Goal: Transaction & Acquisition: Purchase product/service

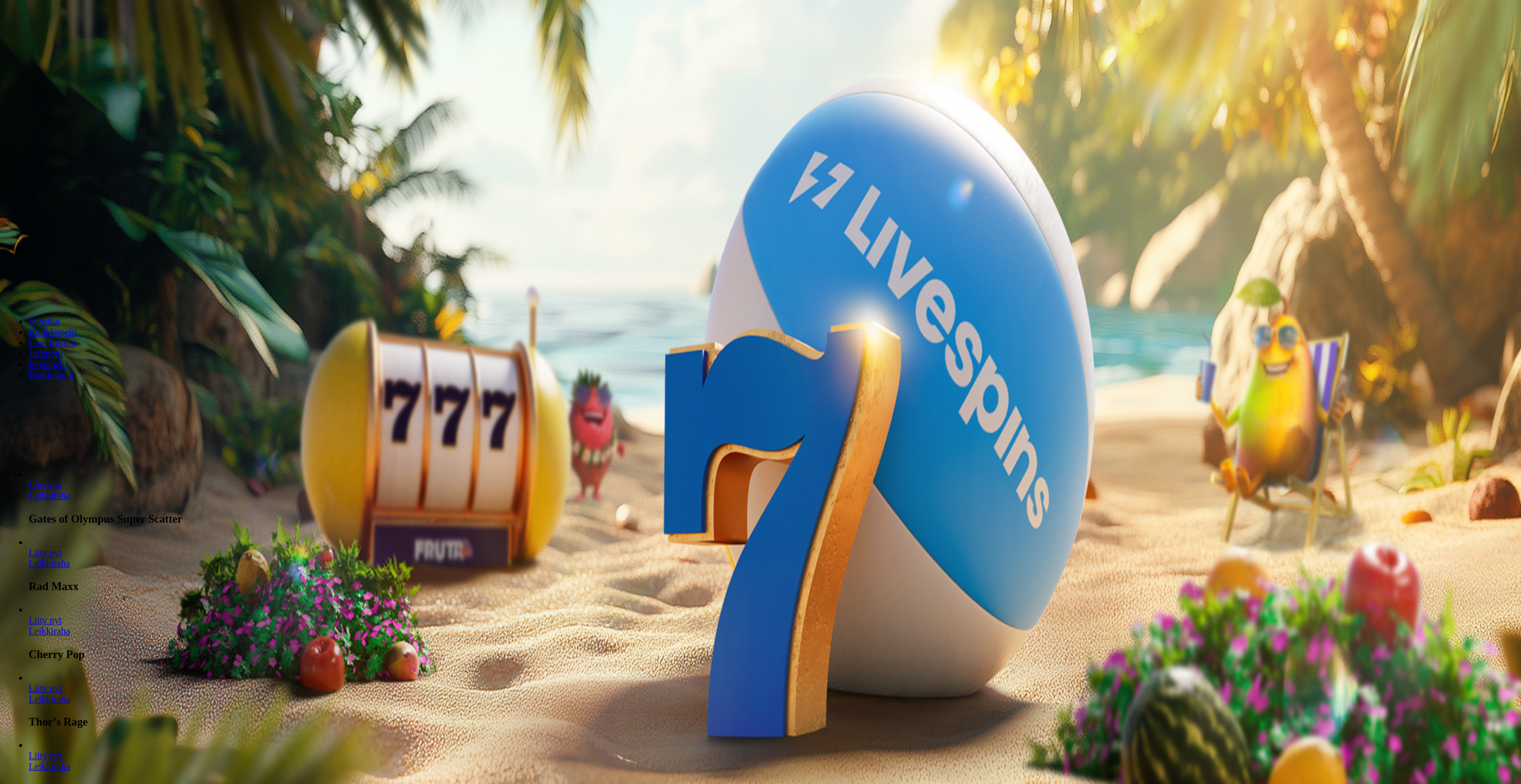
click at [36, 48] on span "Talletus" at bounding box center [23, 43] width 27 height 9
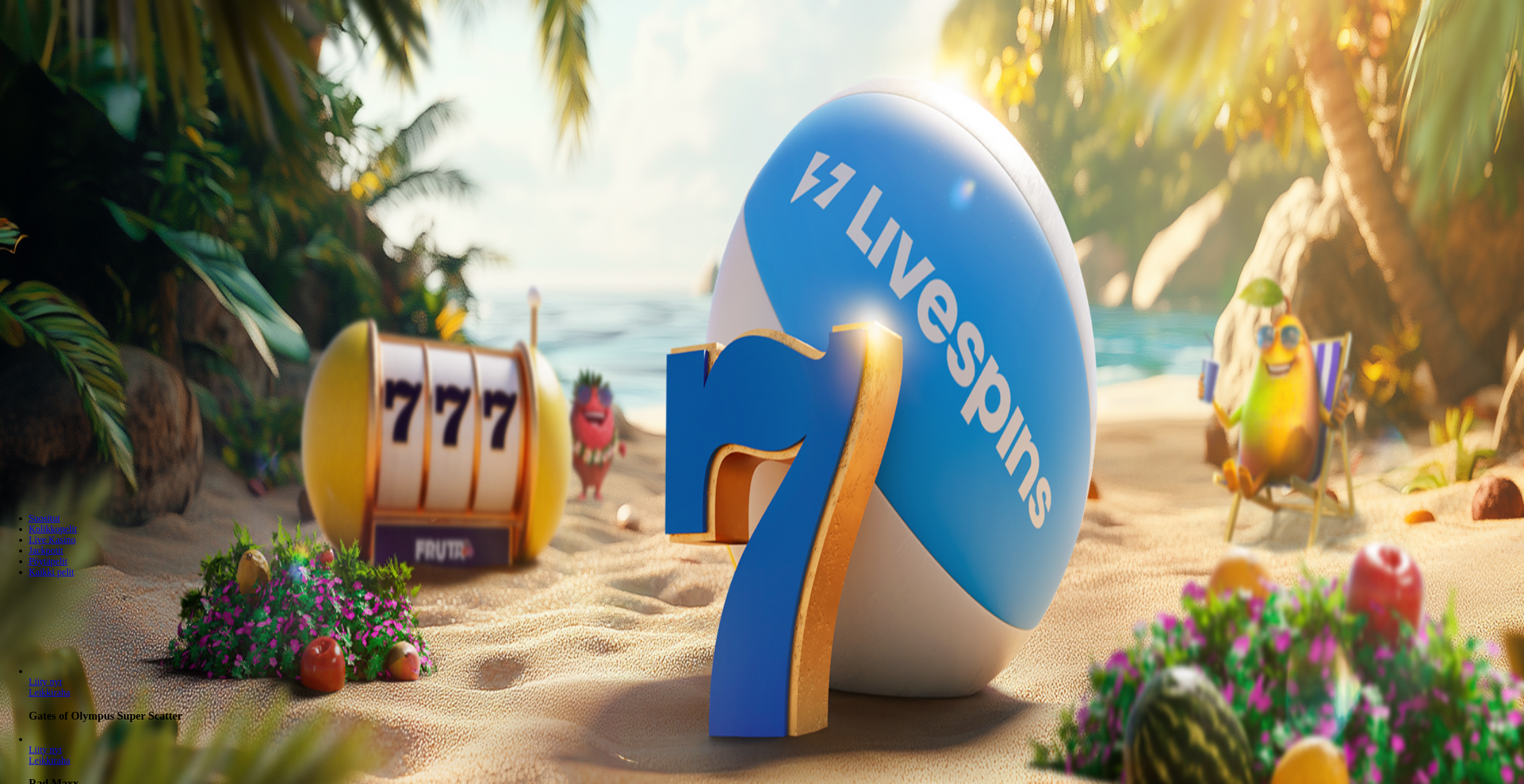
click at [90, 274] on input "***" at bounding box center [47, 279] width 84 height 12
drag, startPoint x: 285, startPoint y: 102, endPoint x: 152, endPoint y: 109, distance: 133.2
click at [90, 274] on input "***" at bounding box center [47, 279] width 84 height 12
type input "**"
click at [86, 296] on button "TALLETA JA PELAA" at bounding box center [45, 302] width 81 height 13
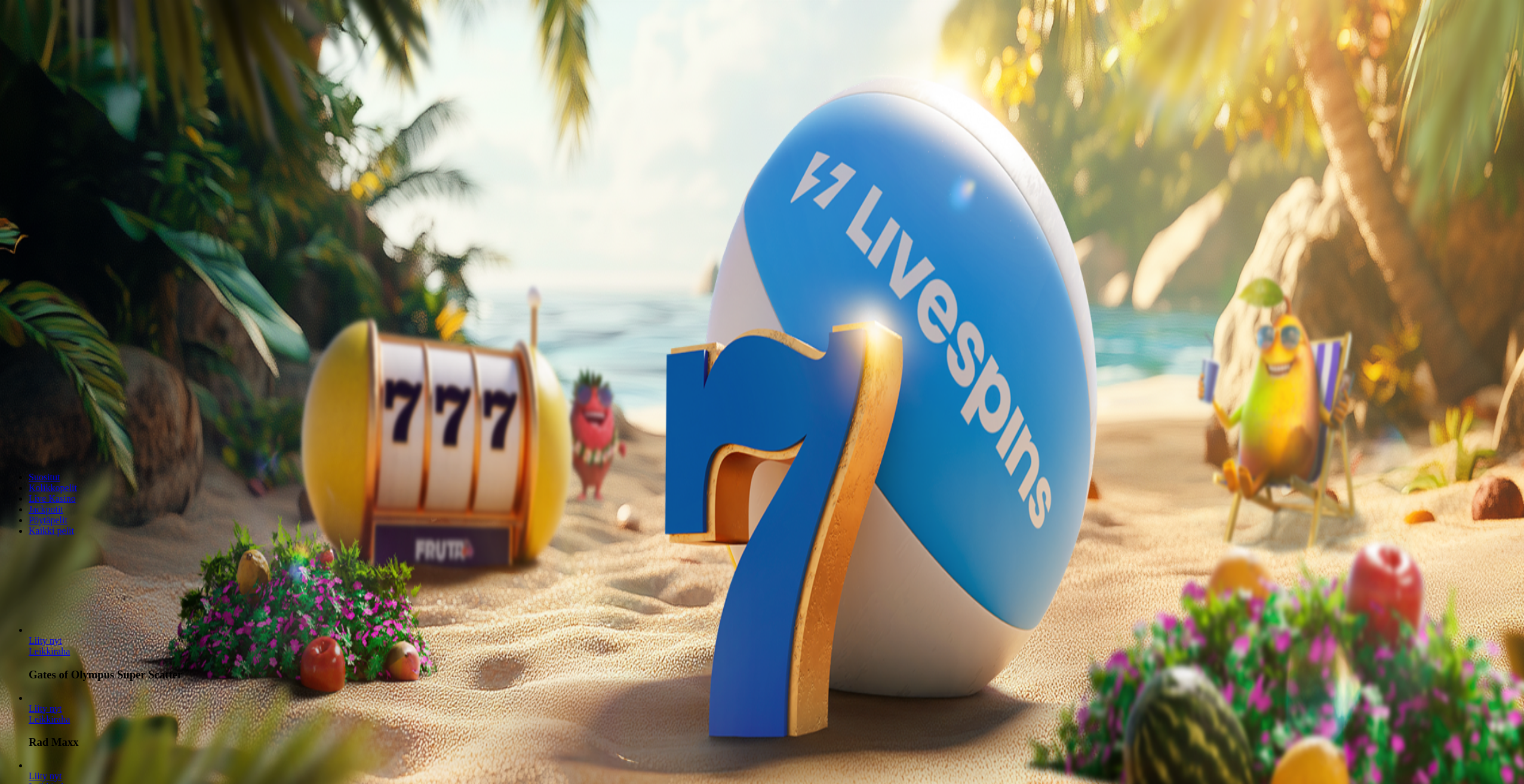
click at [940, 267] on div at bounding box center [762, 267] width 1515 height 0
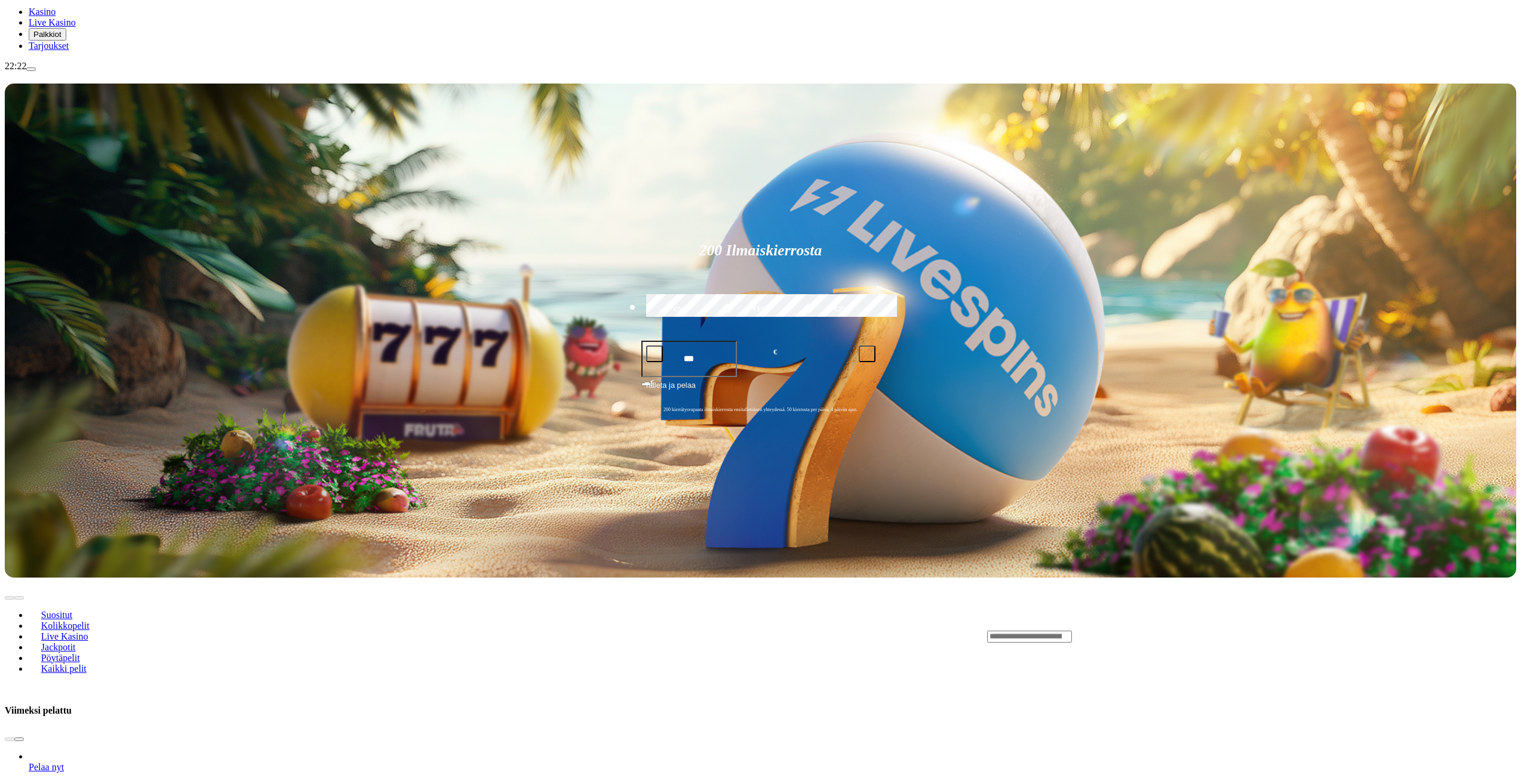
scroll to position [179, 0]
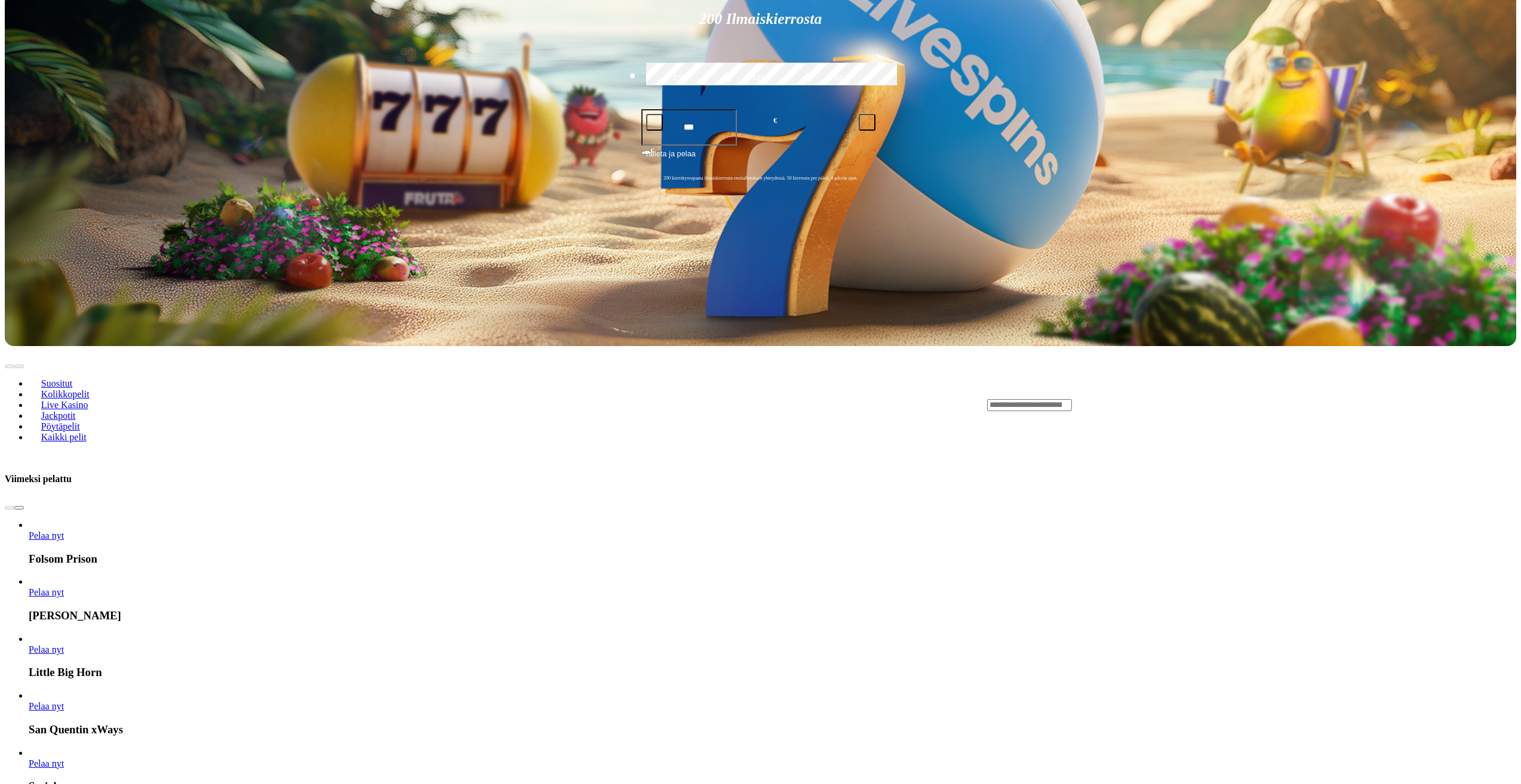
scroll to position [537, 0]
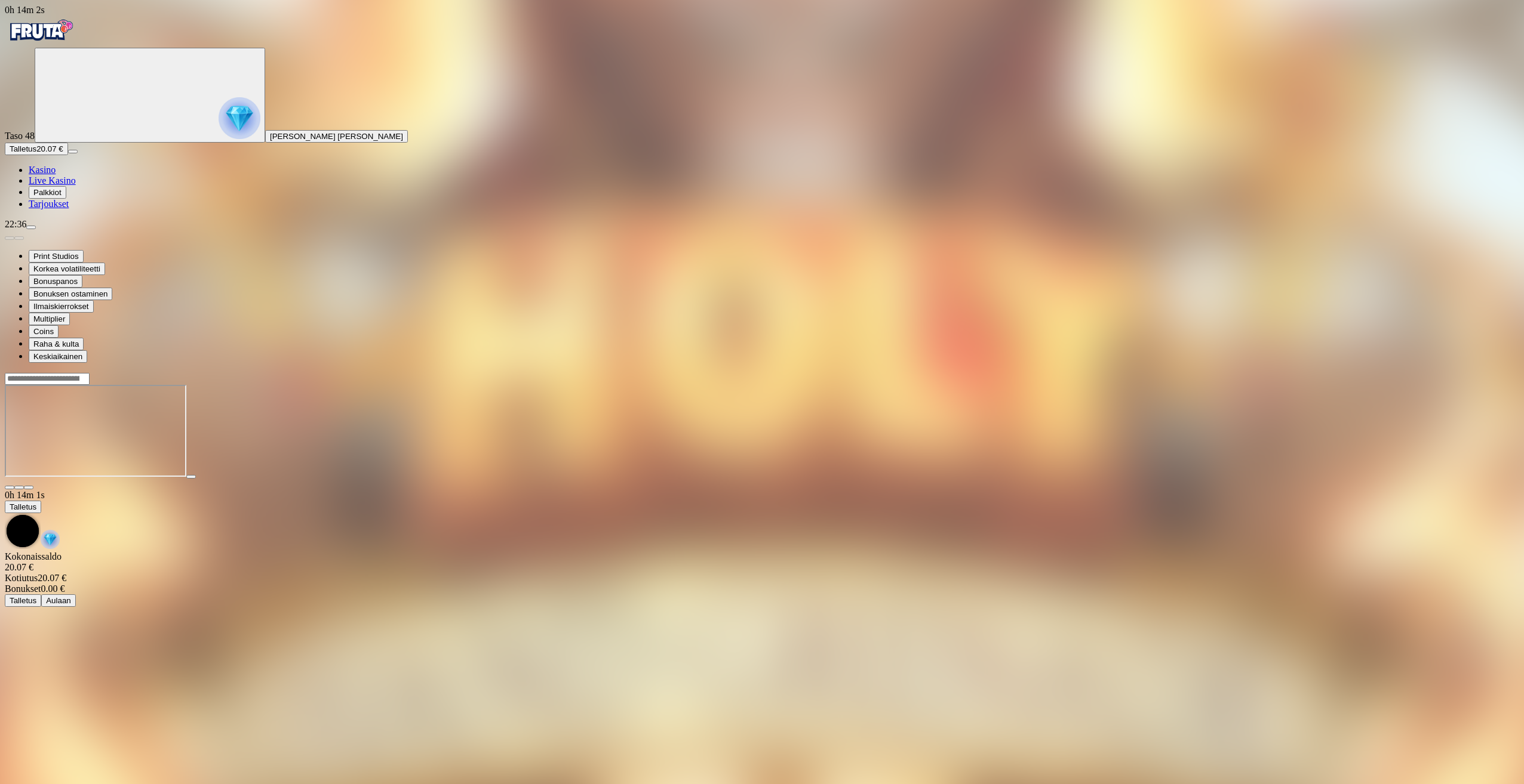
click at [31, 227] on span "menu icon" at bounding box center [31, 227] width 0 height 0
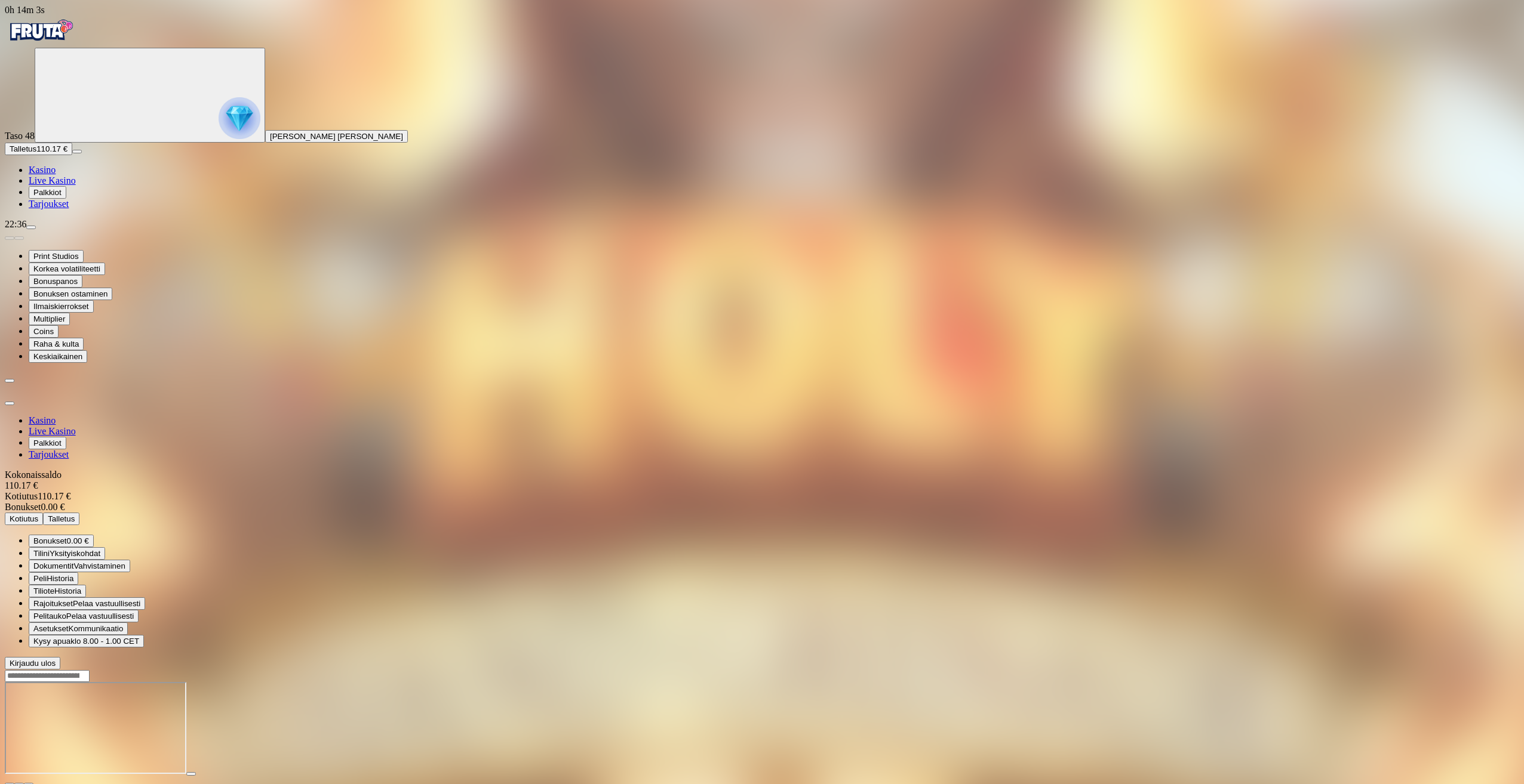
click at [38, 514] on span "Kotiutus" at bounding box center [24, 518] width 28 height 9
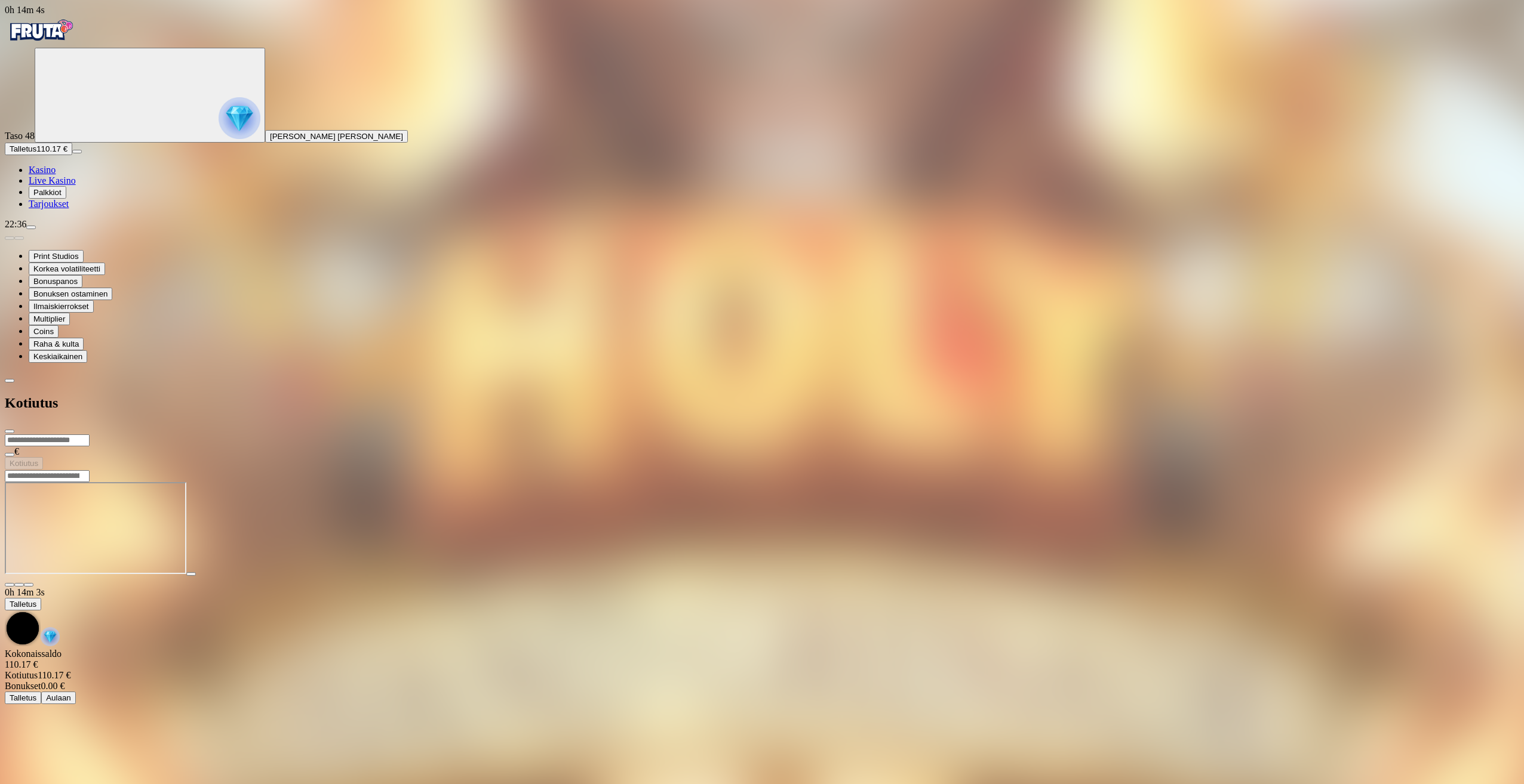
click at [90, 435] on input "number" at bounding box center [47, 440] width 84 height 12
type input "**"
click at [38, 459] on span "Kotiutus" at bounding box center [24, 463] width 28 height 9
click at [9, 431] on span "close icon" at bounding box center [9, 431] width 0 height 0
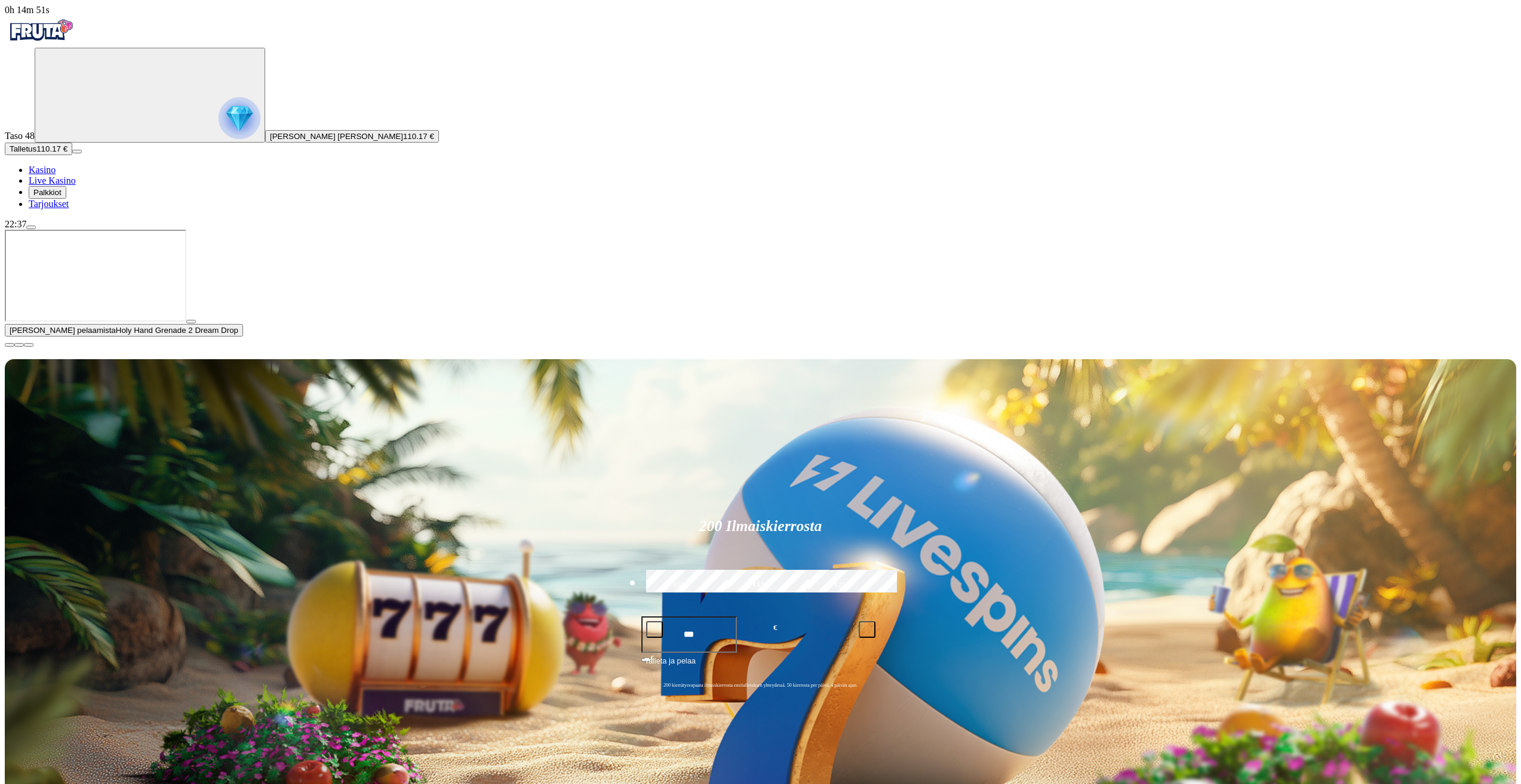
click at [9, 345] on span "close icon" at bounding box center [9, 345] width 0 height 0
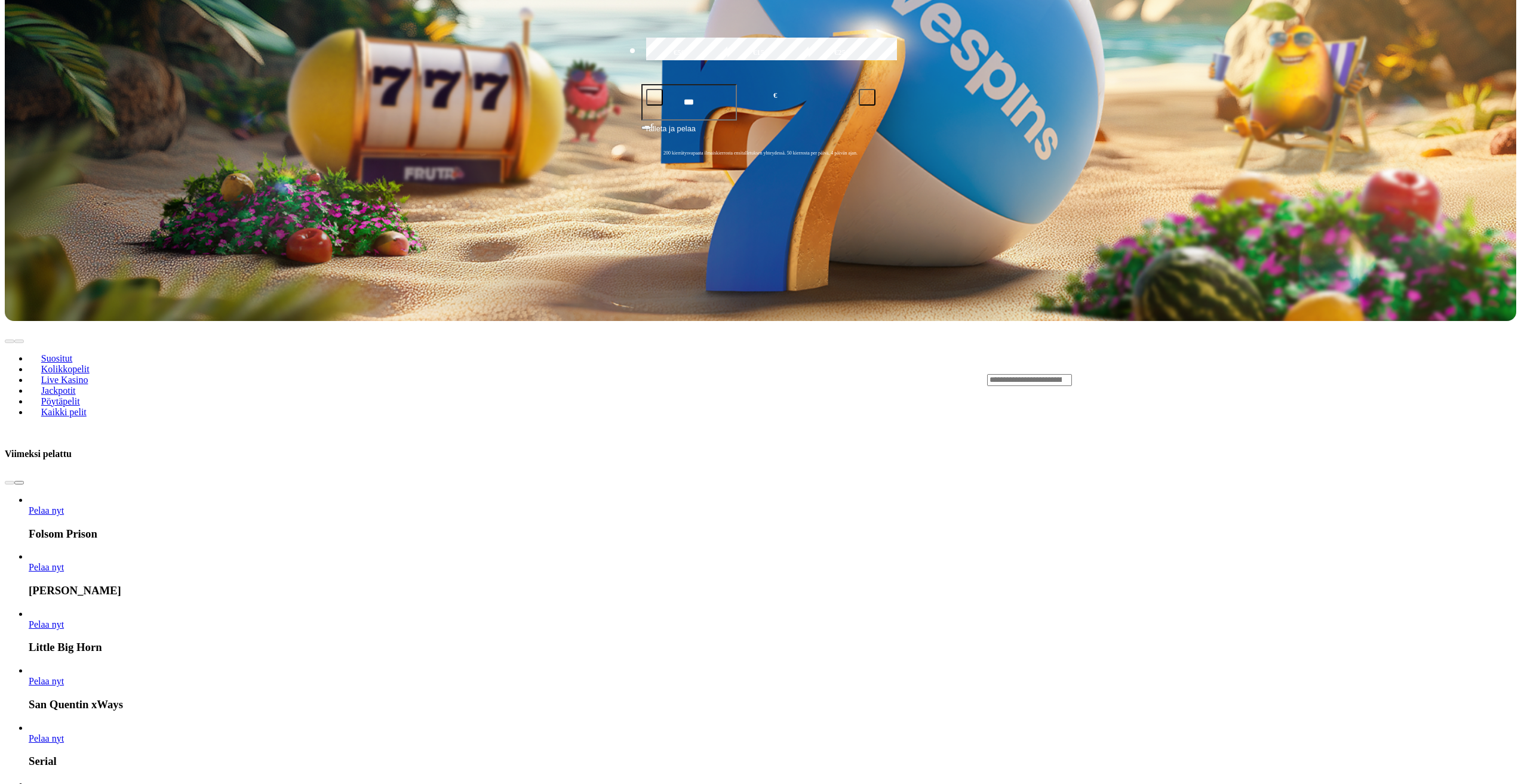
scroll to position [537, 0]
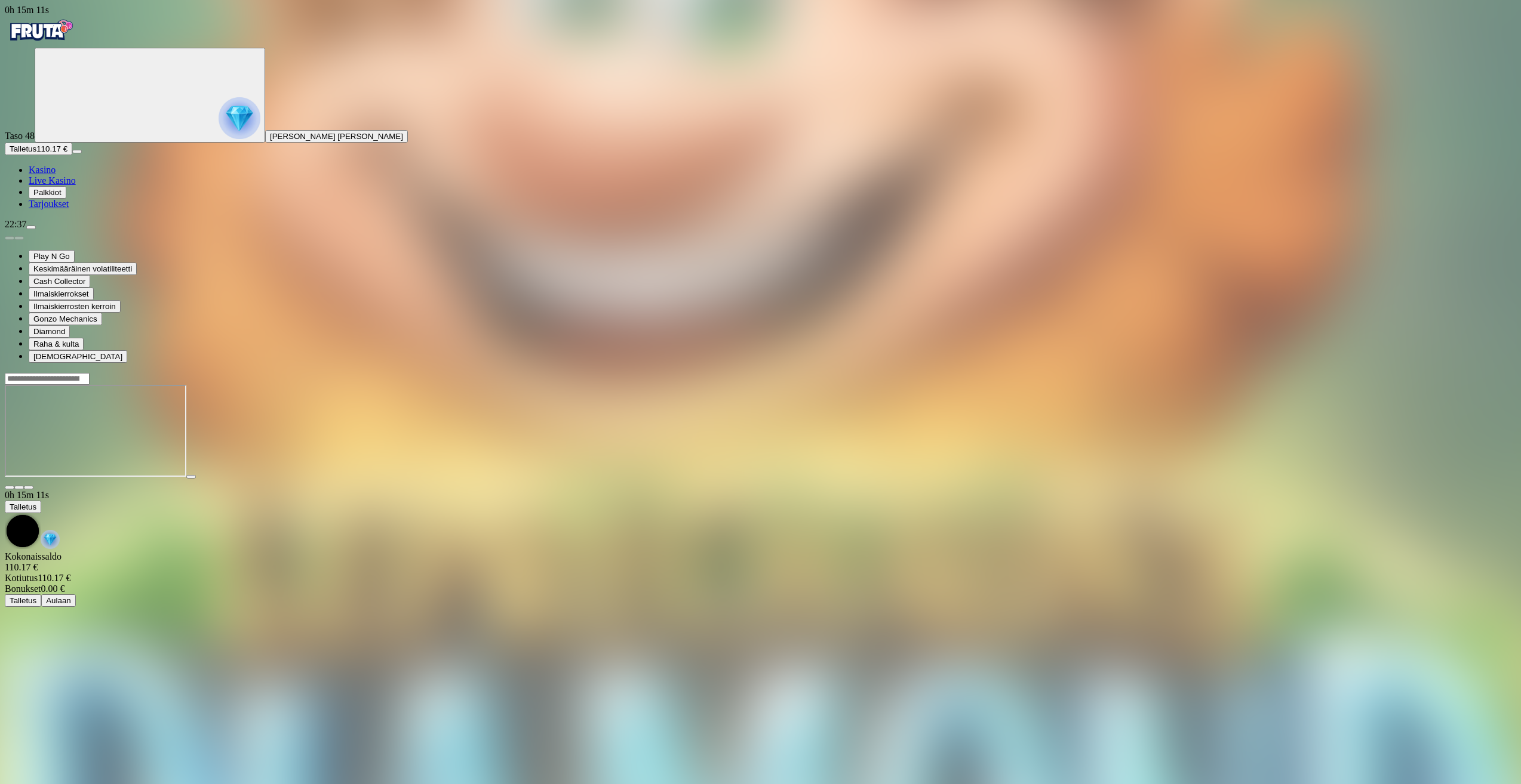
drag, startPoint x: 1071, startPoint y: 752, endPoint x: 1068, endPoint y: 743, distance: 9.5
click at [1071, 363] on div "Play N Go Keskimääräinen volatiliteetti Cash Collector Ilmaiskierrokset Ilmaisk…" at bounding box center [760, 296] width 1512 height 133
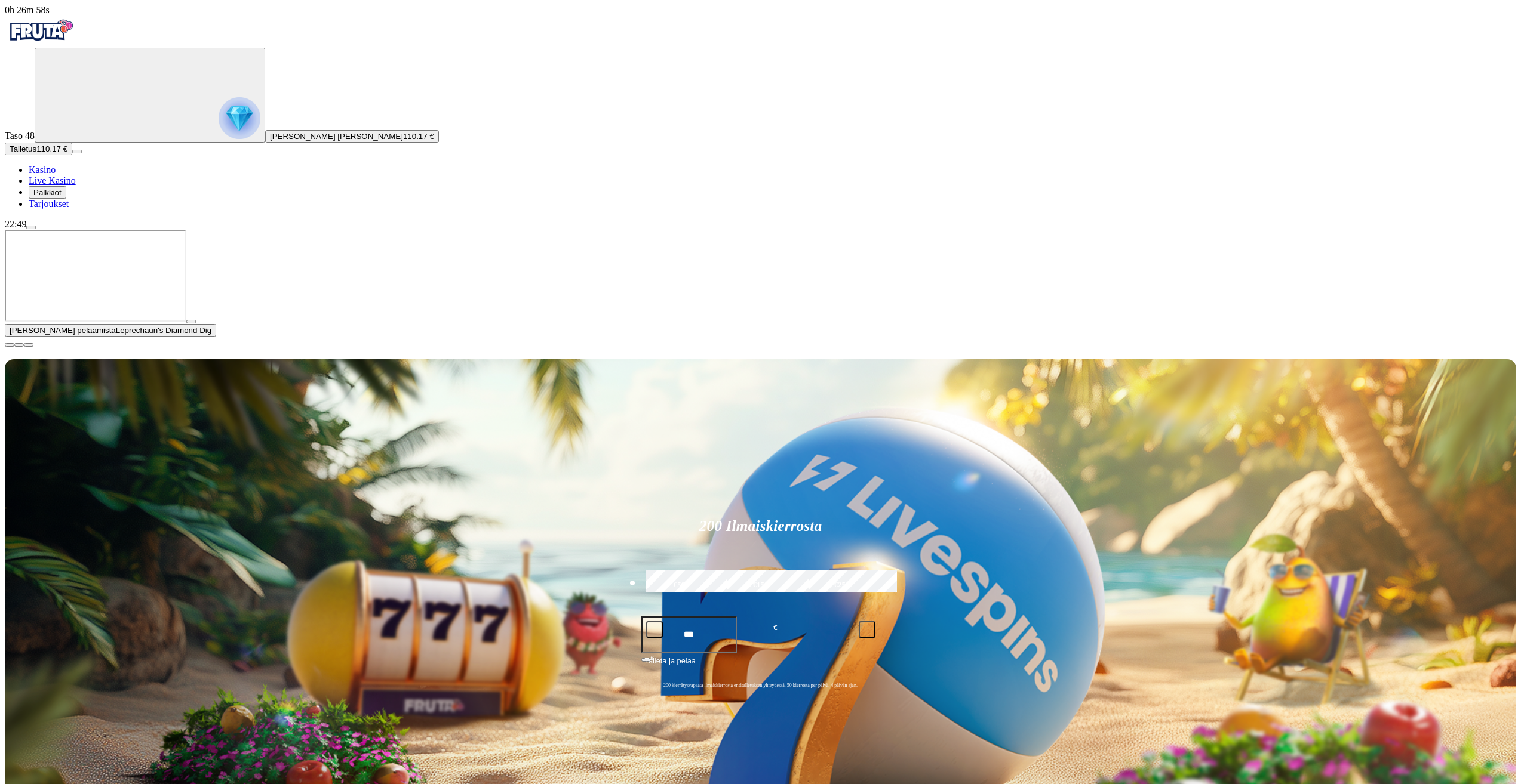
click at [9, 345] on span "close icon" at bounding box center [9, 345] width 0 height 0
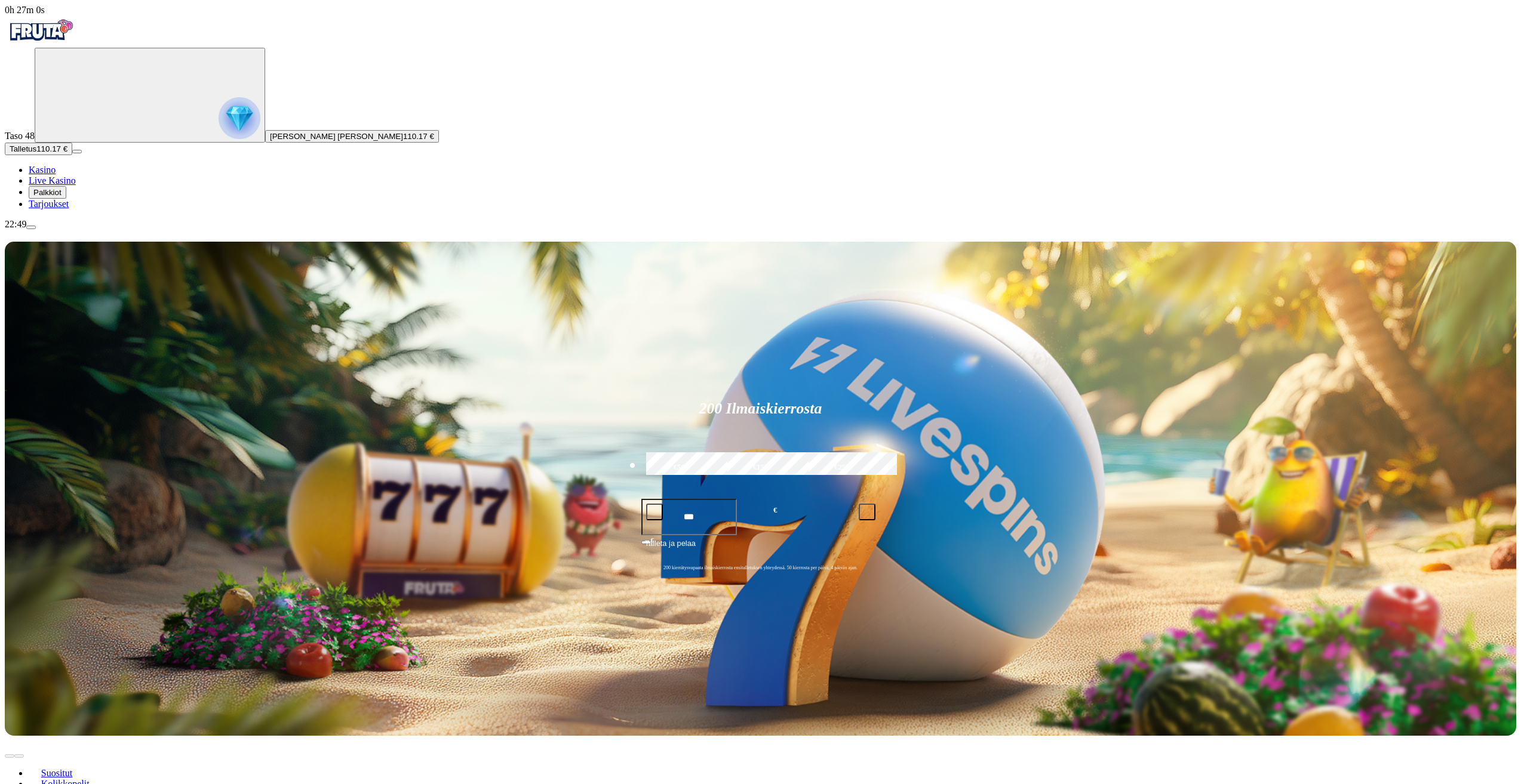
click at [31, 227] on span "menu icon" at bounding box center [31, 227] width 0 height 0
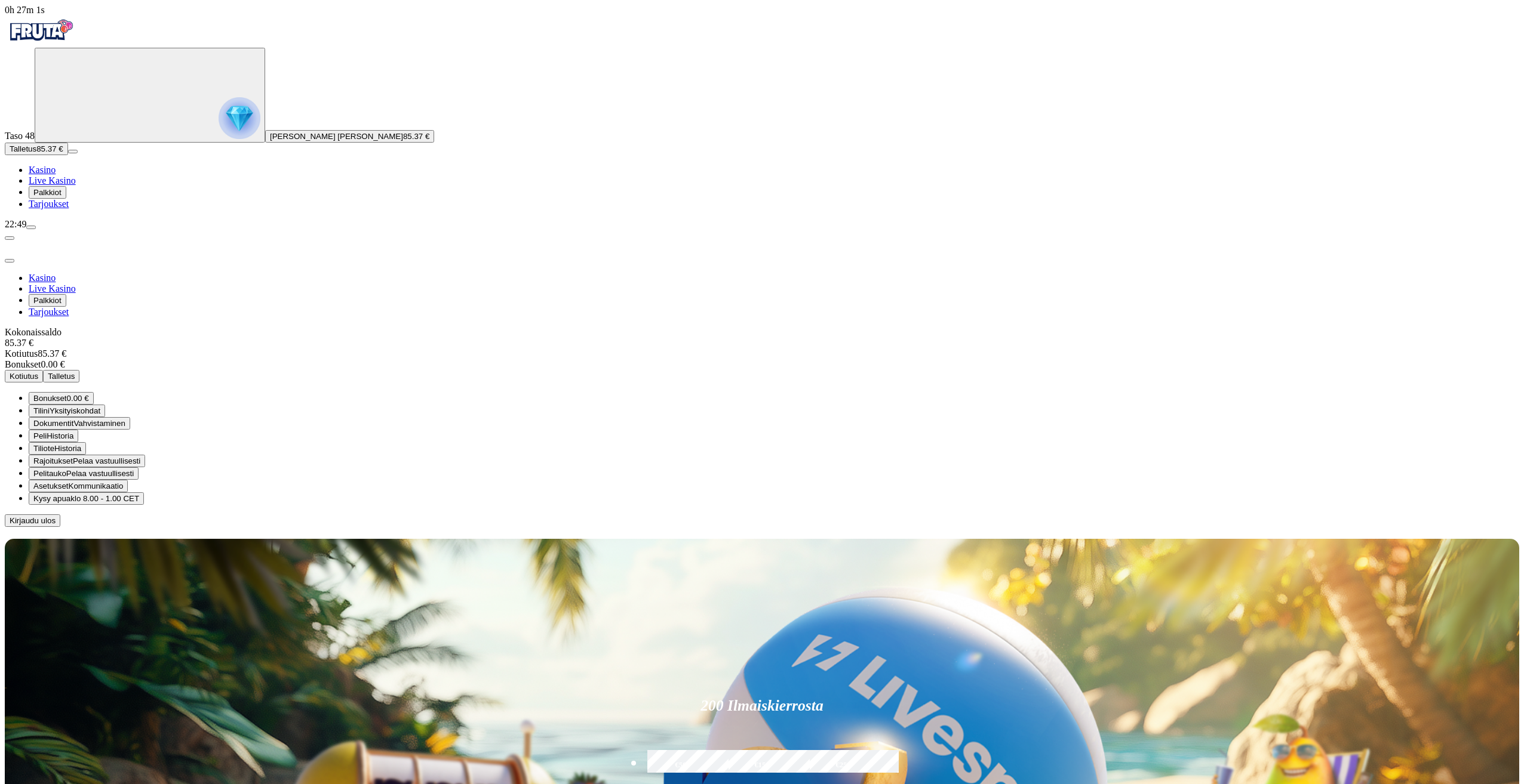
click at [43, 370] on button "Kotiutus" at bounding box center [24, 376] width 38 height 13
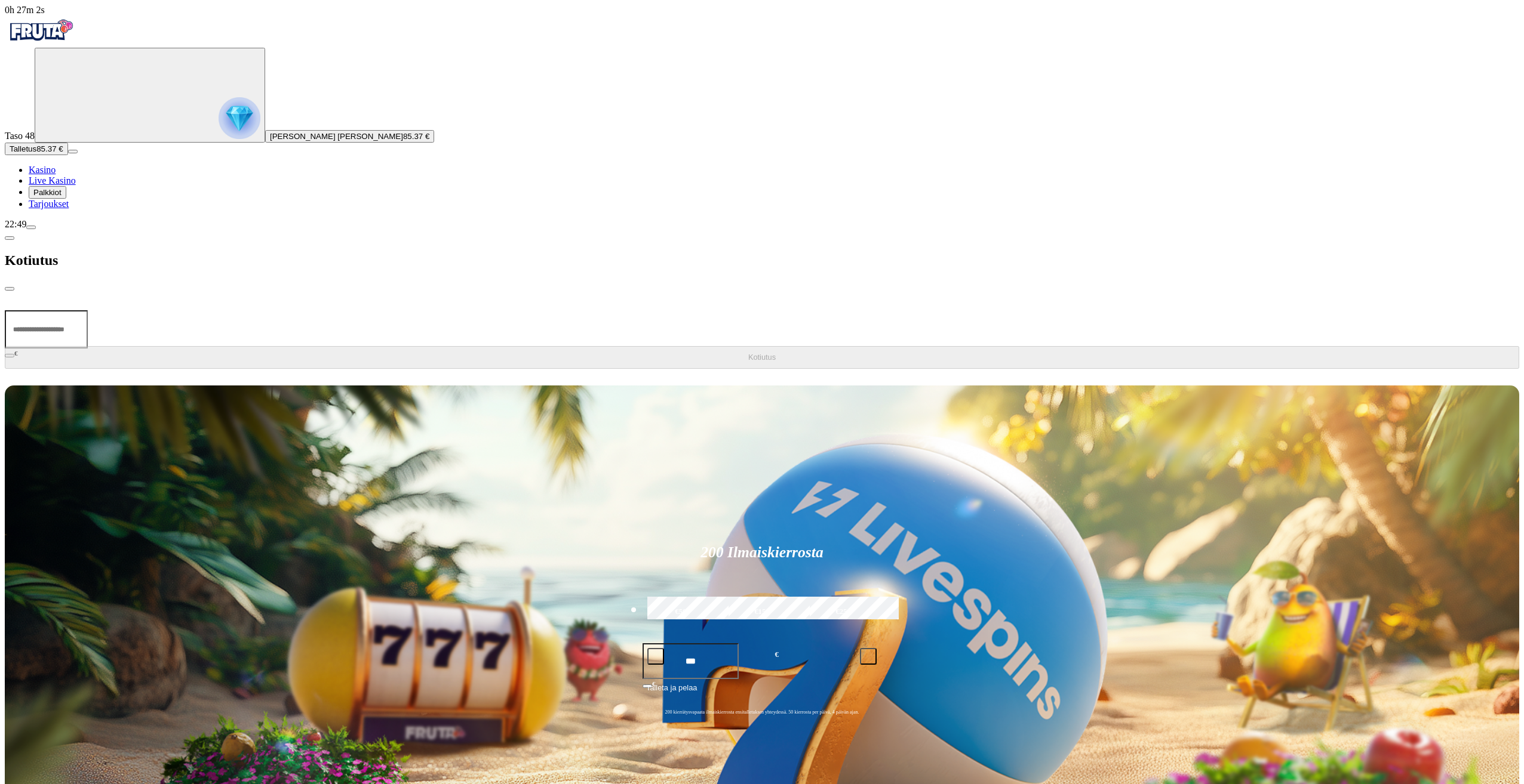
click at [88, 311] on input "number" at bounding box center [46, 330] width 83 height 38
type input "**"
click at [259, 346] on button "Kotiutus" at bounding box center [762, 357] width 1515 height 23
click at [390, 230] on div "Kotiutus" at bounding box center [762, 260] width 1515 height 62
click at [14, 287] on button "close" at bounding box center [9, 289] width 9 height 4
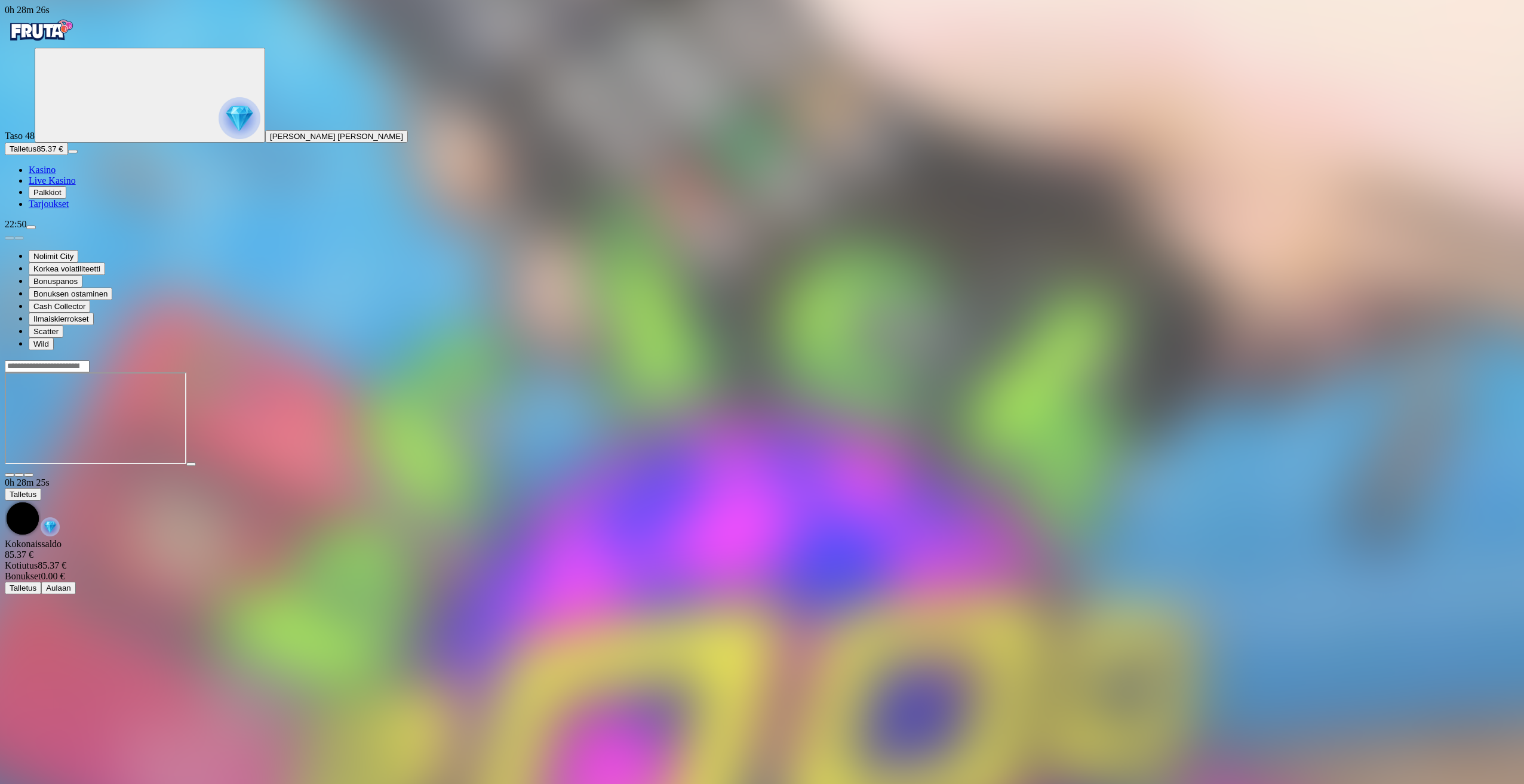
drag, startPoint x: 1127, startPoint y: 726, endPoint x: 1126, endPoint y: 707, distance: 19.0
click at [1127, 467] on div at bounding box center [762, 420] width 1515 height 95
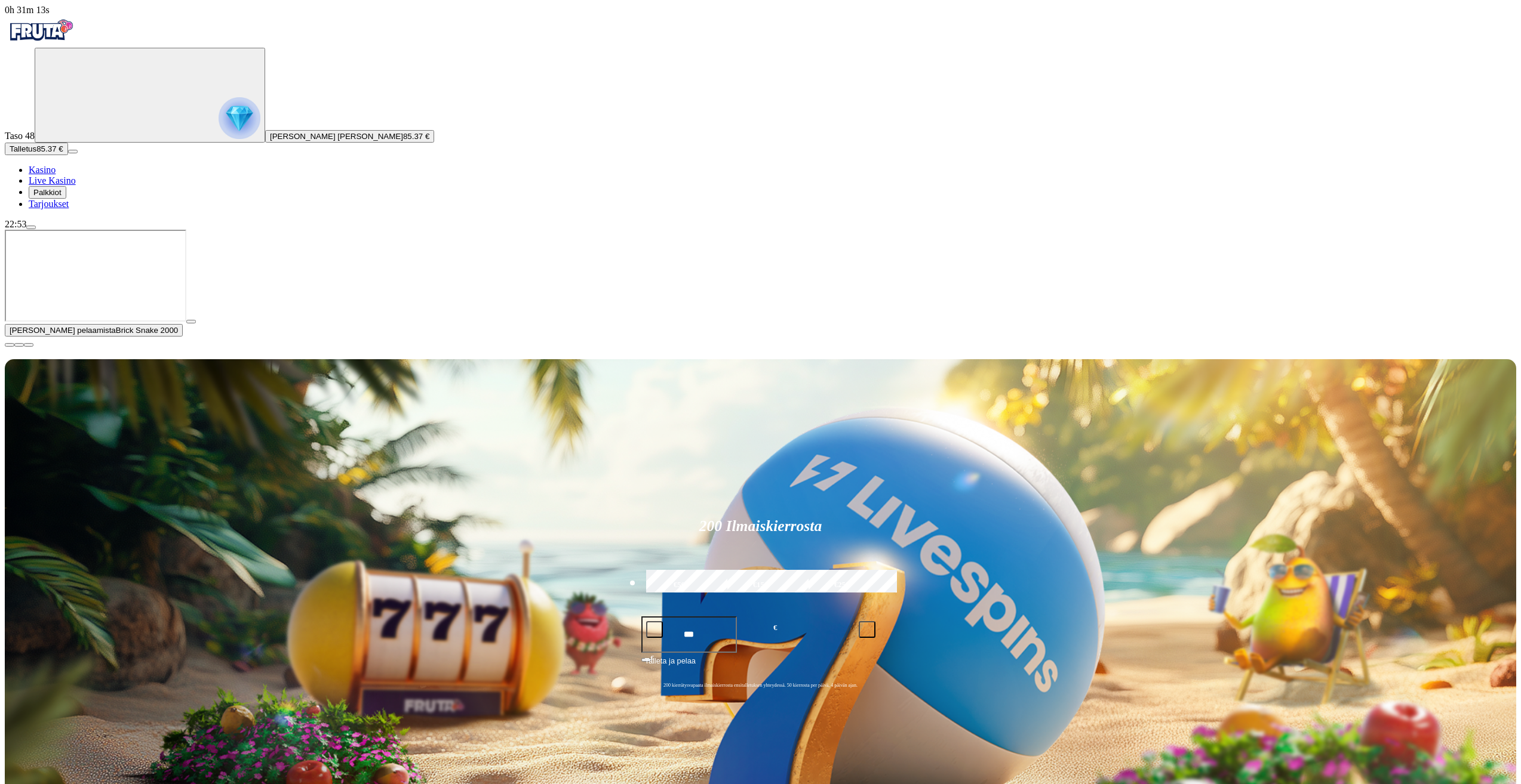
click at [9, 345] on span "close icon" at bounding box center [9, 345] width 0 height 0
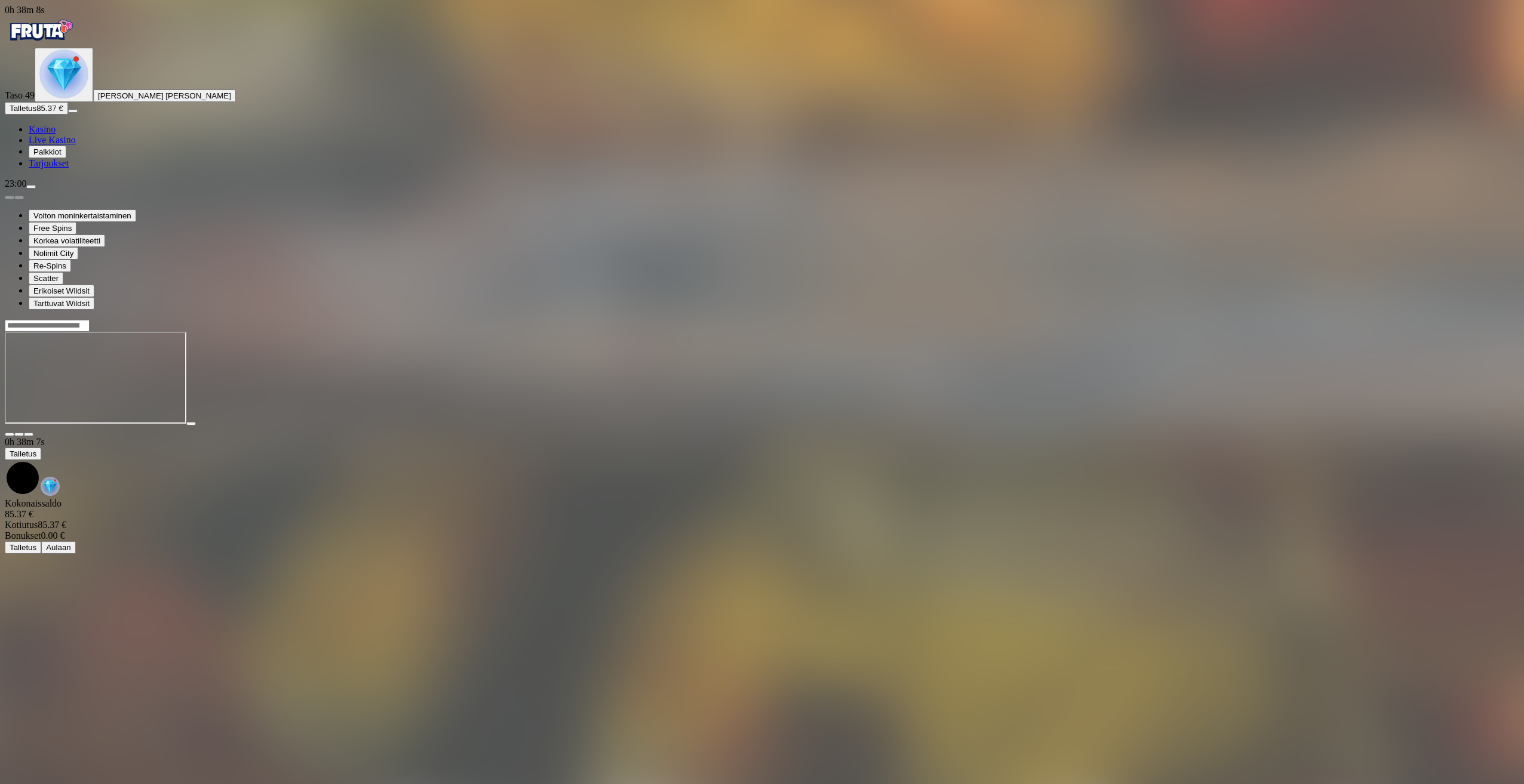
click at [46, 46] on img "Primary" at bounding box center [40, 31] width 72 height 30
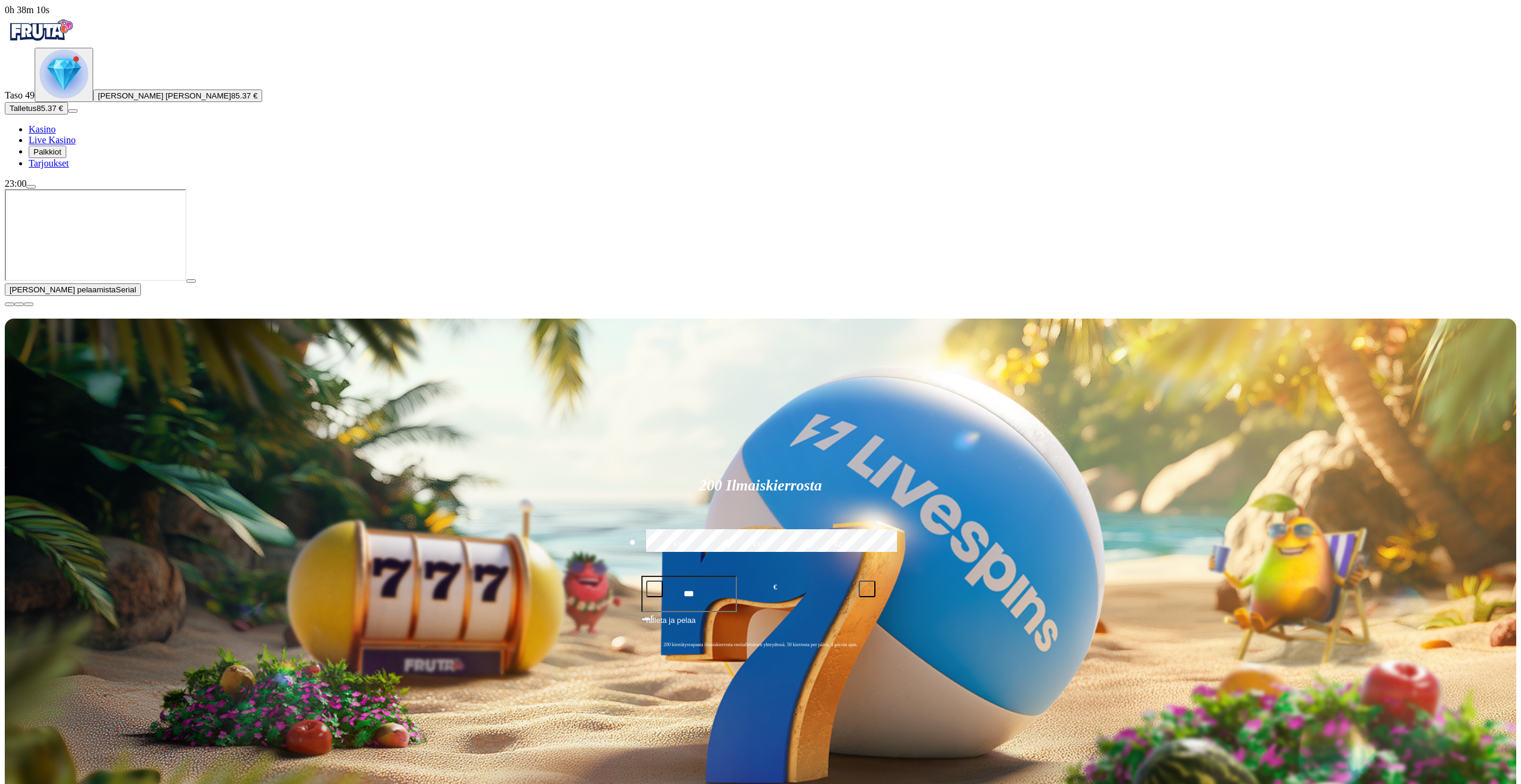
click at [14, 306] on button "button" at bounding box center [9, 304] width 9 height 4
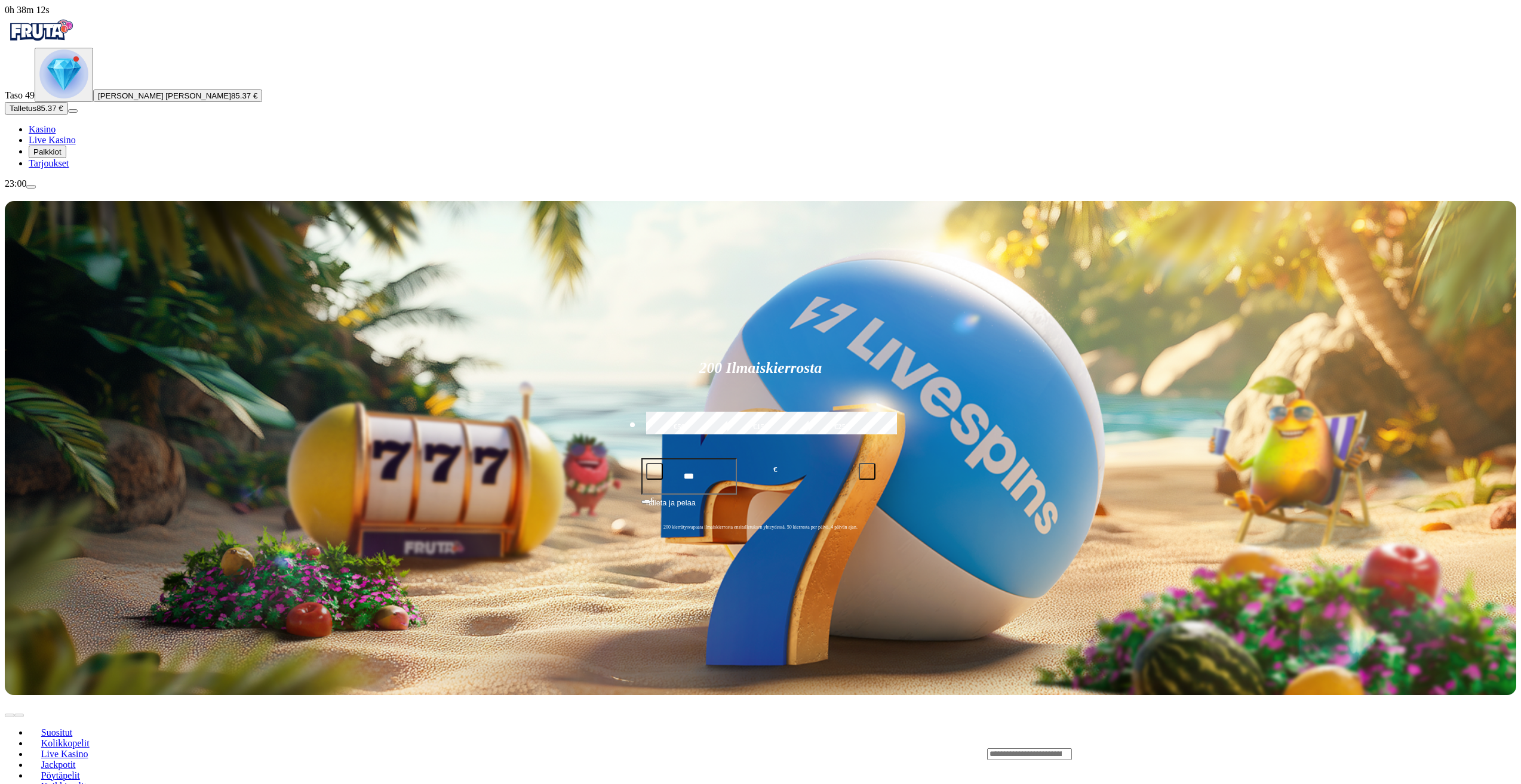
click at [66, 114] on button "Talletus 85.37 €" at bounding box center [36, 108] width 63 height 13
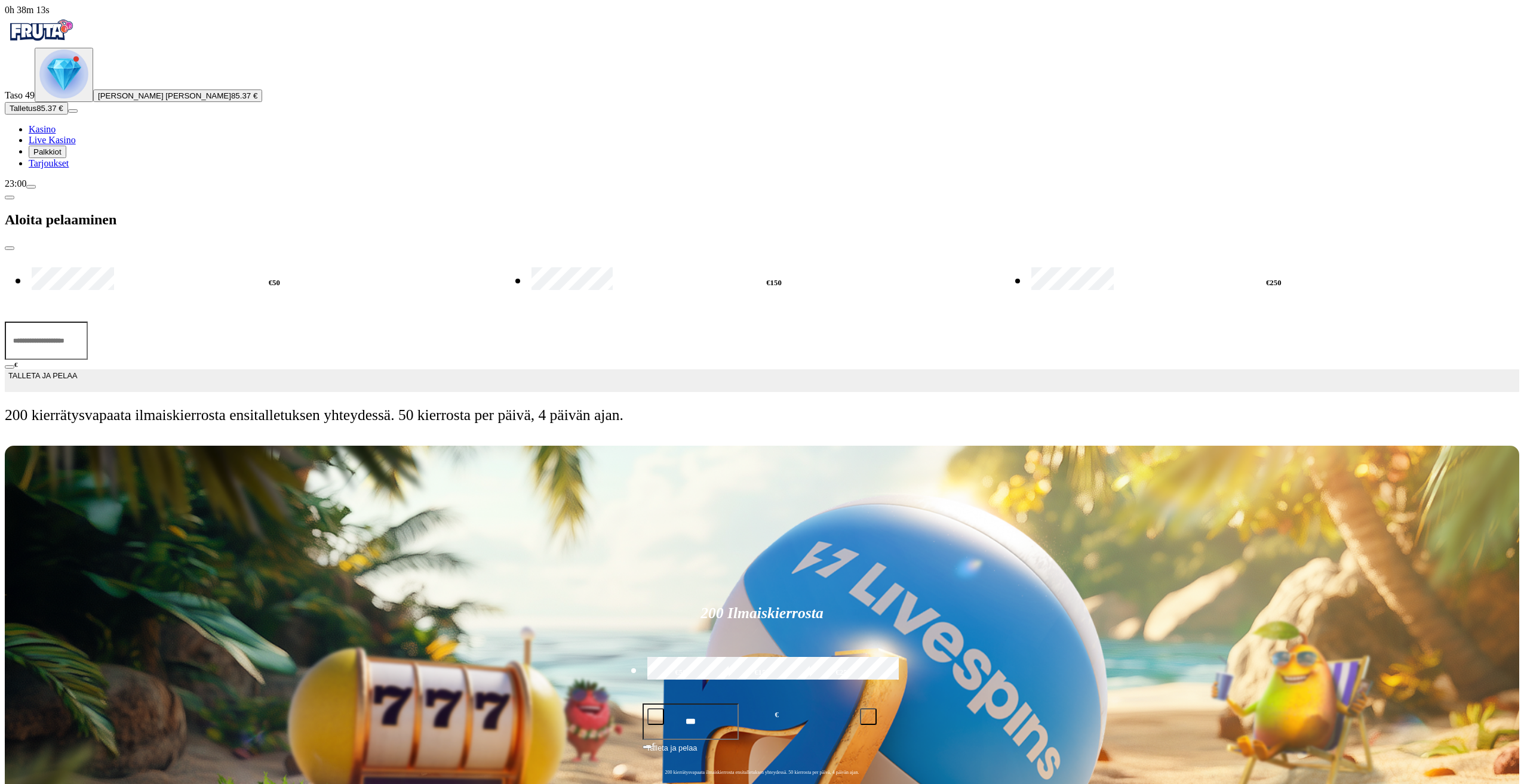
drag, startPoint x: 185, startPoint y: 110, endPoint x: 114, endPoint y: 114, distance: 71.1
click at [114, 114] on div "0h 38m 13s Taso 49 [PERSON_NAME] [PERSON_NAME] 85.37 € Talletus 85.37 € Kasino …" at bounding box center [762, 219] width 1515 height 429
click at [238, 434] on div "€50 €150 €250 *** € TALLETA JA PELAA 200 kierrätysvapaata ilmaiskierrosta ensit…" at bounding box center [762, 342] width 1515 height 183
drag, startPoint x: 185, startPoint y: 106, endPoint x: 104, endPoint y: 104, distance: 81.0
click at [104, 104] on div "0h 38m 37s Taso 49 [PERSON_NAME] [PERSON_NAME] 85.37 € Talletus 85.37 € Kasino …" at bounding box center [762, 219] width 1515 height 429
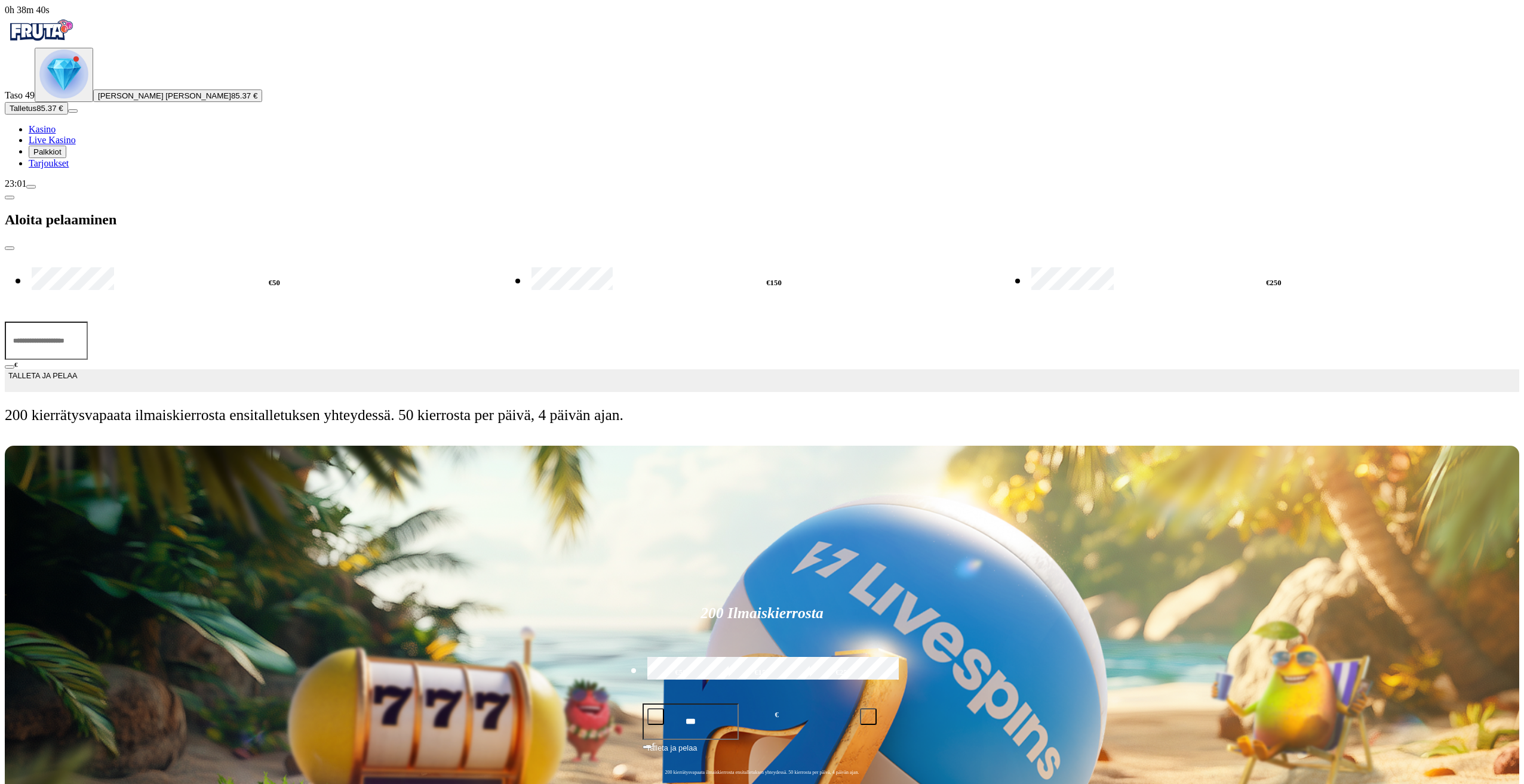
type input "**"
click at [291, 369] on button "TALLETA JA PELAA" at bounding box center [762, 380] width 1515 height 23
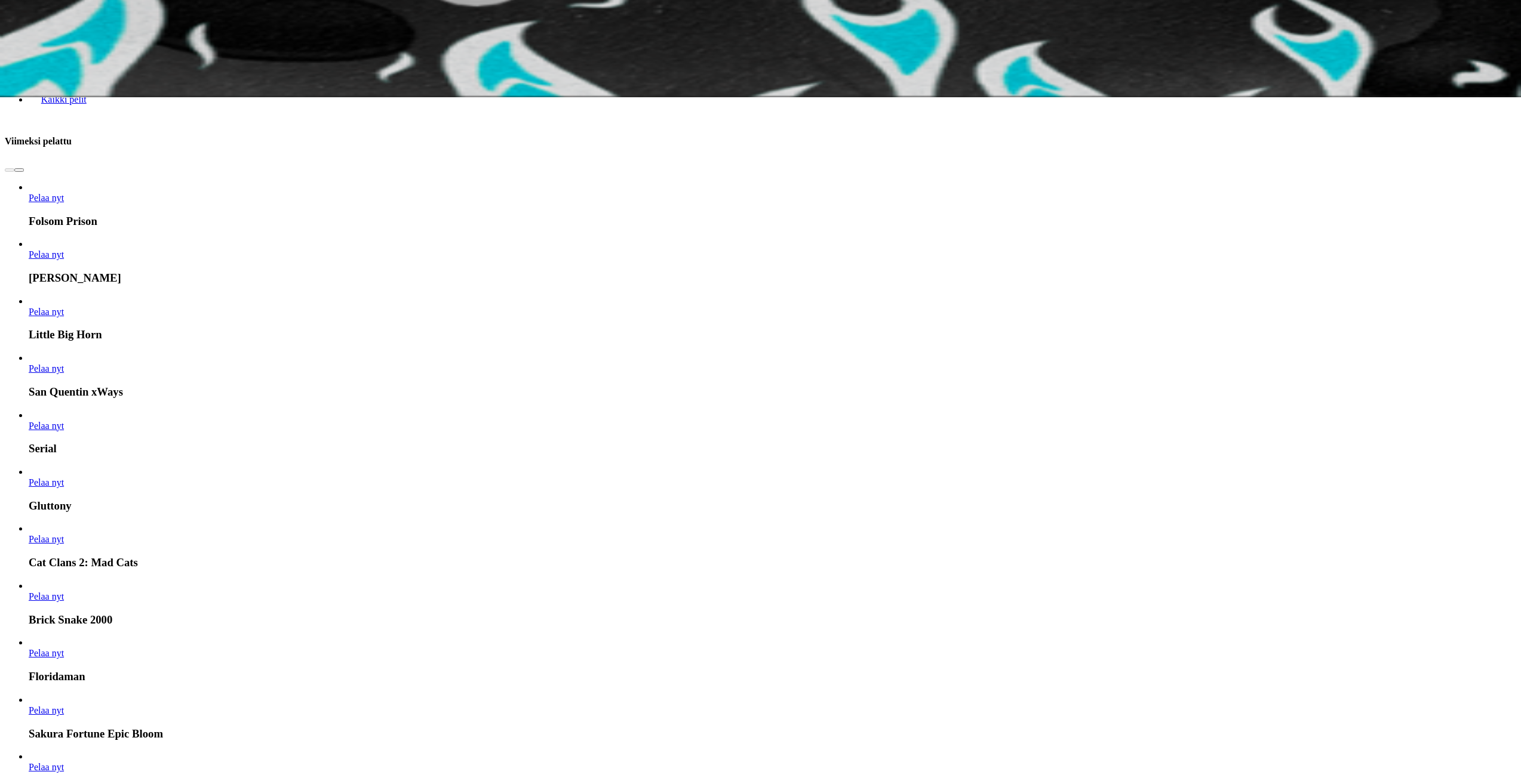
scroll to position [776, 0]
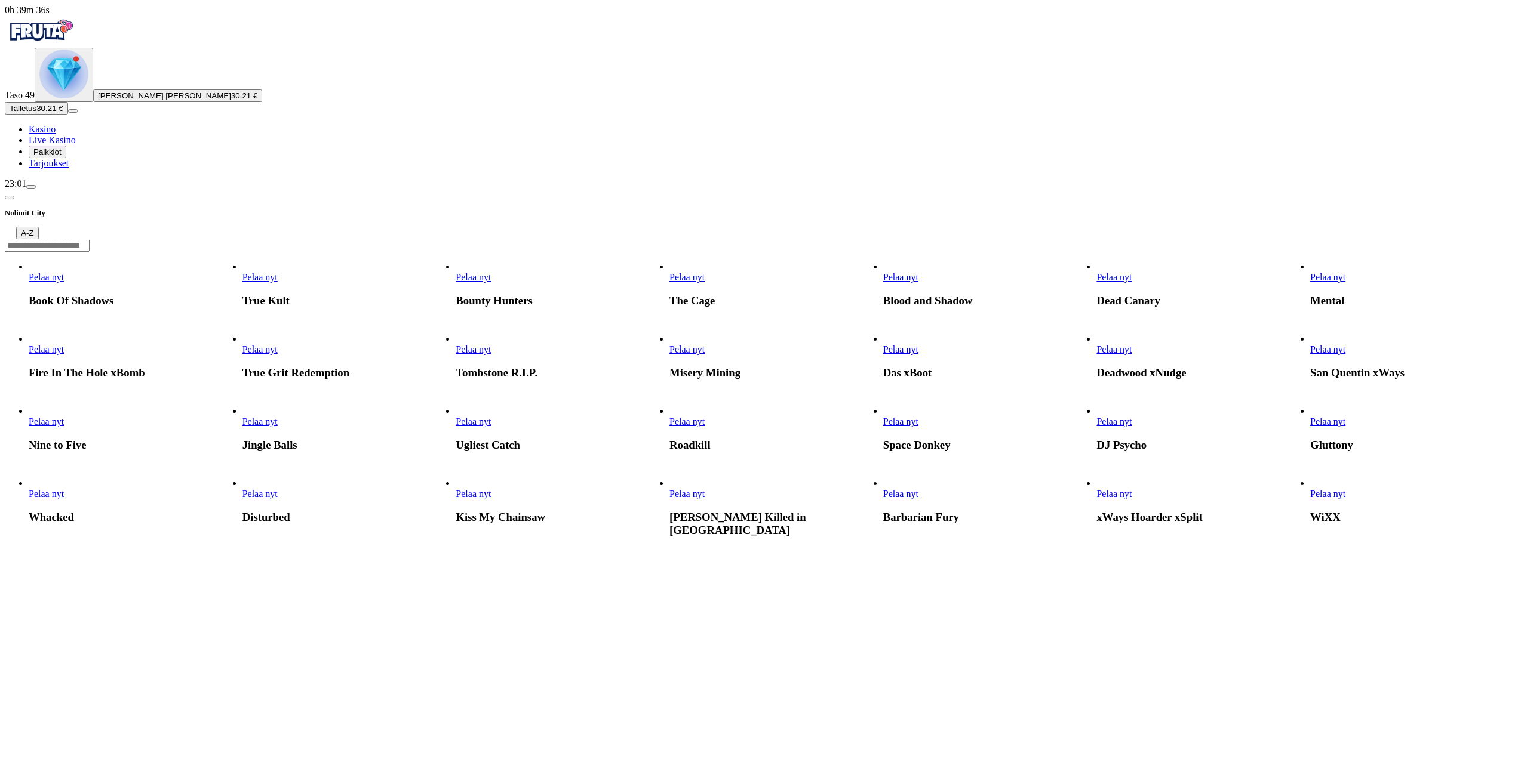
click at [278, 272] on span "Pelaa nyt" at bounding box center [260, 277] width 36 height 10
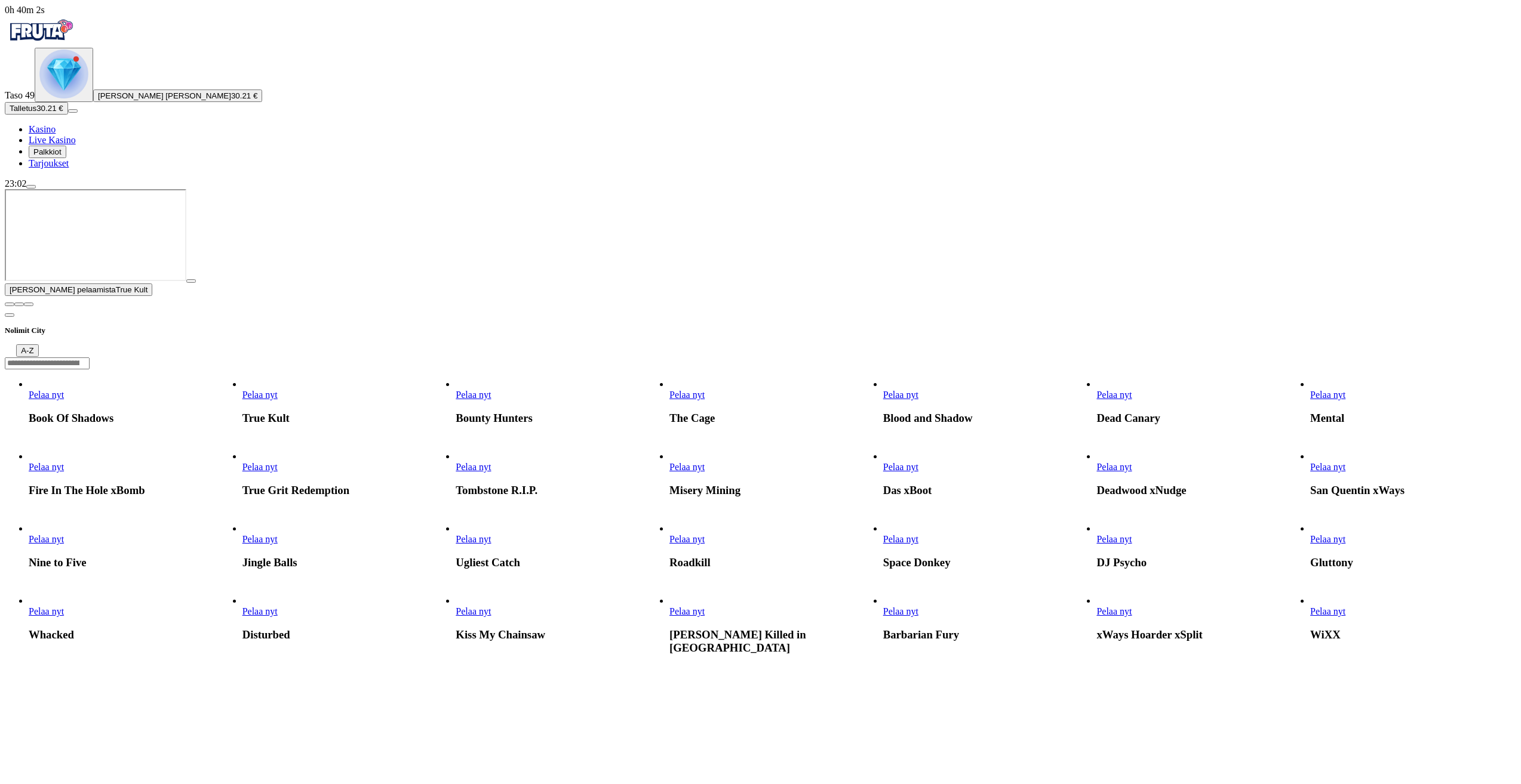
click at [9, 304] on span "close icon" at bounding box center [9, 304] width 0 height 0
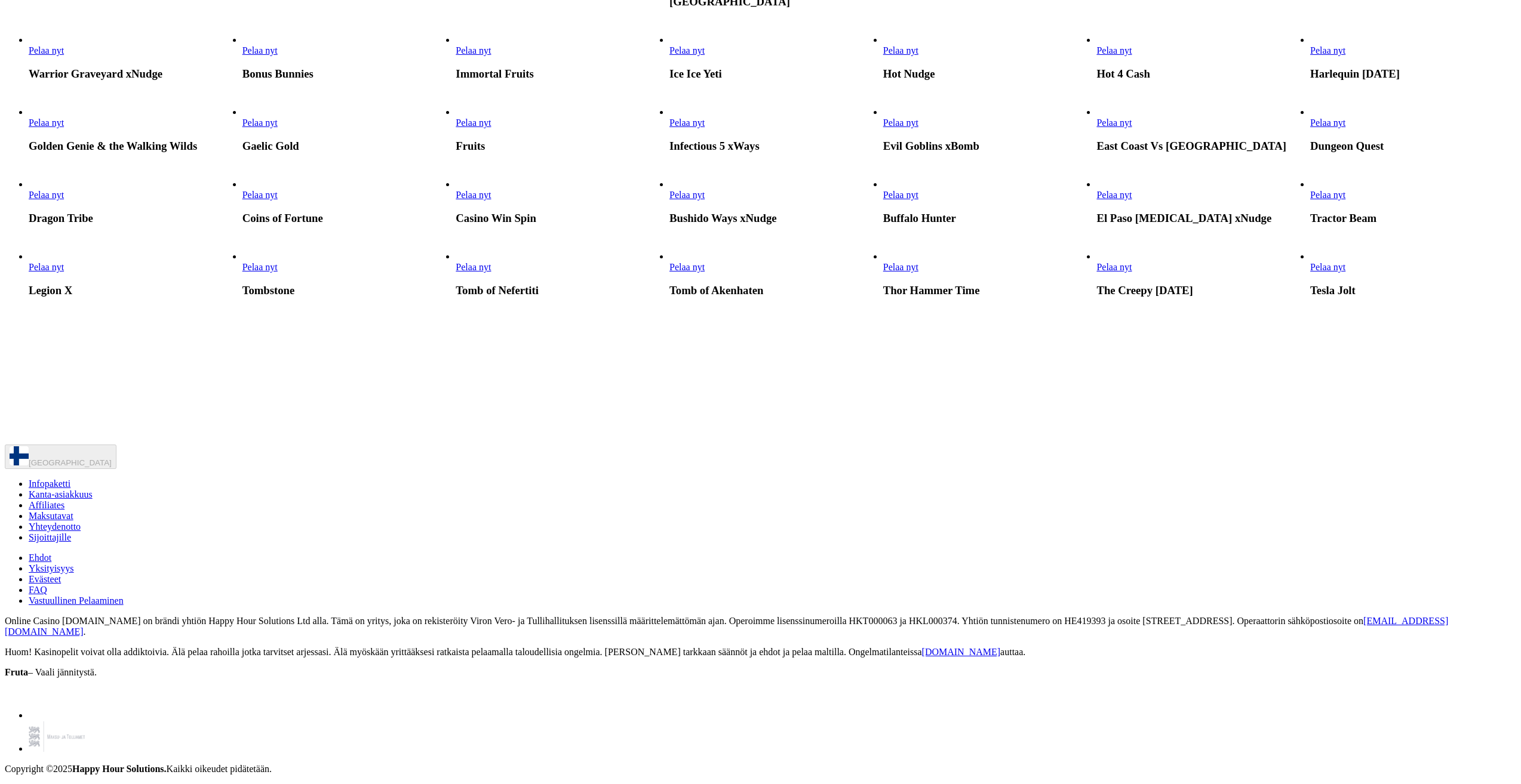
scroll to position [656, 0]
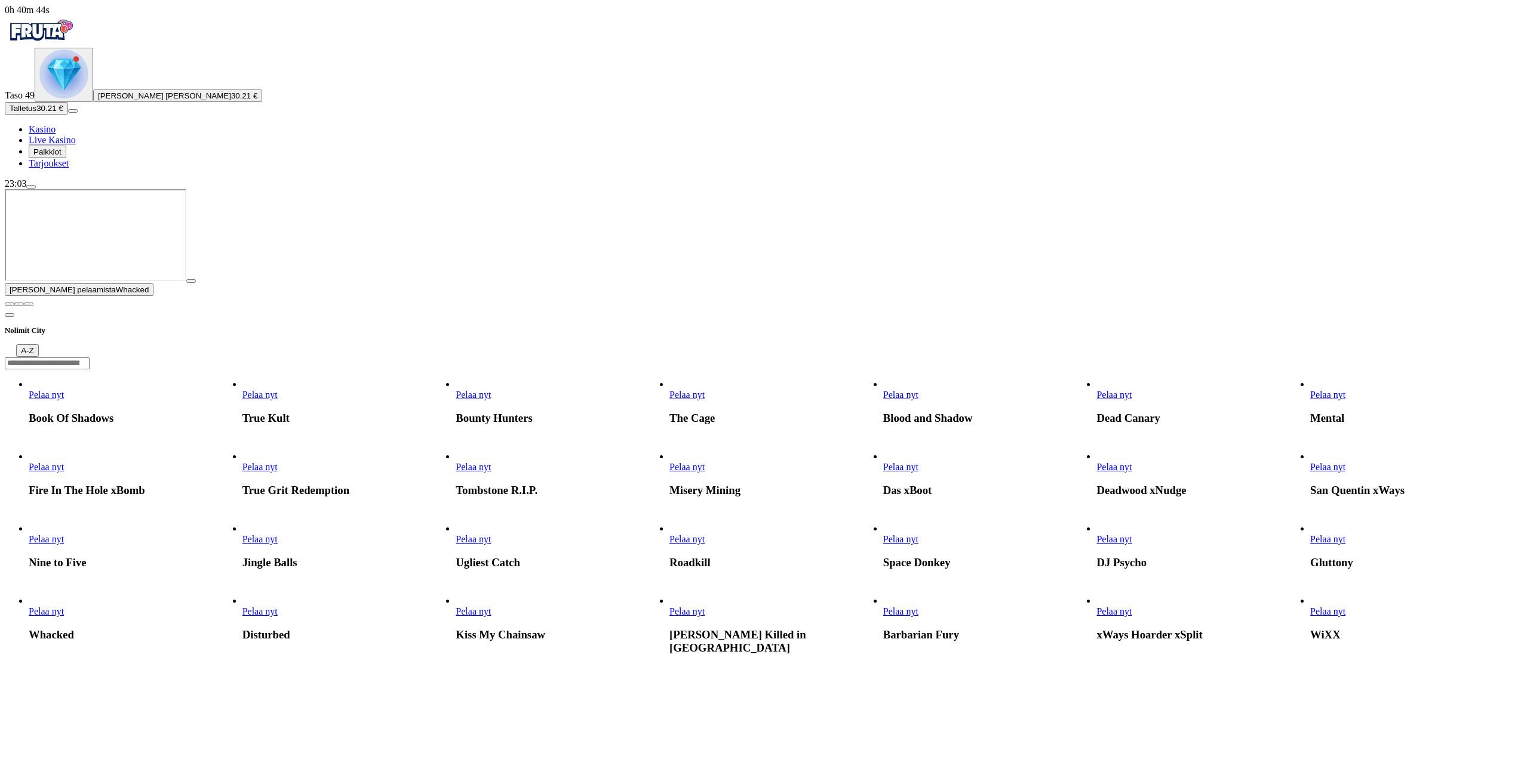
click at [9, 304] on span "close icon" at bounding box center [9, 304] width 0 height 0
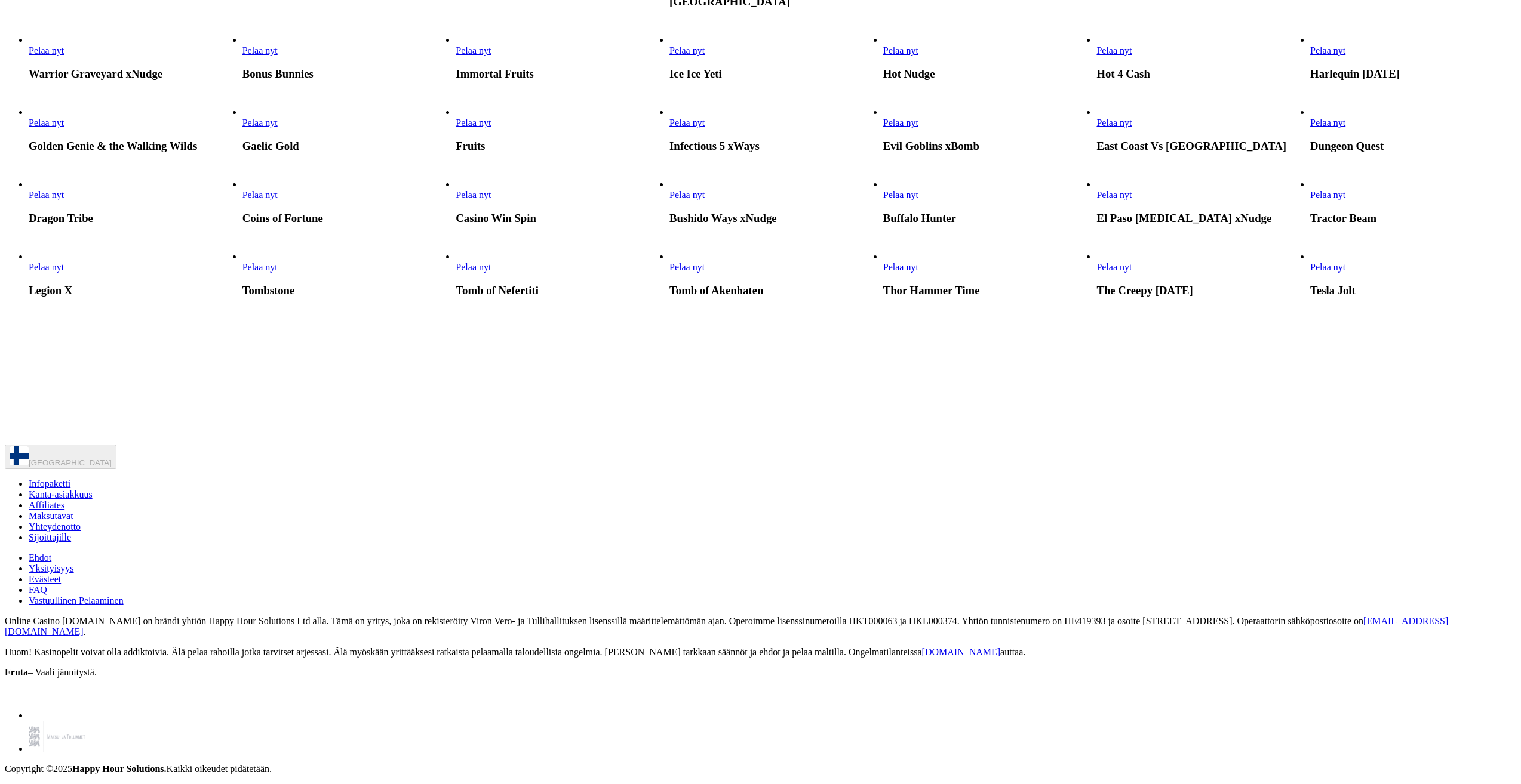
scroll to position [1074, 0]
click at [918, 128] on link "Pelaa nyt" at bounding box center [900, 122] width 36 height 10
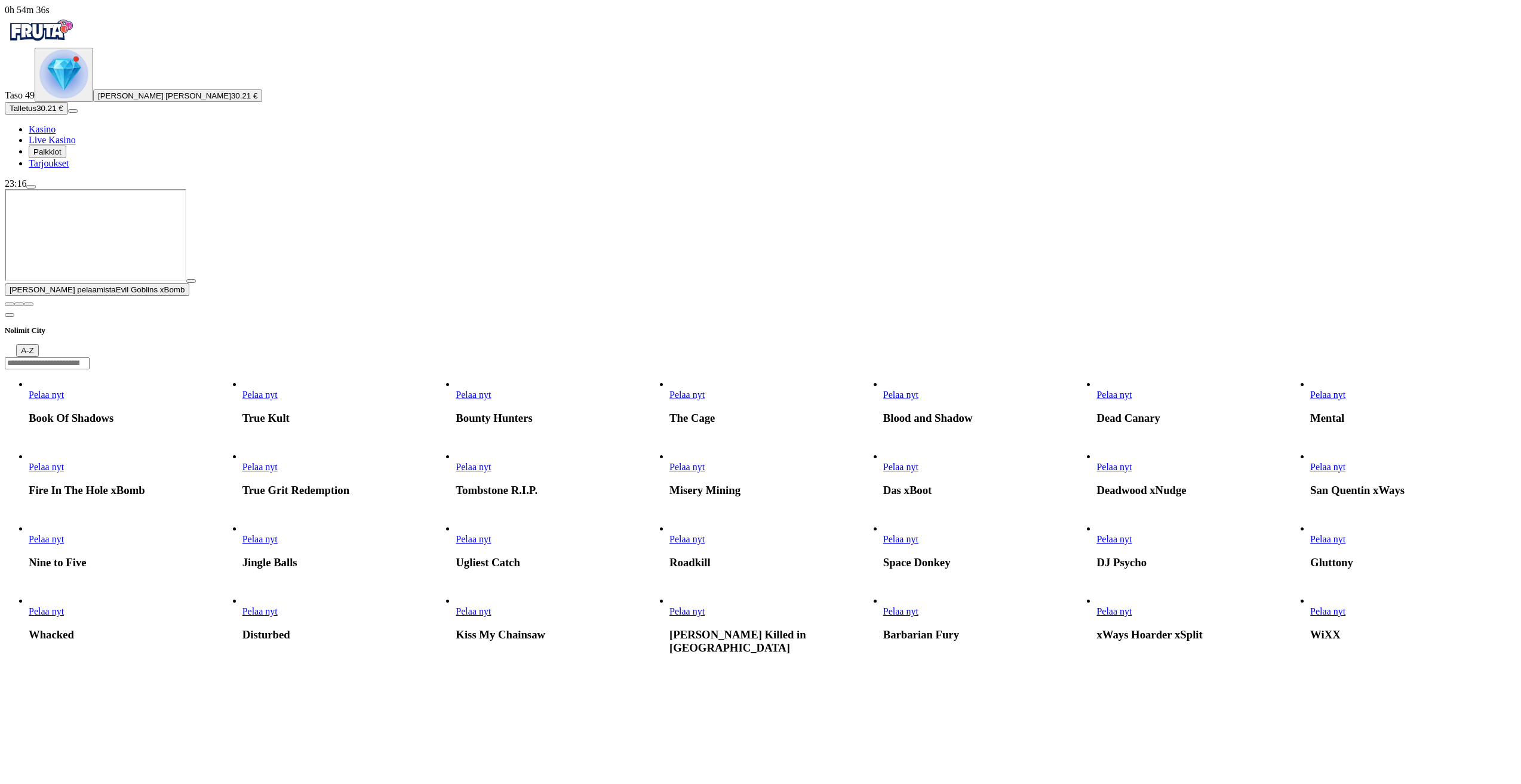
click at [9, 304] on span "close icon" at bounding box center [9, 304] width 0 height 0
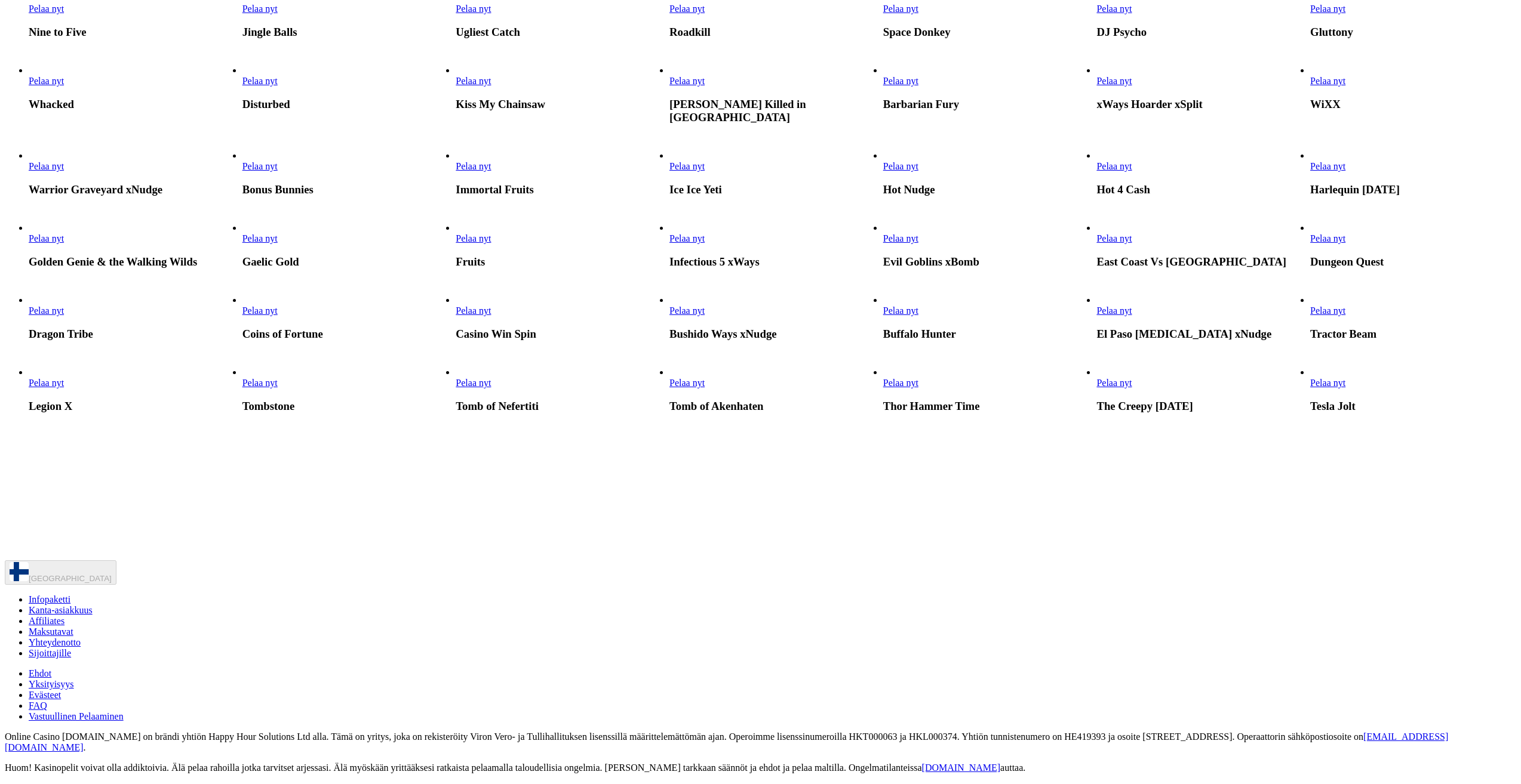
scroll to position [418, 0]
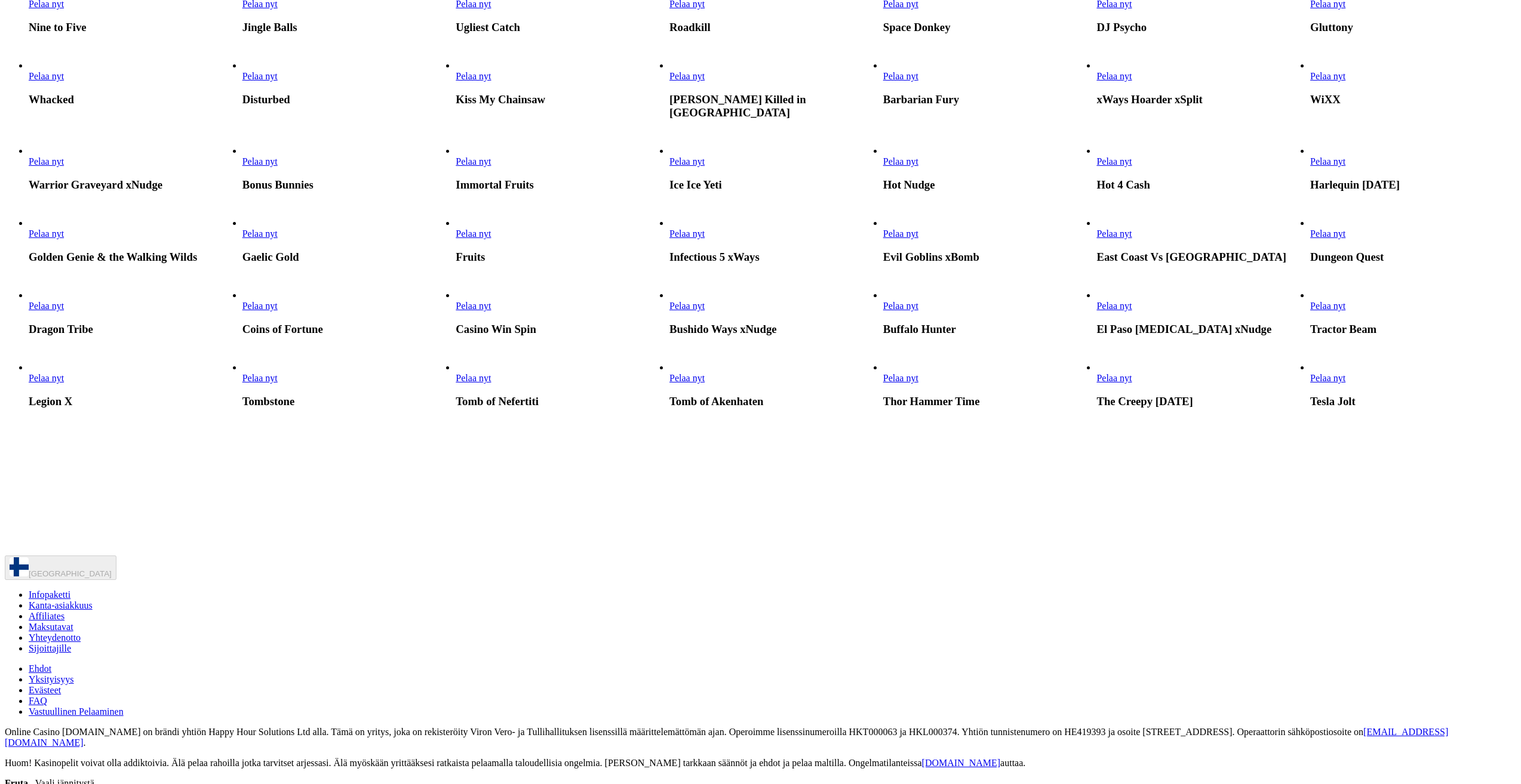
click at [1131, 81] on span "Pelaa nyt" at bounding box center [1114, 76] width 36 height 10
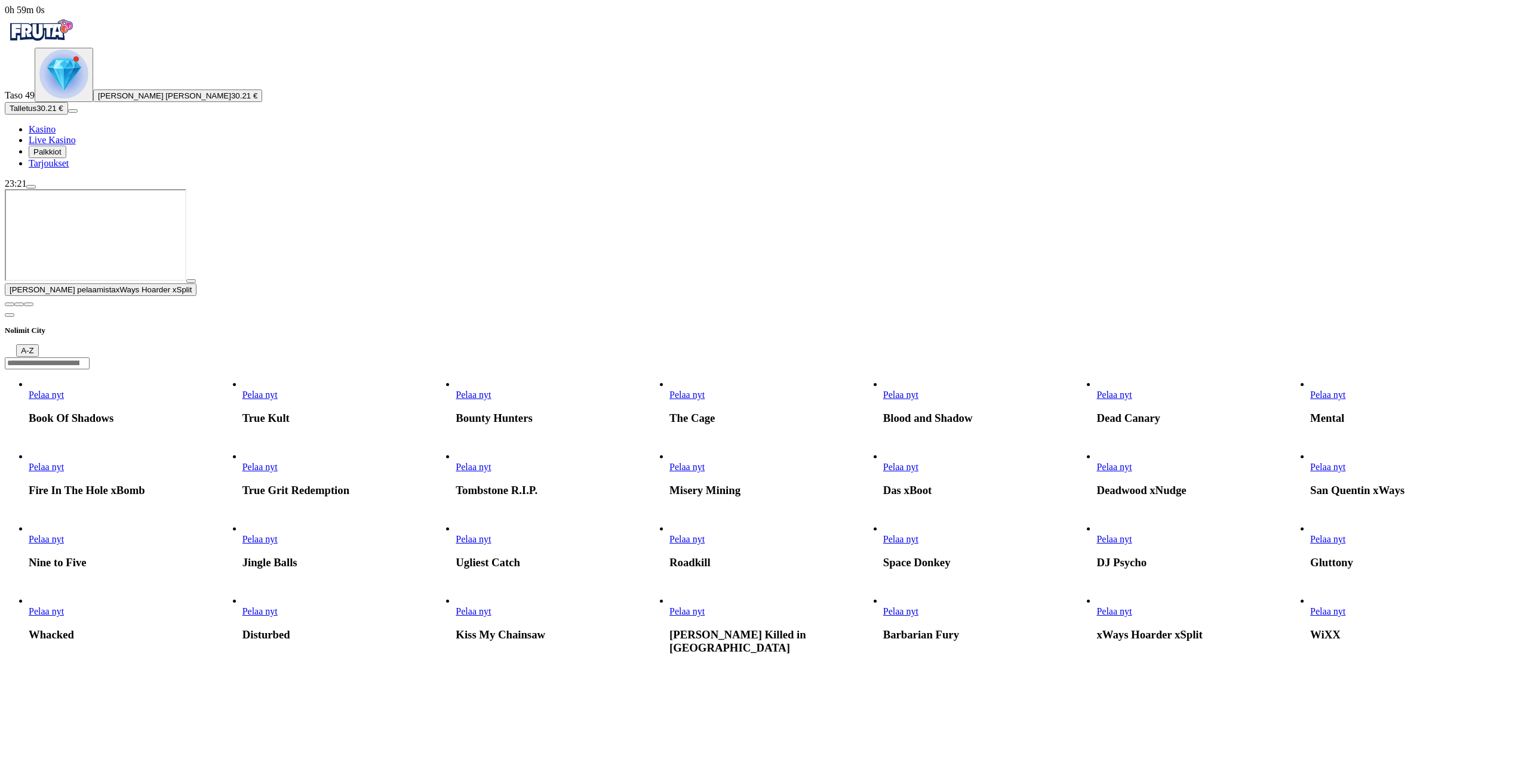
click at [9, 304] on span "close icon" at bounding box center [9, 304] width 0 height 0
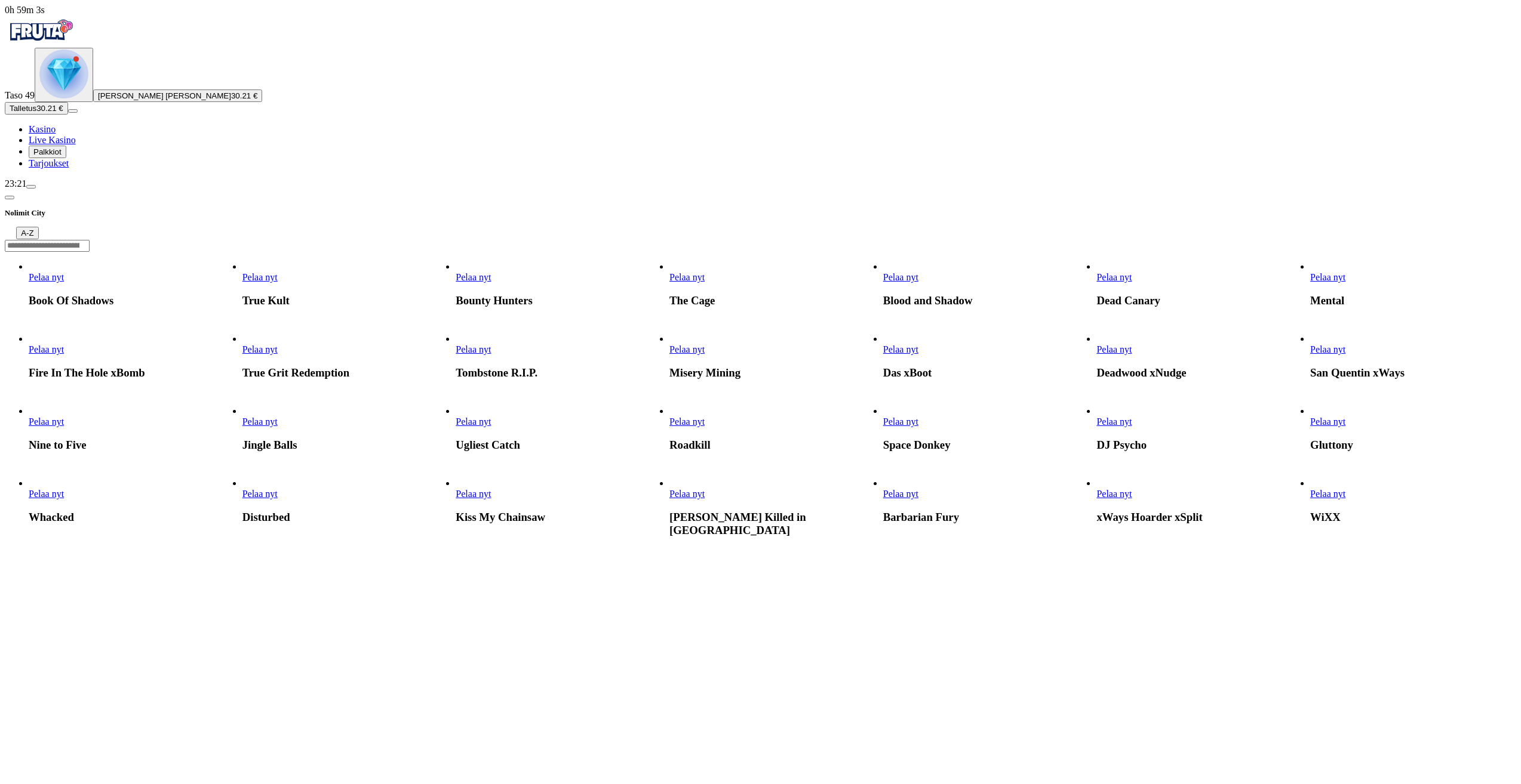
click at [704, 355] on span "Pelaa nyt" at bounding box center [686, 349] width 36 height 10
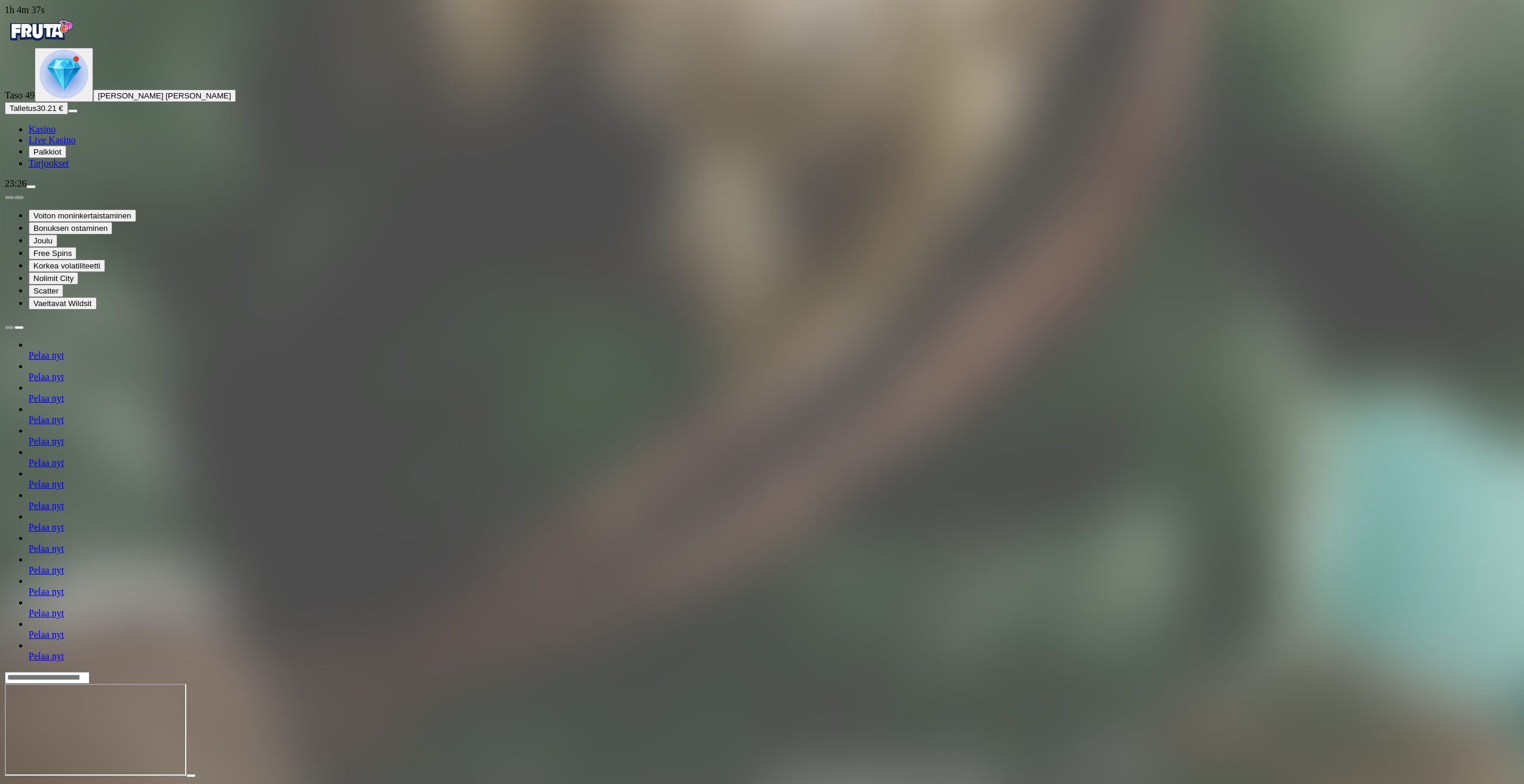
click at [31, 187] on span "menu icon" at bounding box center [31, 187] width 0 height 0
click at [198, 733] on form "€ Kotiutus" at bounding box center [762, 750] width 1515 height 35
click at [90, 734] on input "number" at bounding box center [47, 739] width 84 height 12
type input "**"
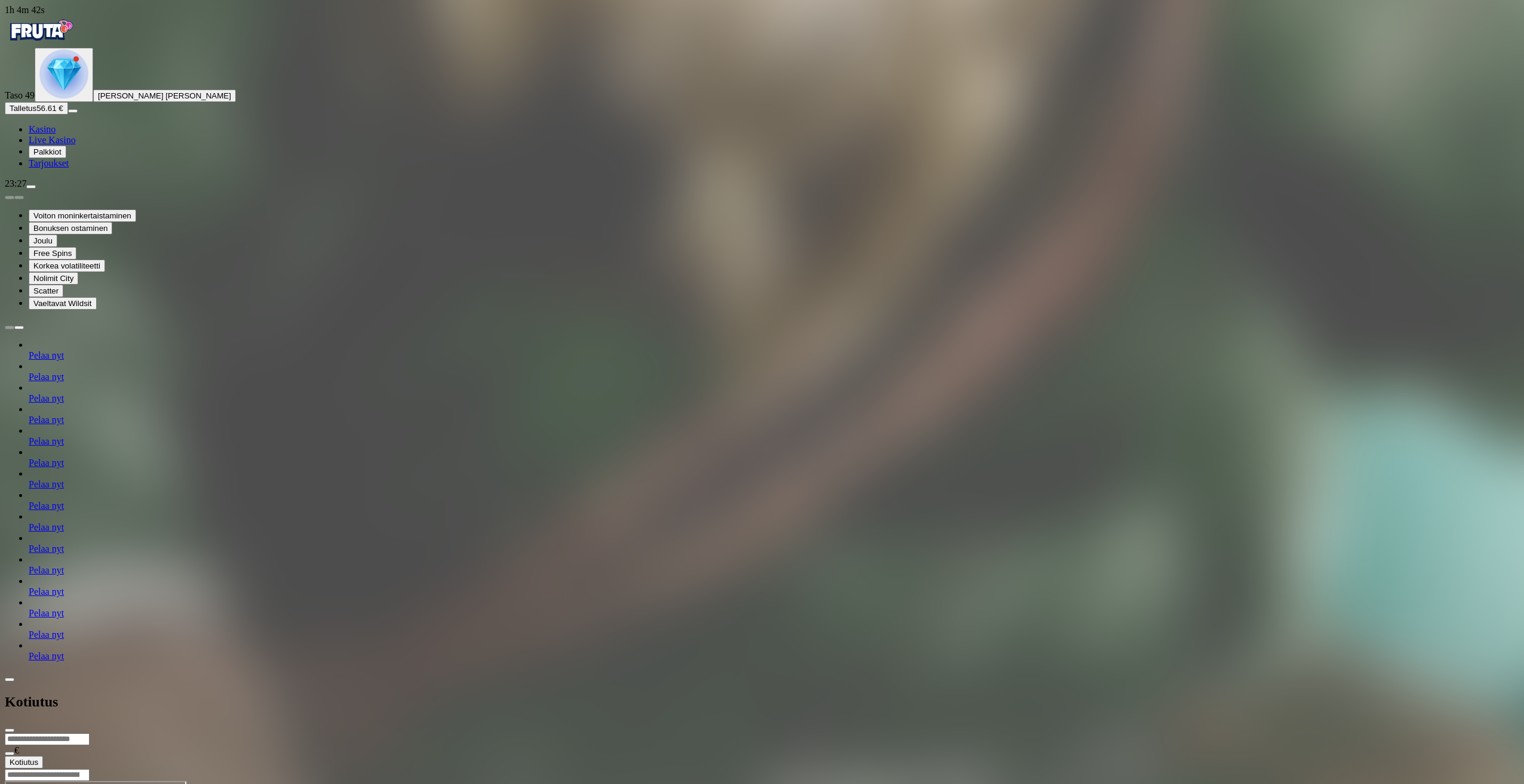
drag, startPoint x: 283, startPoint y: 103, endPoint x: 309, endPoint y: 123, distance: 32.8
click at [290, 733] on form "** € Kotiutus" at bounding box center [762, 750] width 1515 height 35
click at [43, 756] on button "Kotiutus" at bounding box center [24, 763] width 38 height 13
click at [389, 671] on div "Kotiutus" at bounding box center [762, 702] width 1515 height 62
click at [9, 730] on span "close icon" at bounding box center [9, 730] width 0 height 0
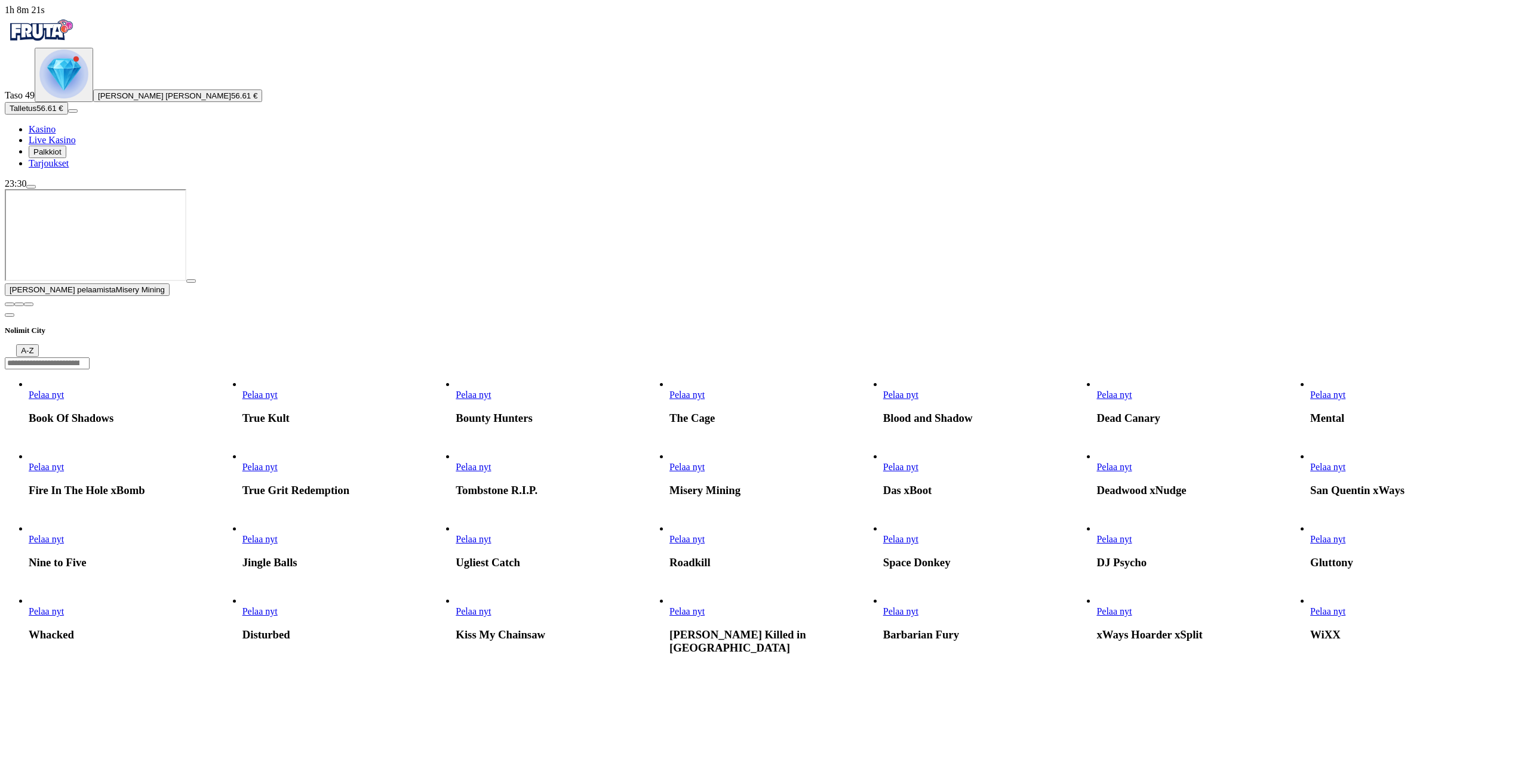
click at [9, 304] on span "close icon" at bounding box center [9, 304] width 0 height 0
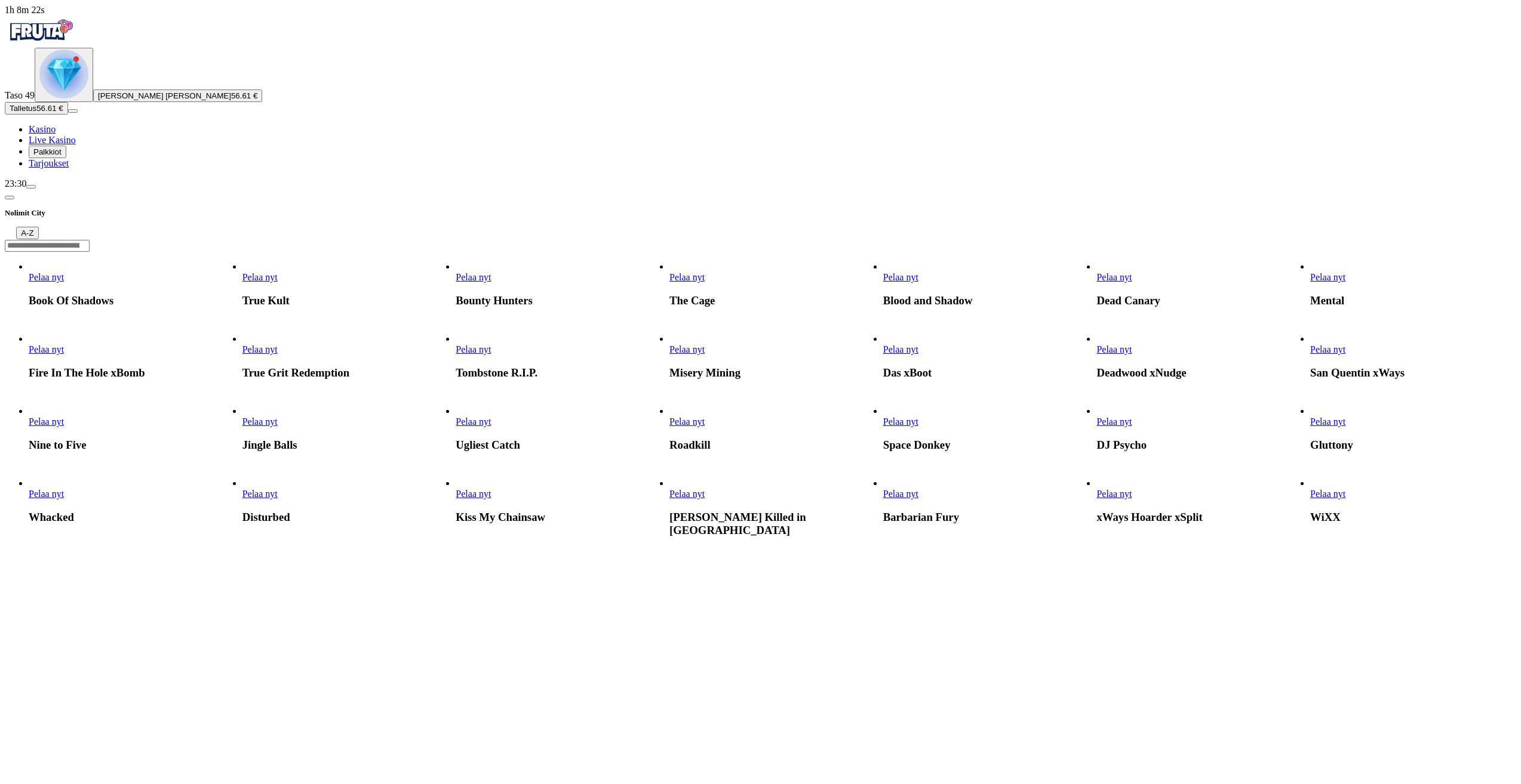
click at [1345, 427] on span "Pelaa nyt" at bounding box center [1327, 421] width 36 height 10
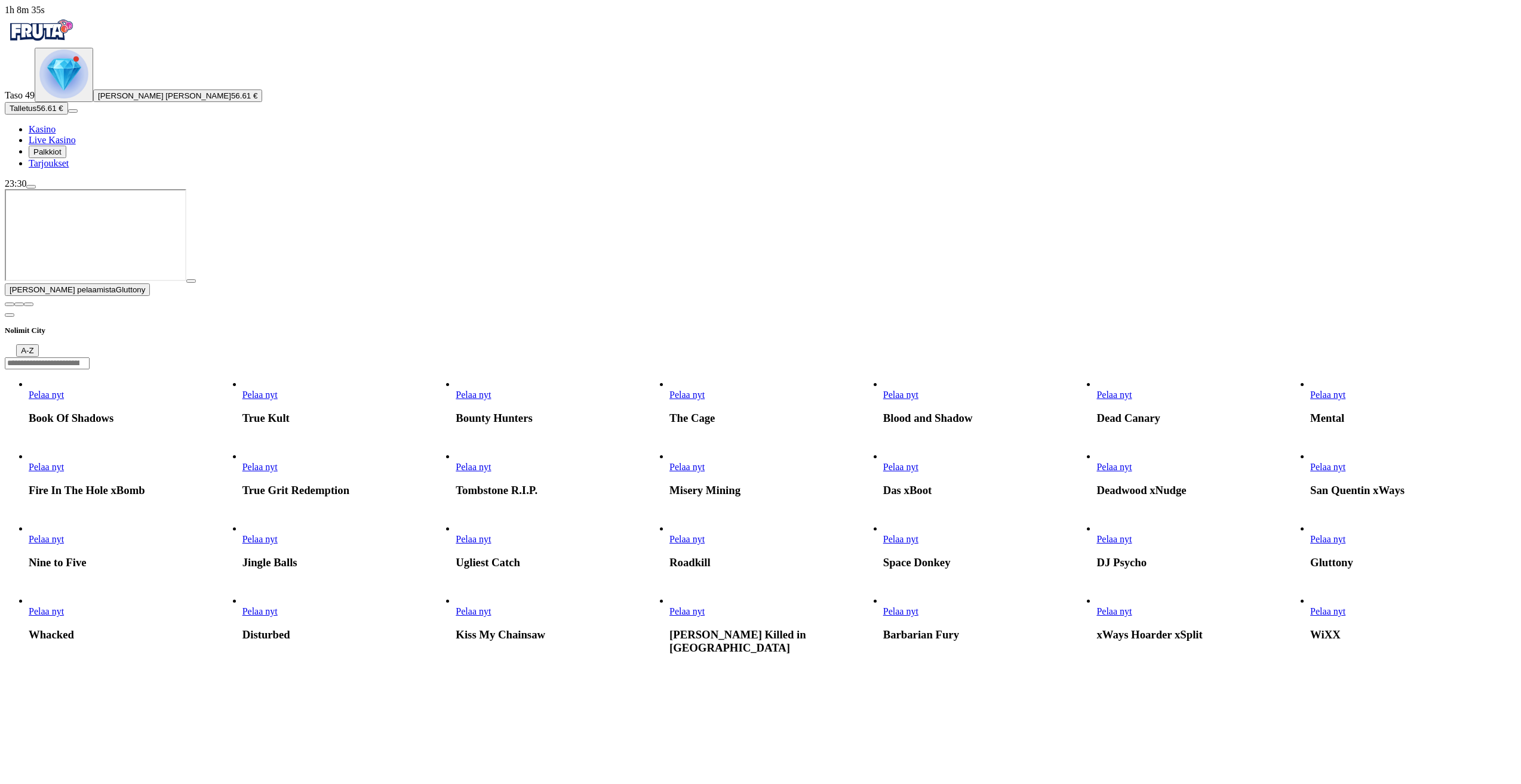
click at [196, 283] on button "button" at bounding box center [191, 281] width 9 height 4
click at [9, 304] on span "close icon" at bounding box center [9, 304] width 0 height 0
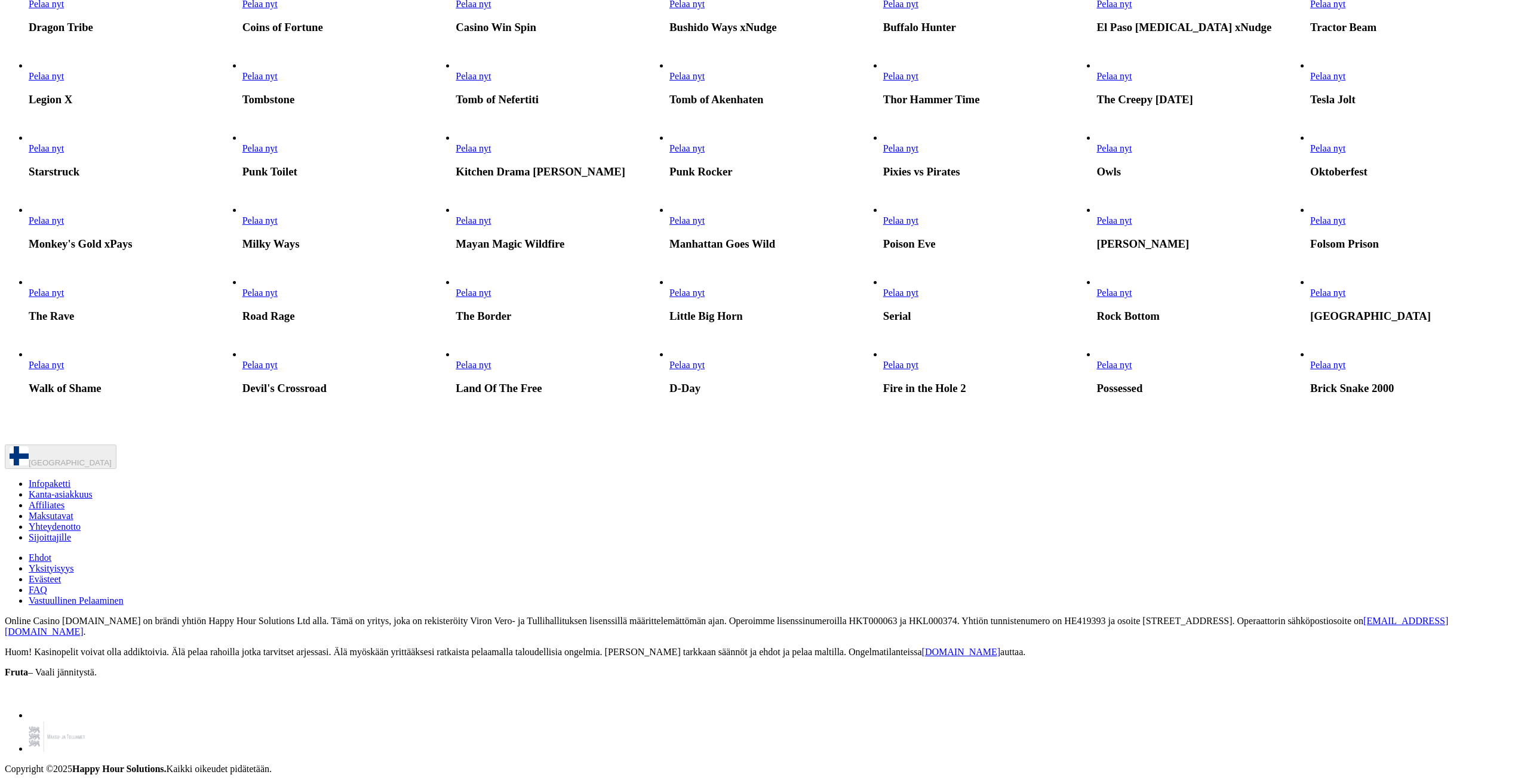
scroll to position [1671, 0]
click at [278, 154] on span "Pelaa nyt" at bounding box center [260, 148] width 36 height 10
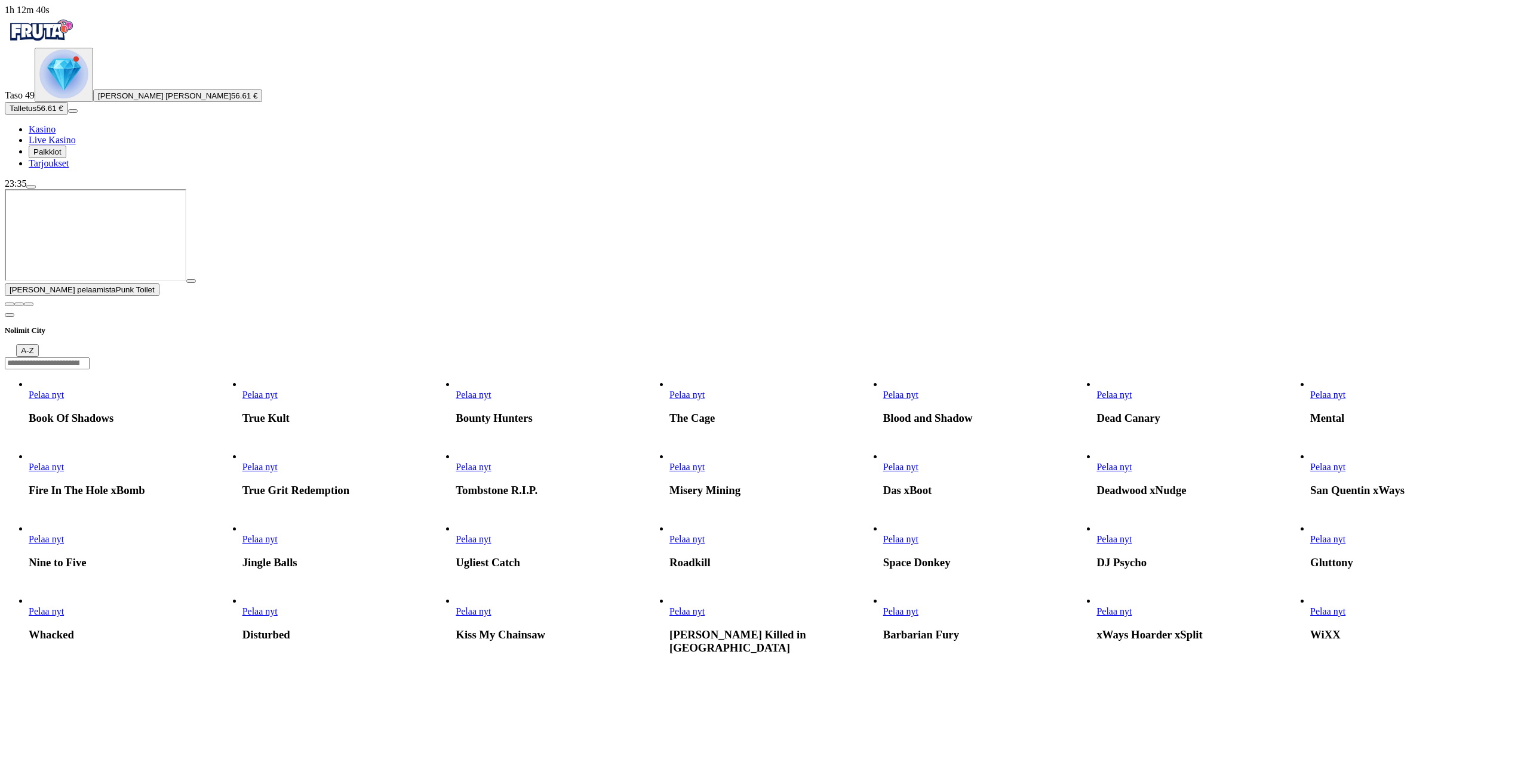
click at [9, 304] on span "close icon" at bounding box center [9, 304] width 0 height 0
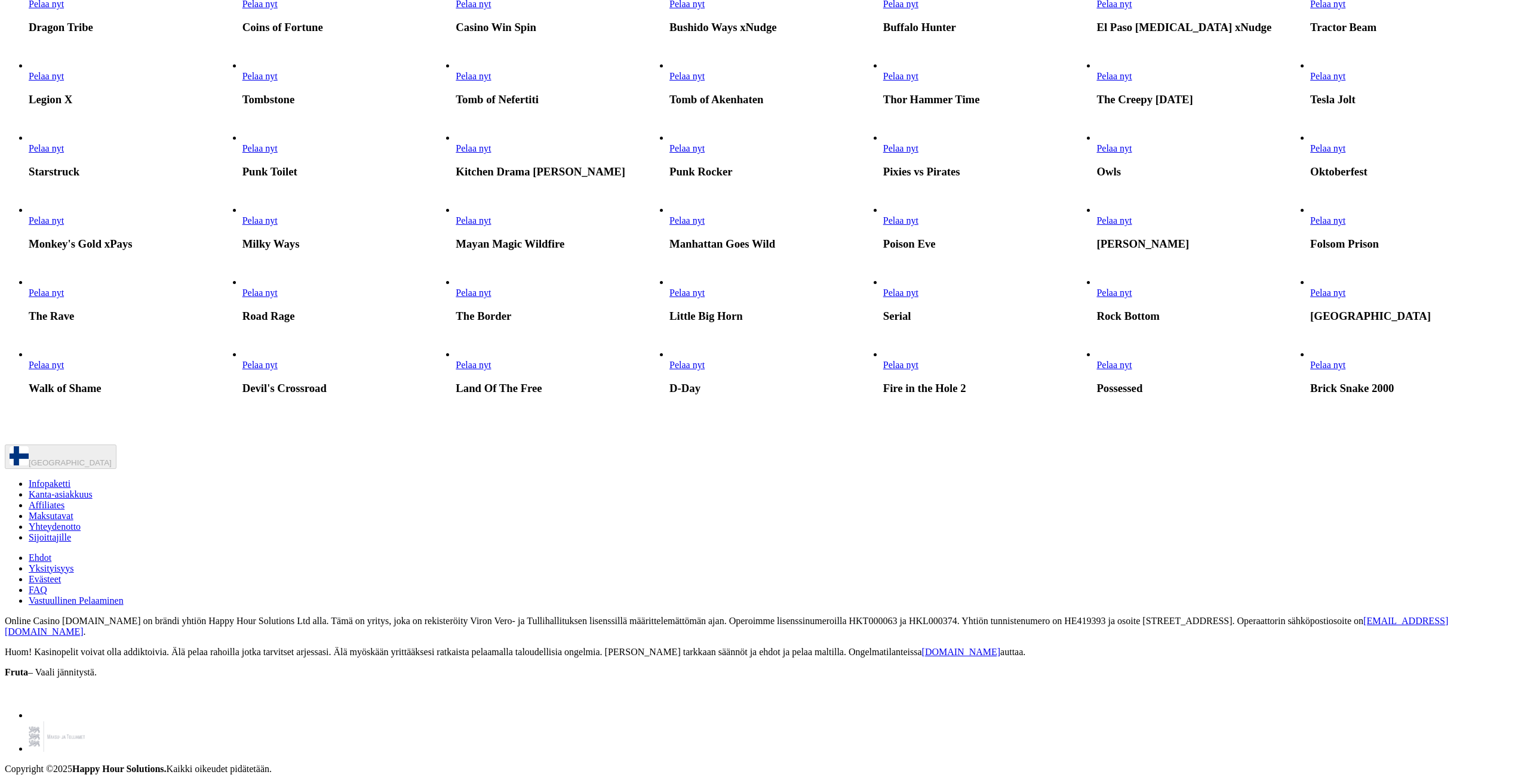
scroll to position [1373, 0]
click at [704, 9] on link "Pelaa nyt" at bounding box center [686, 3] width 36 height 10
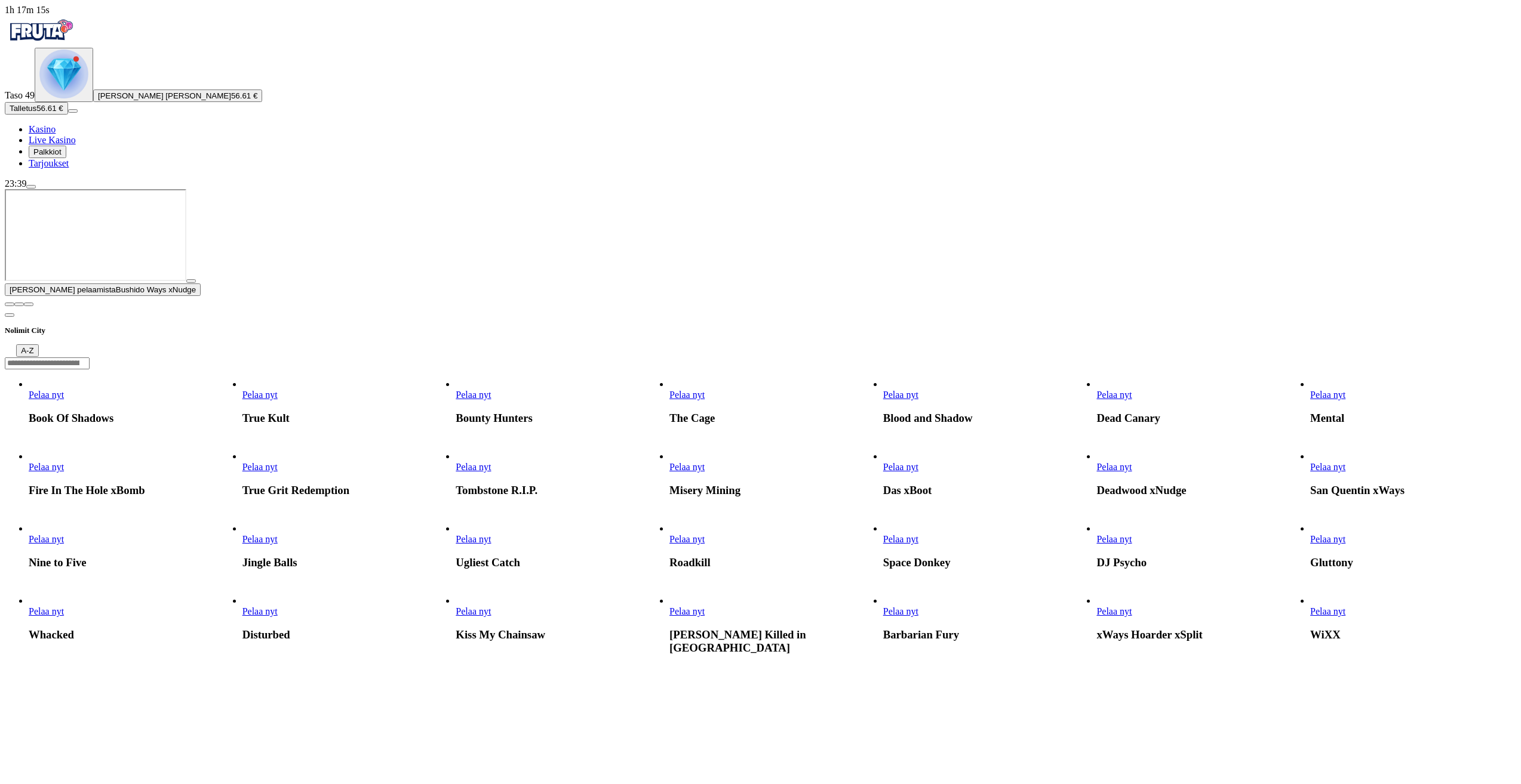
drag, startPoint x: 1504, startPoint y: 669, endPoint x: 1495, endPoint y: 666, distance: 9.5
click at [9, 304] on span "close icon" at bounding box center [9, 304] width 0 height 0
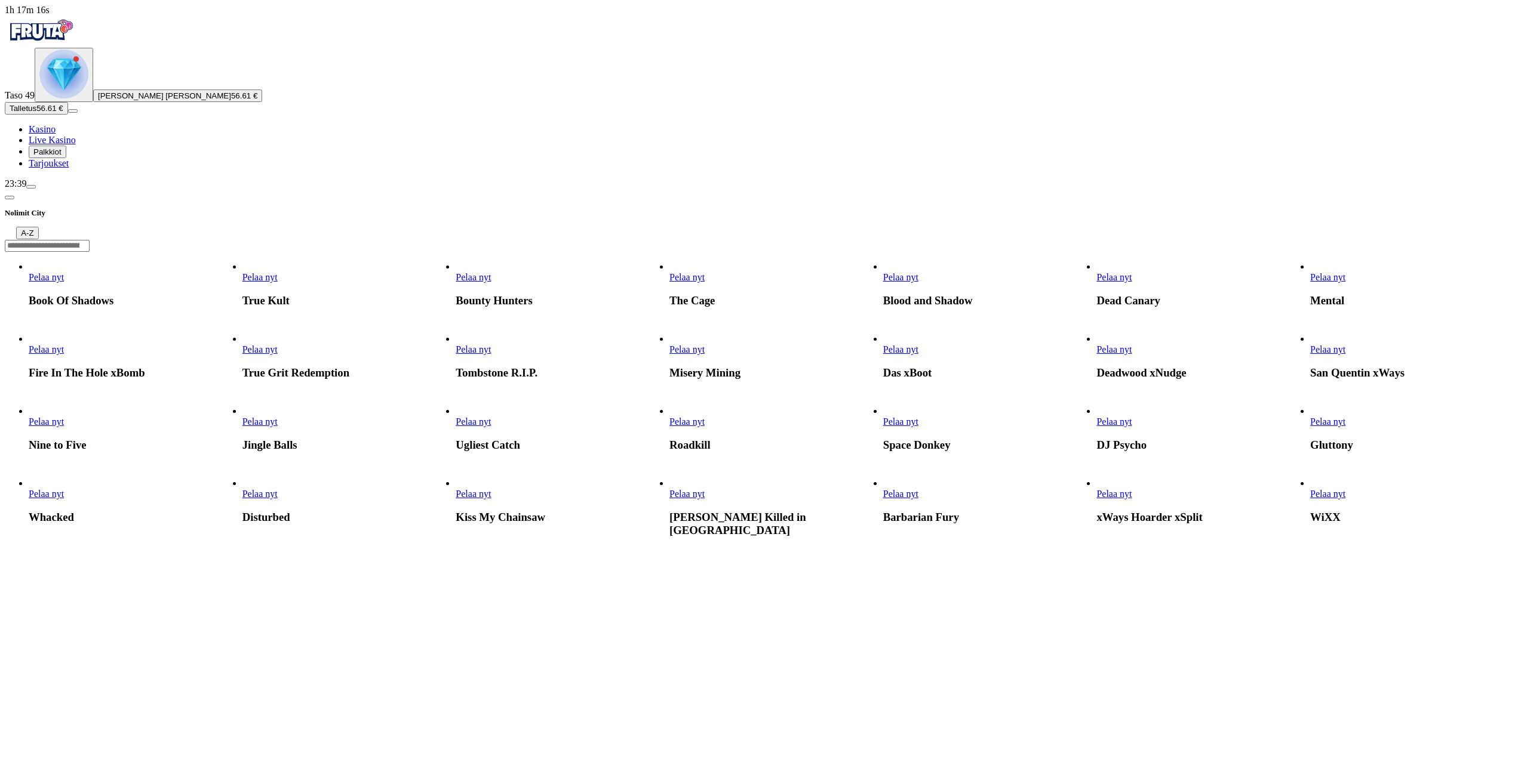
click at [36, 113] on span "Talletus" at bounding box center [23, 108] width 27 height 9
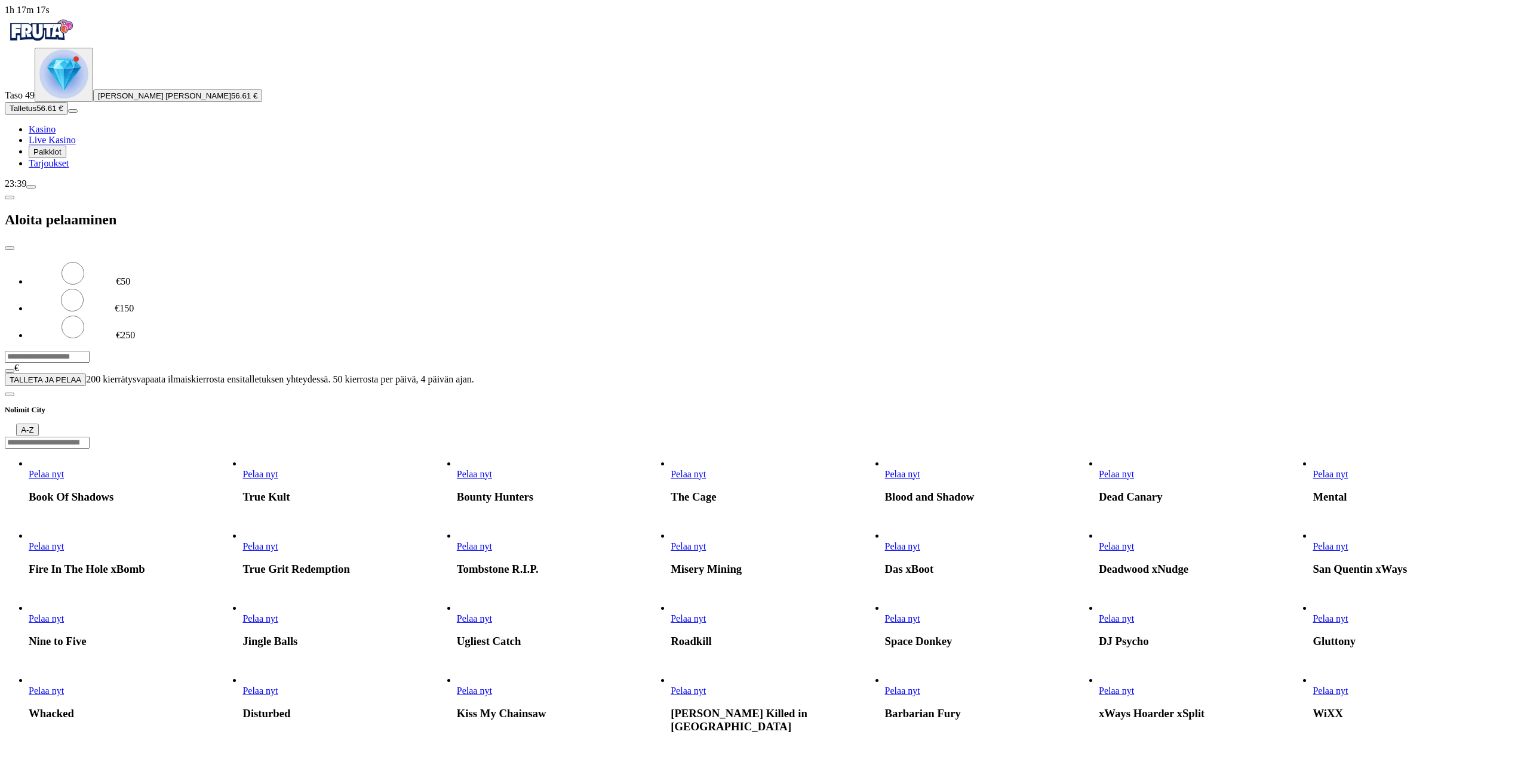
drag, startPoint x: 195, startPoint y: 110, endPoint x: 123, endPoint y: 110, distance: 72.0
click at [124, 110] on div "1h 17m 17s Taso 49 [PERSON_NAME] [PERSON_NAME] 56.61 € Talletus 56.61 € Kasino …" at bounding box center [762, 196] width 1515 height 382
type input "**"
drag, startPoint x: 323, startPoint y: 162, endPoint x: 295, endPoint y: 164, distance: 28.1
click at [86, 374] on button "TALLETA JA PELAA" at bounding box center [45, 380] width 81 height 13
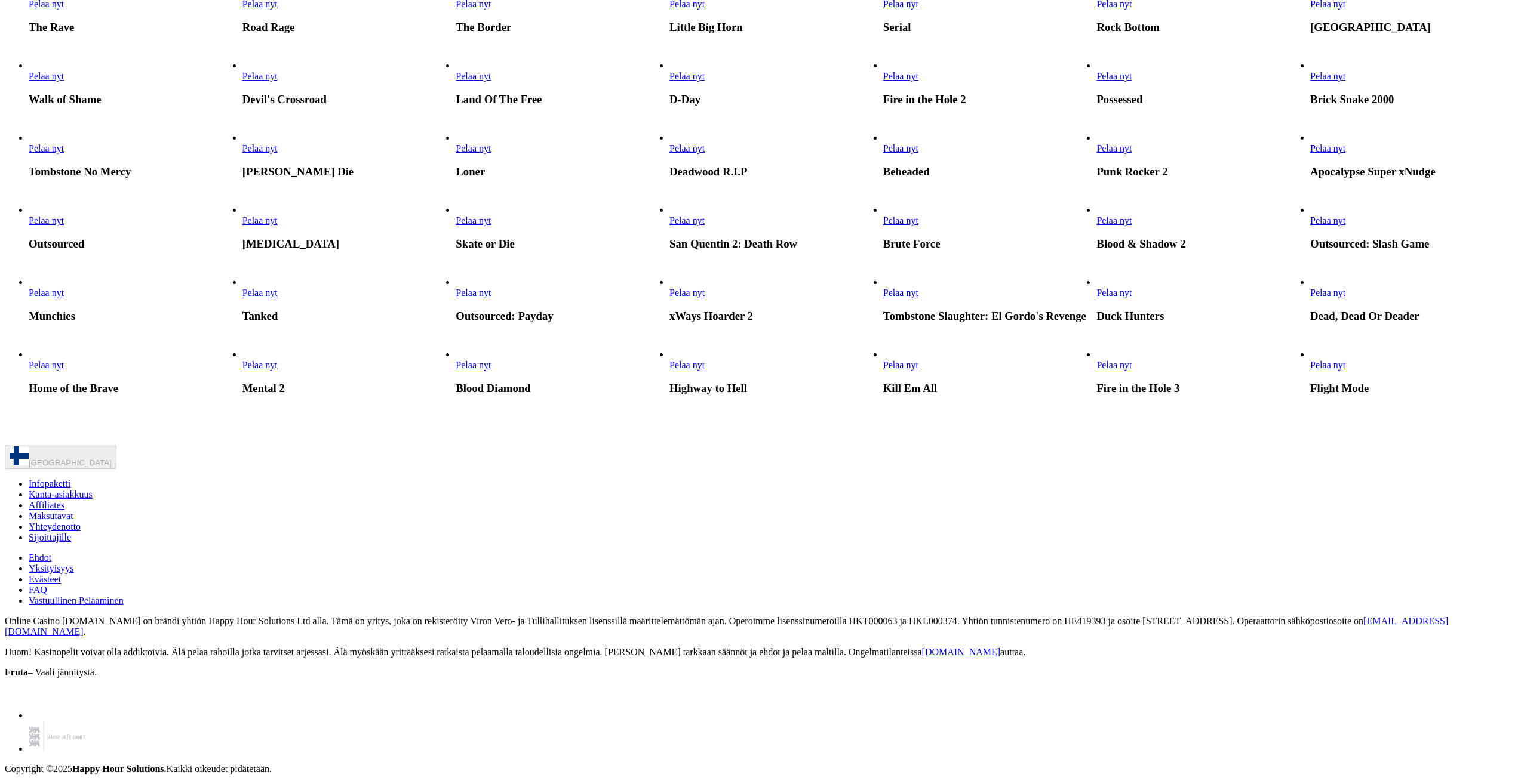
scroll to position [2746, 0]
click at [278, 81] on span "Pelaa nyt" at bounding box center [260, 76] width 36 height 10
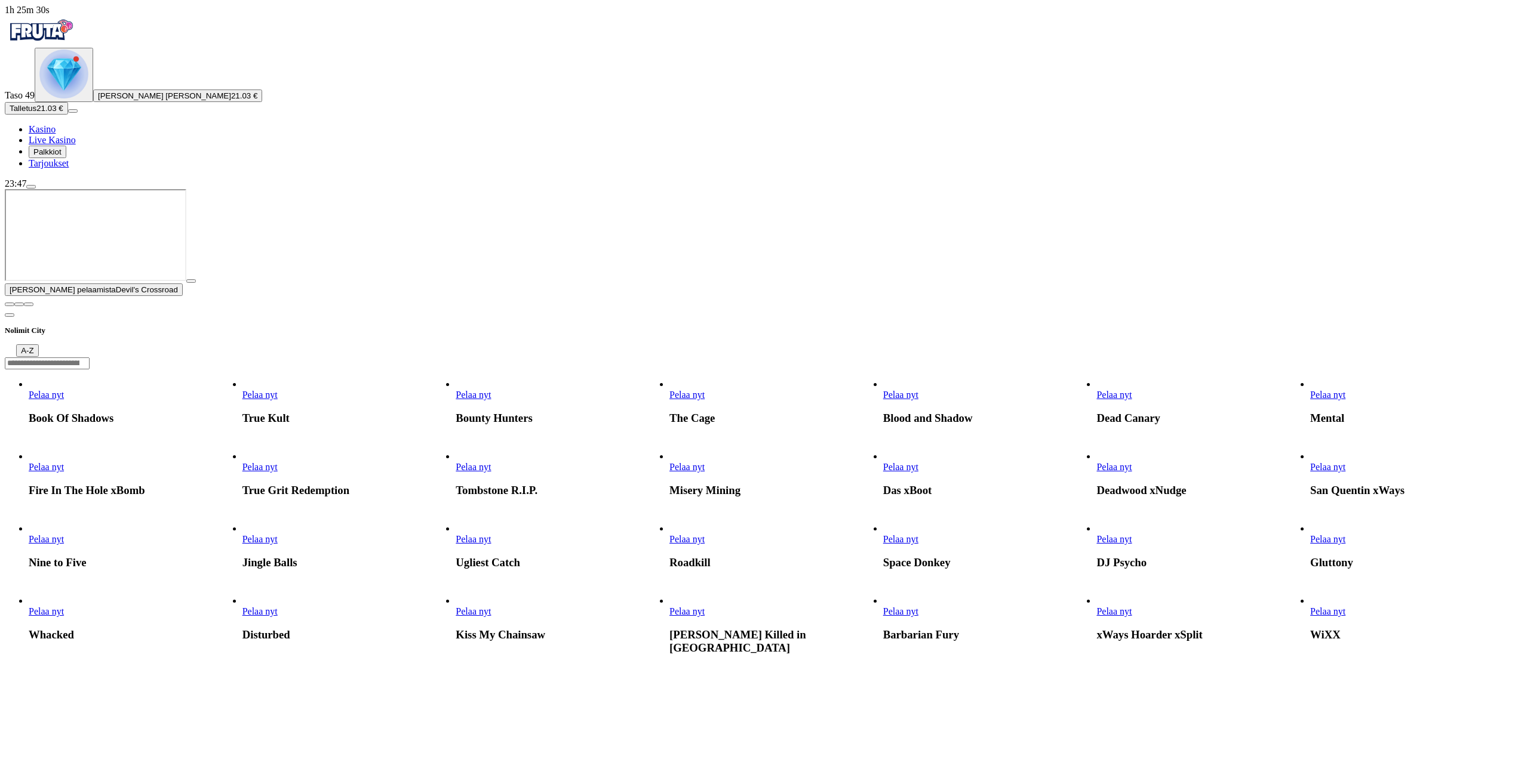
click at [9, 304] on span "close icon" at bounding box center [9, 304] width 0 height 0
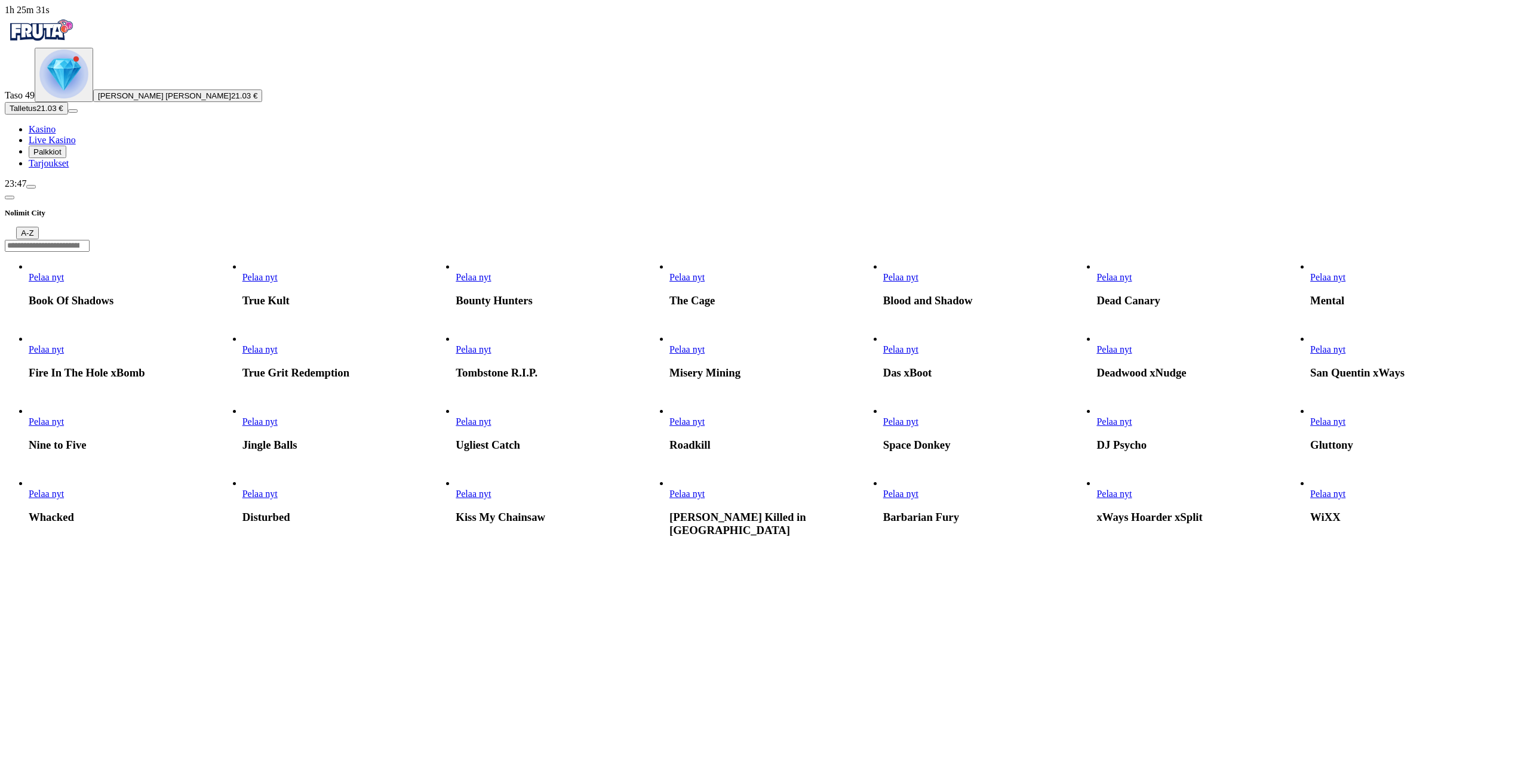
click at [43, 114] on button "Talletus 21.03 €" at bounding box center [36, 108] width 63 height 13
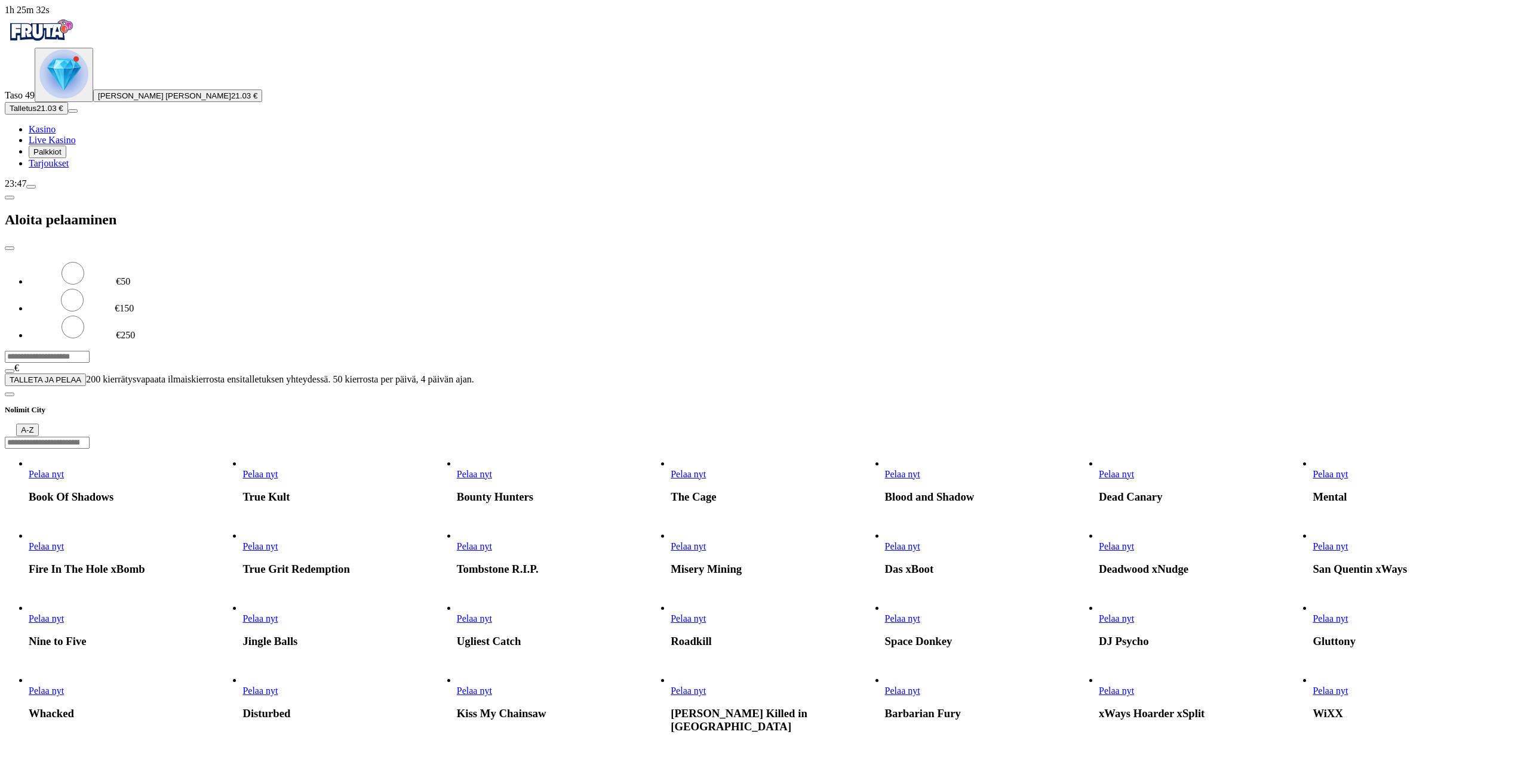
drag, startPoint x: 215, startPoint y: 110, endPoint x: 116, endPoint y: 106, distance: 99.1
click at [130, 106] on div "1h 25m 32s Taso 49 [PERSON_NAME] [PERSON_NAME] 21.03 € Talletus 21.03 € Kasino …" at bounding box center [762, 196] width 1515 height 382
type input "**"
click at [86, 374] on button "TALLETA JA PELAA" at bounding box center [45, 380] width 81 height 13
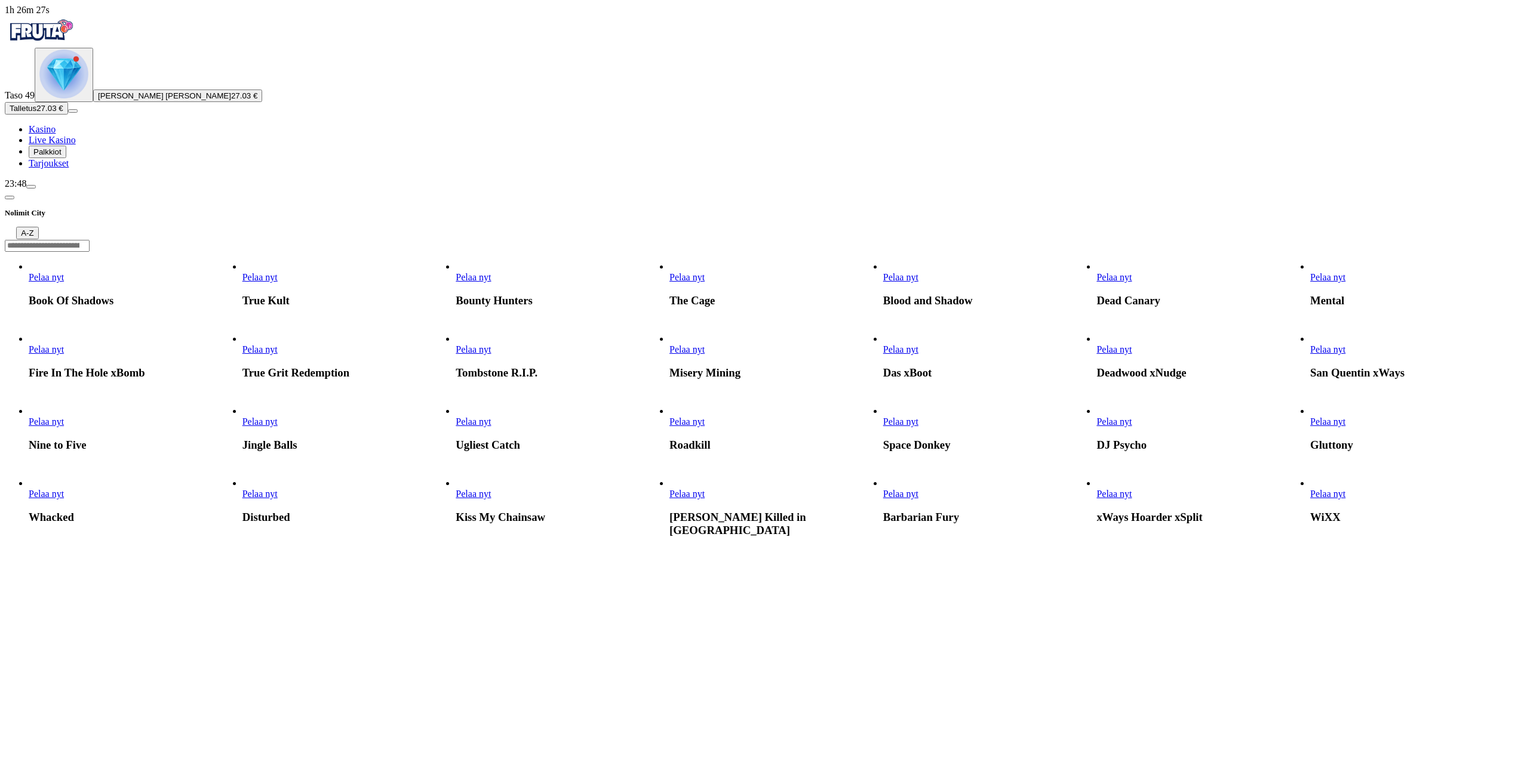
click at [278, 355] on span "Pelaa nyt" at bounding box center [260, 349] width 36 height 10
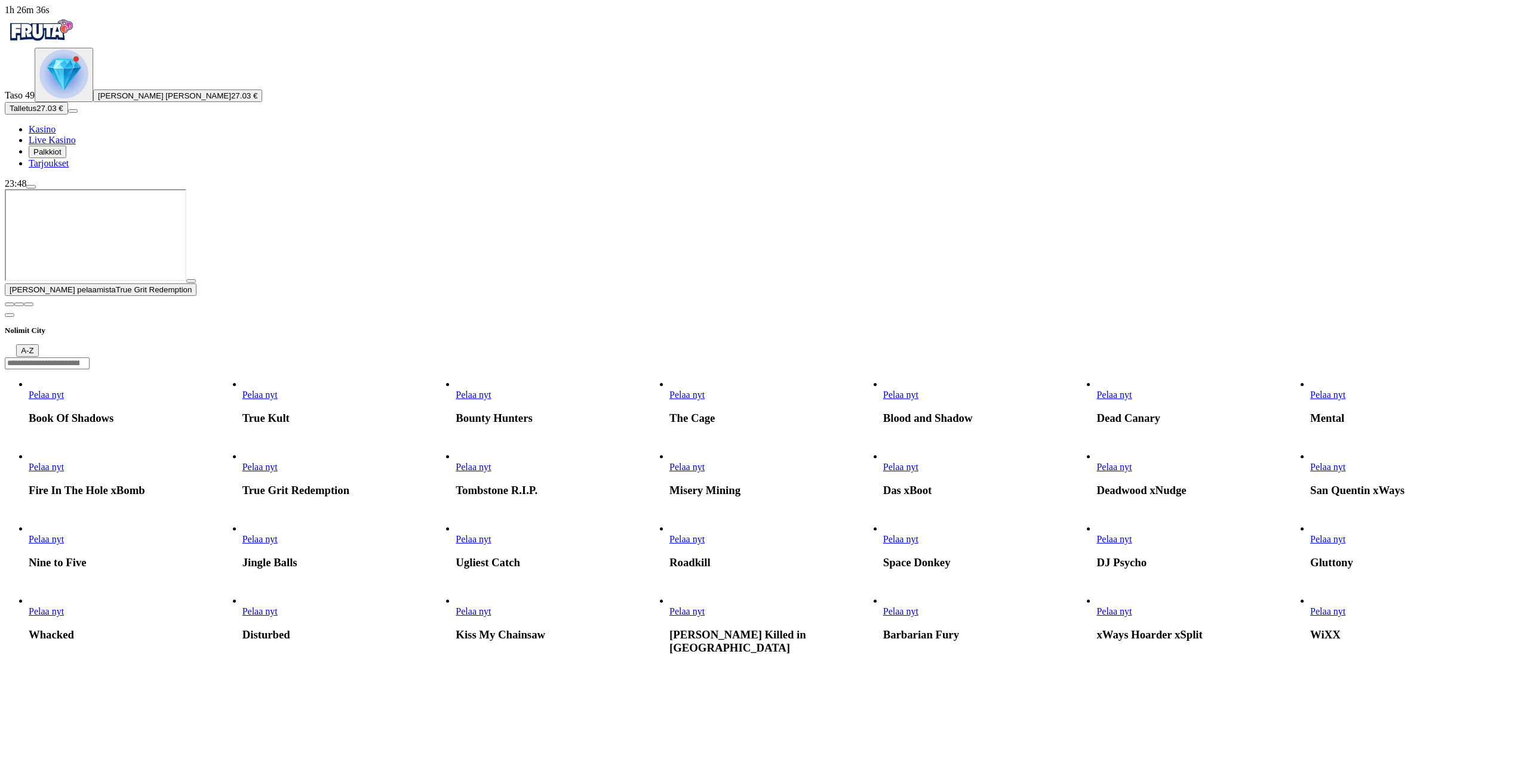
click at [918, 462] on span "Pelaa nyt" at bounding box center [900, 467] width 36 height 10
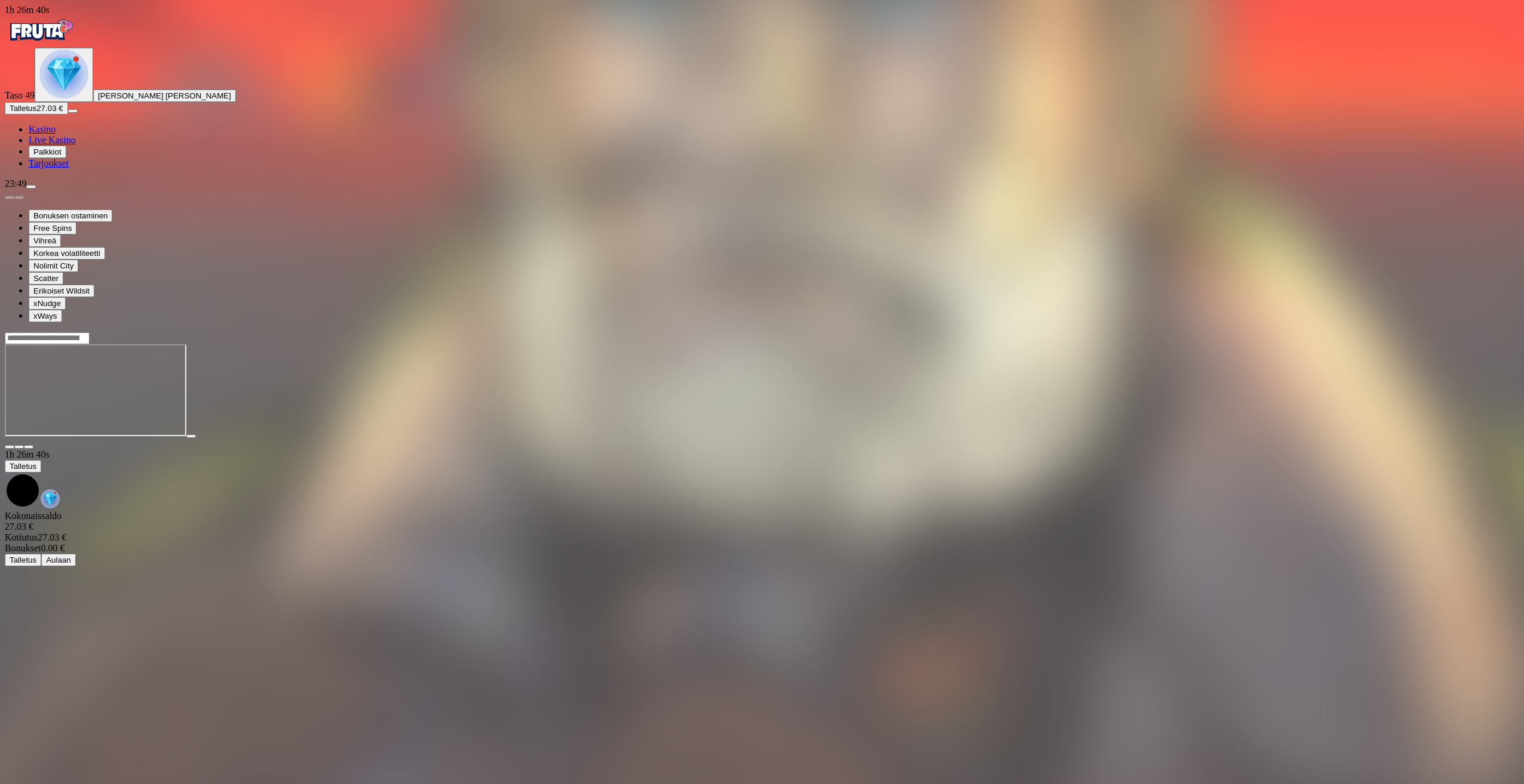
click at [28, 447] on span "fullscreen icon" at bounding box center [28, 447] width 0 height 0
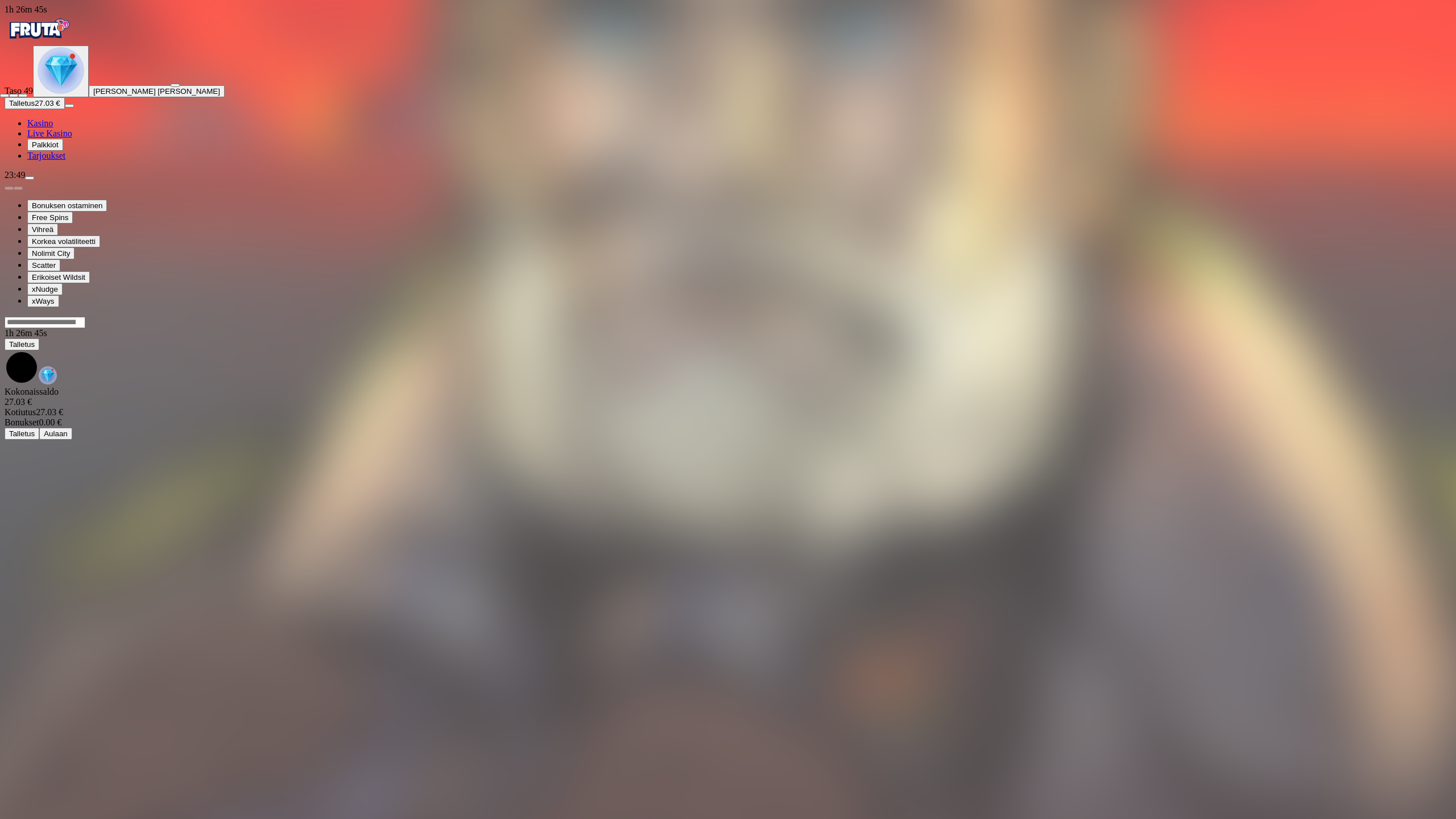
click at [23, 95] on span "fullscreen-exit icon" at bounding box center [23, 95] width 0 height 0
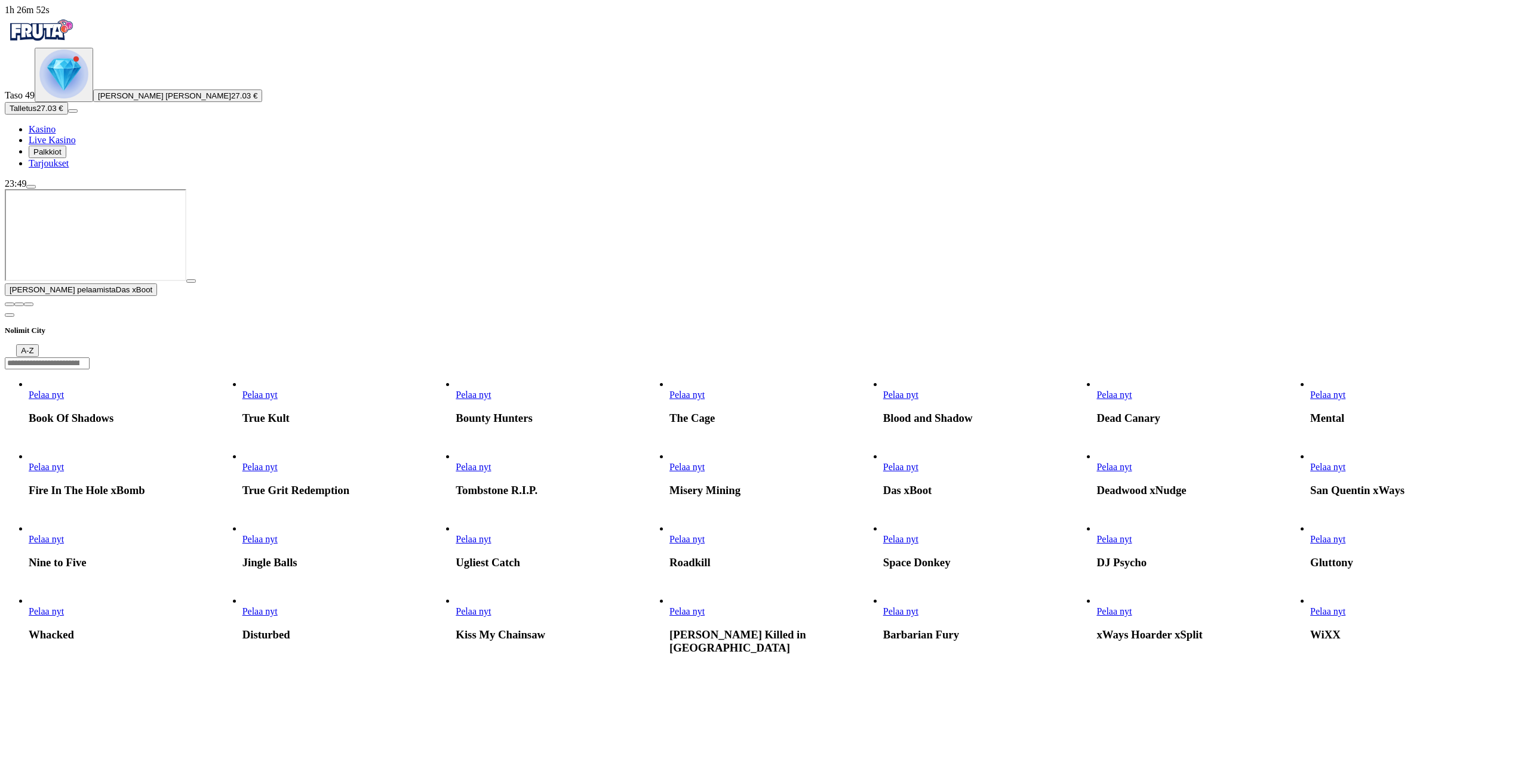
click at [9, 304] on span "close icon" at bounding box center [9, 304] width 0 height 0
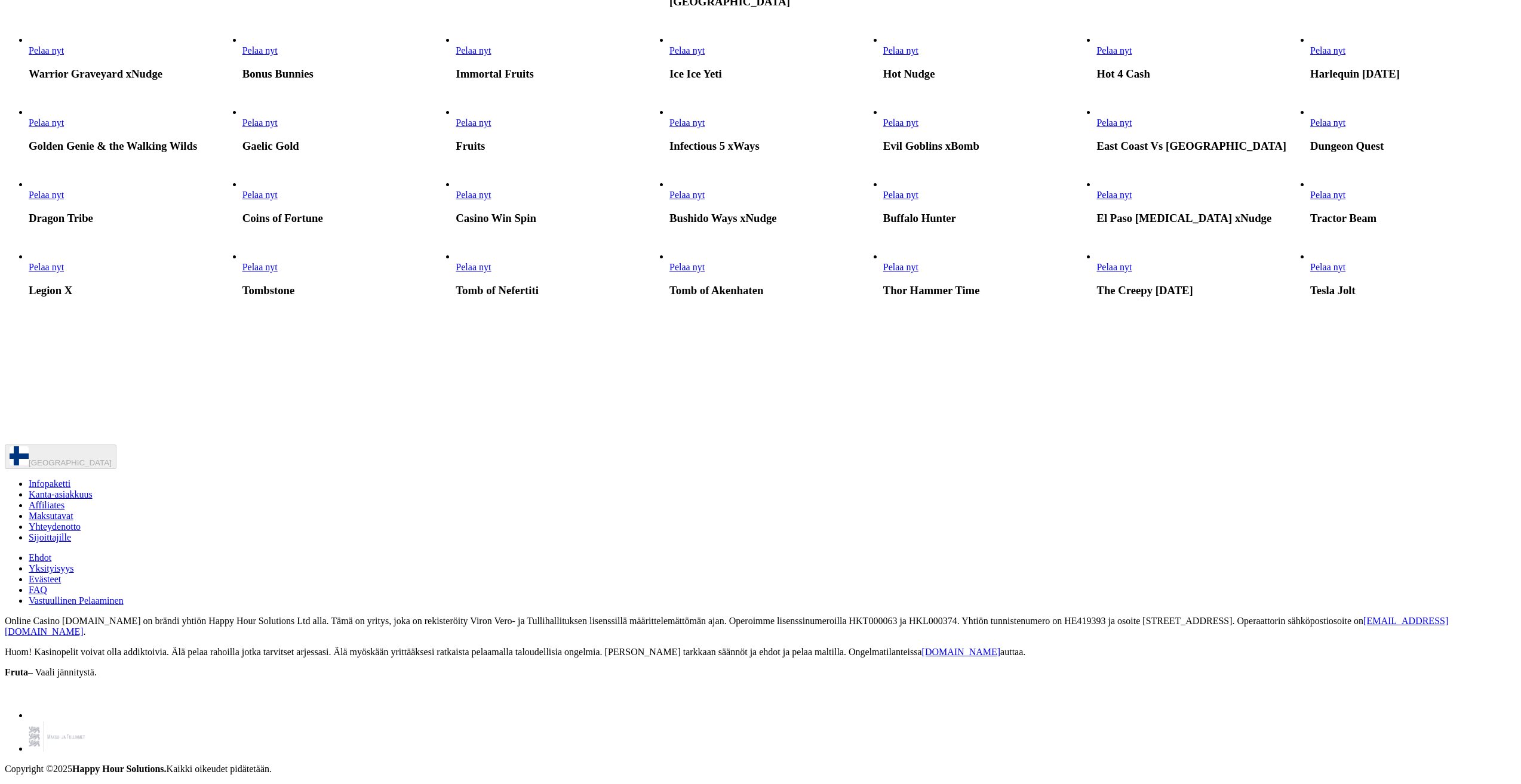
scroll to position [1074, 0]
drag, startPoint x: 1508, startPoint y: 580, endPoint x: 1504, endPoint y: 588, distance: 8.9
click at [1508, 576] on main "Nolimit City A-Z Pelaa nyt Book Of Shadows Pelaa nyt True Kult Pelaa nyt Bounty…" at bounding box center [760, 217] width 1512 height 1114
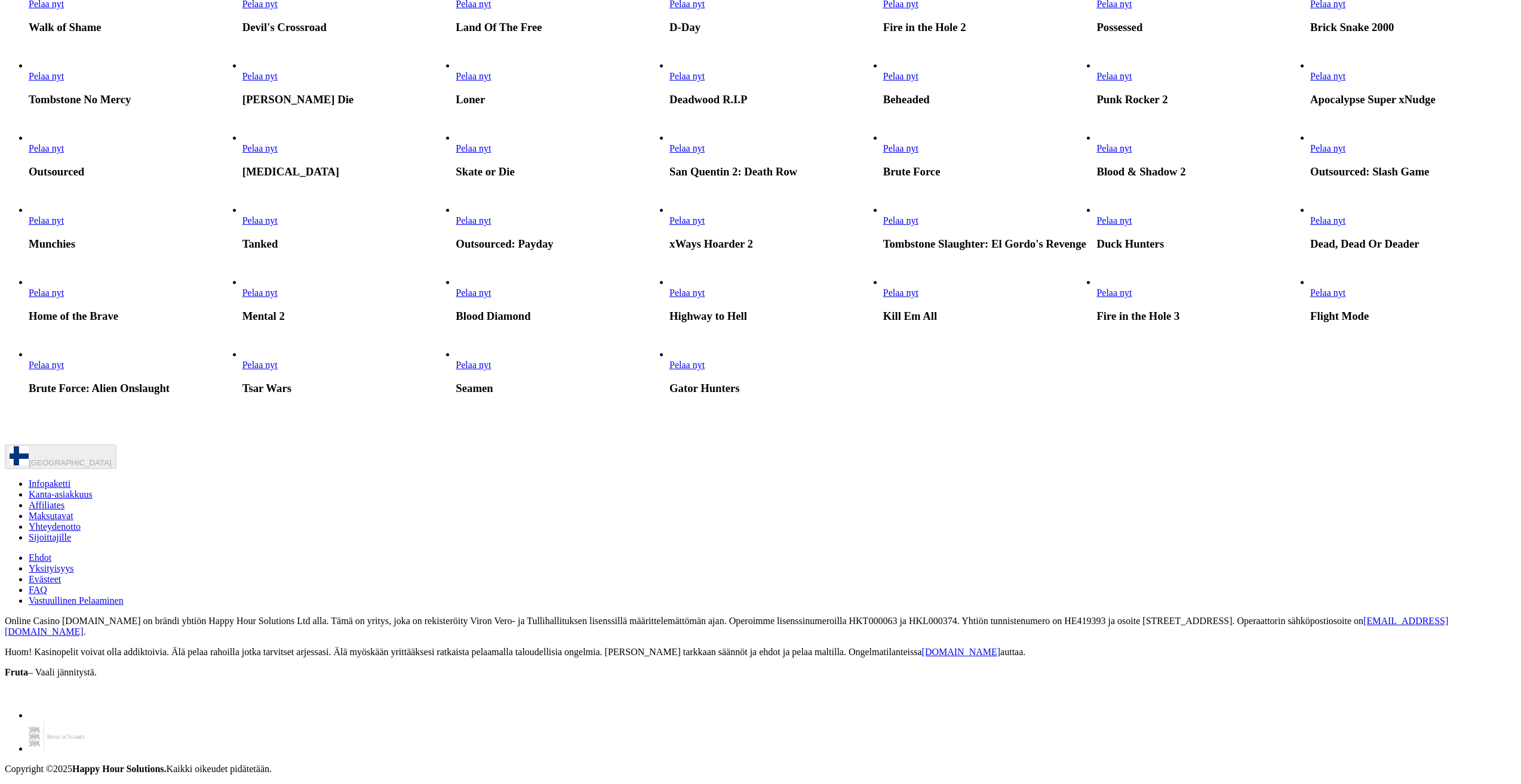
scroll to position [3164, 0]
click at [1345, 226] on span "Pelaa nyt" at bounding box center [1327, 220] width 36 height 10
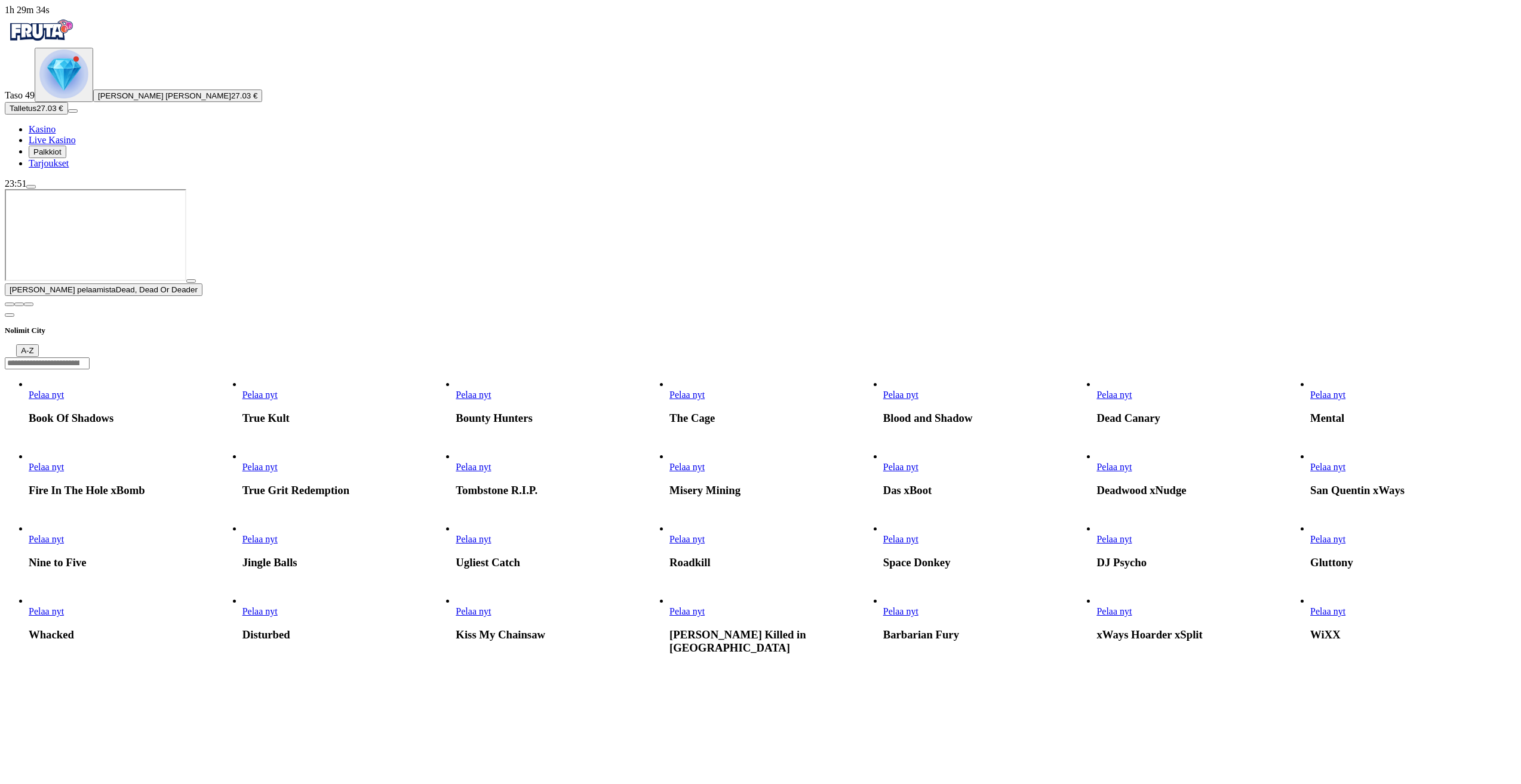
click at [9, 304] on span "close icon" at bounding box center [9, 304] width 0 height 0
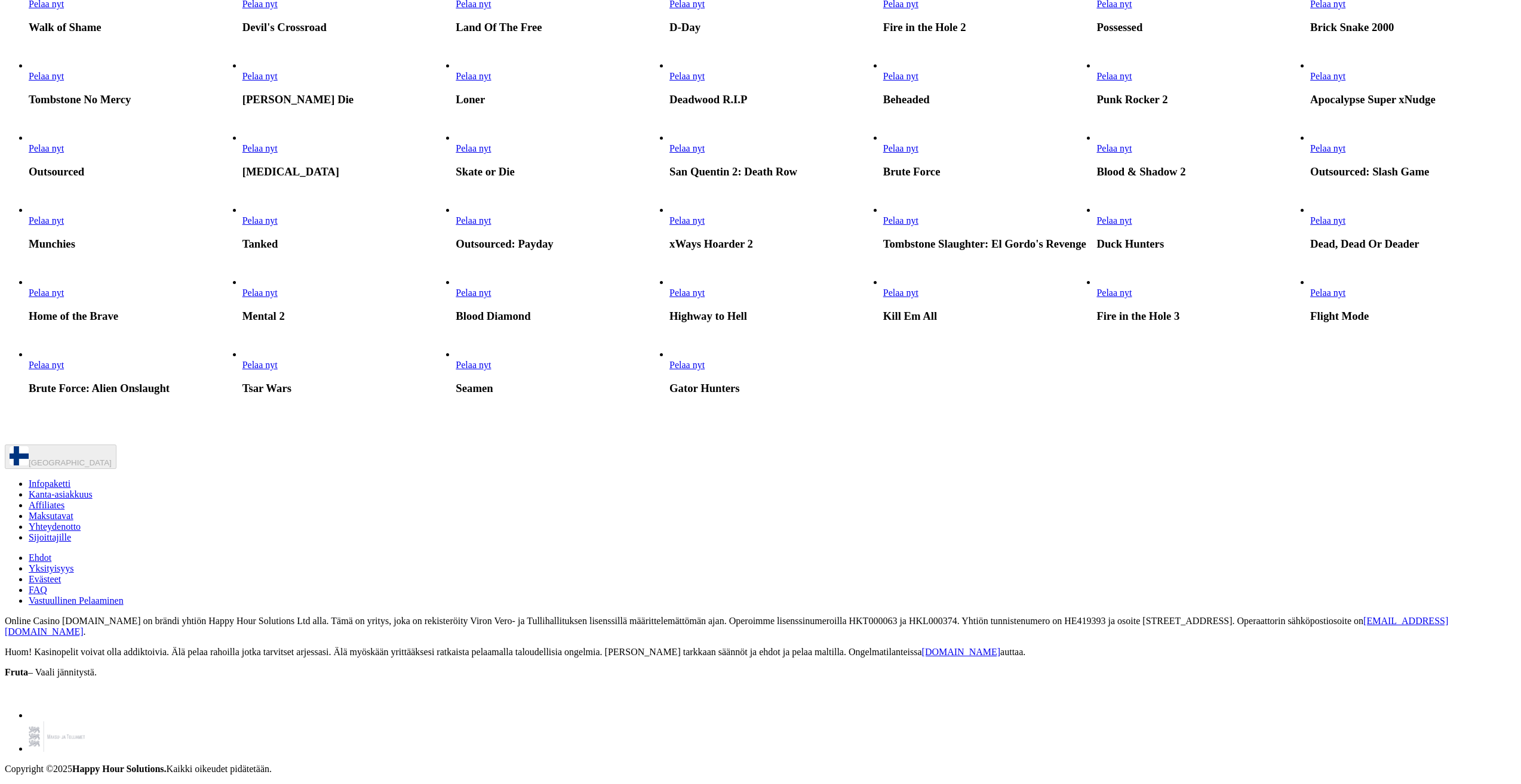
scroll to position [3104, 0]
click at [64, 154] on span "Pelaa nyt" at bounding box center [46, 148] width 36 height 10
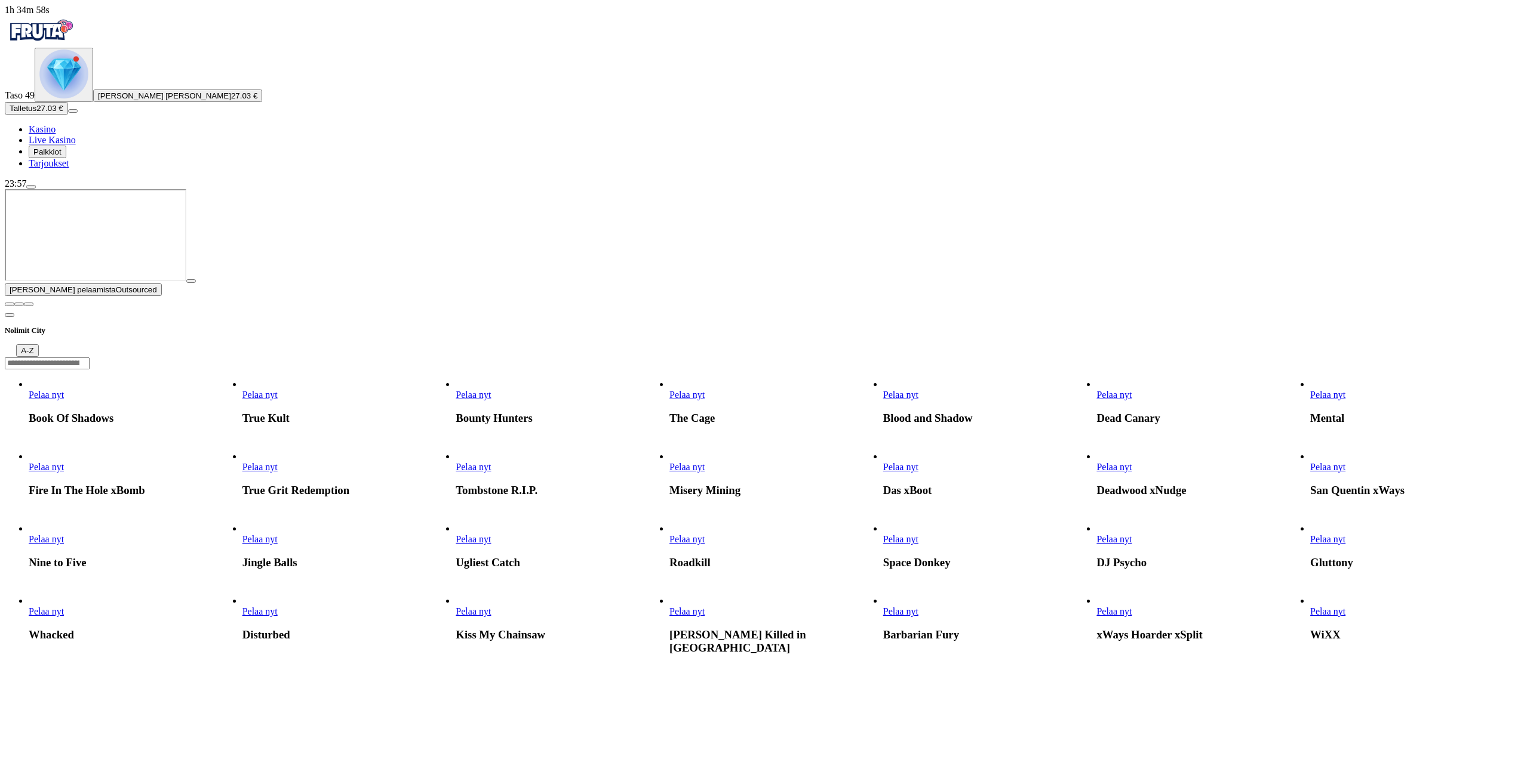
click at [9, 304] on span "close icon" at bounding box center [9, 304] width 0 height 0
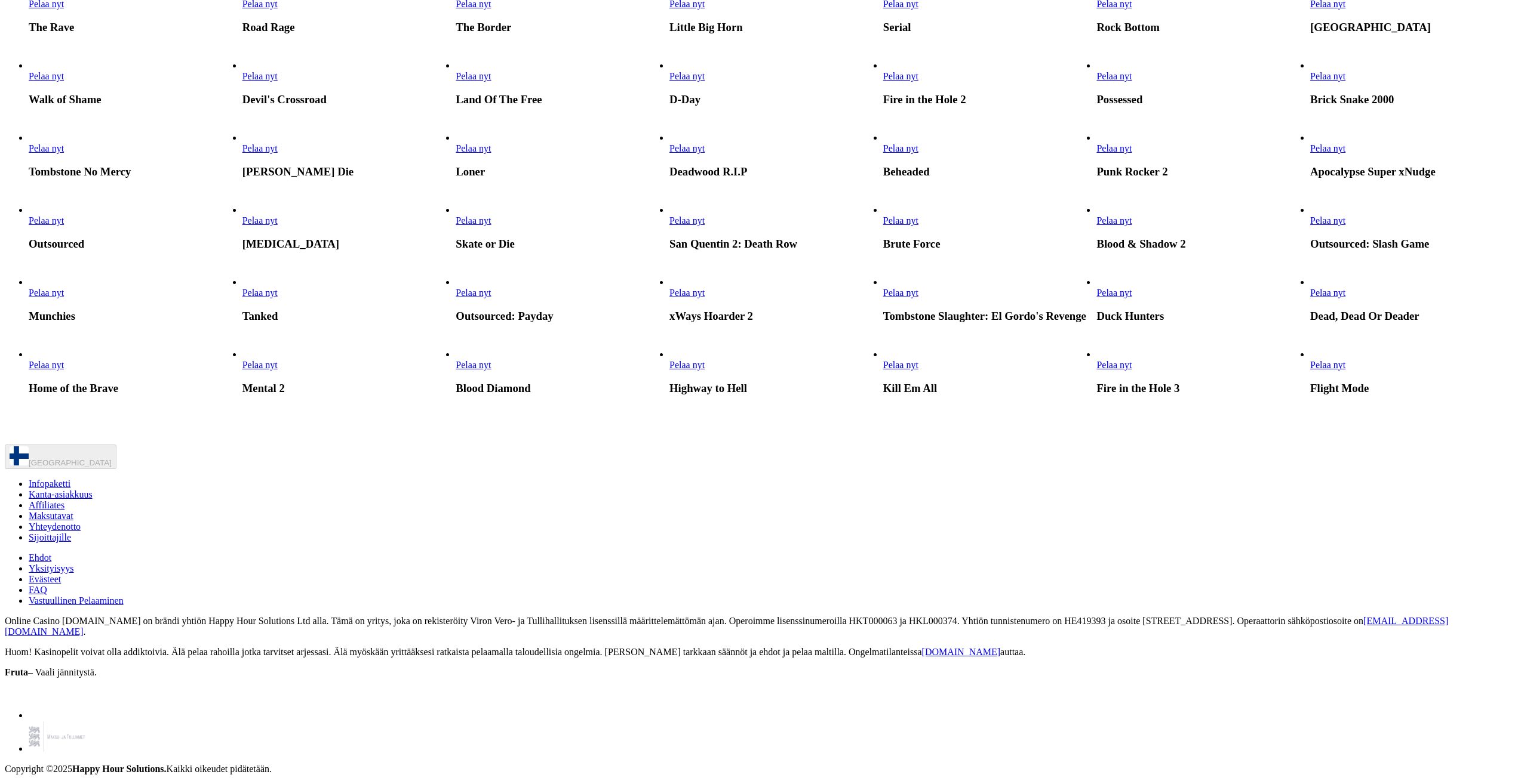
scroll to position [2746, 0]
click at [64, 81] on link "Pelaa nyt" at bounding box center [46, 76] width 36 height 10
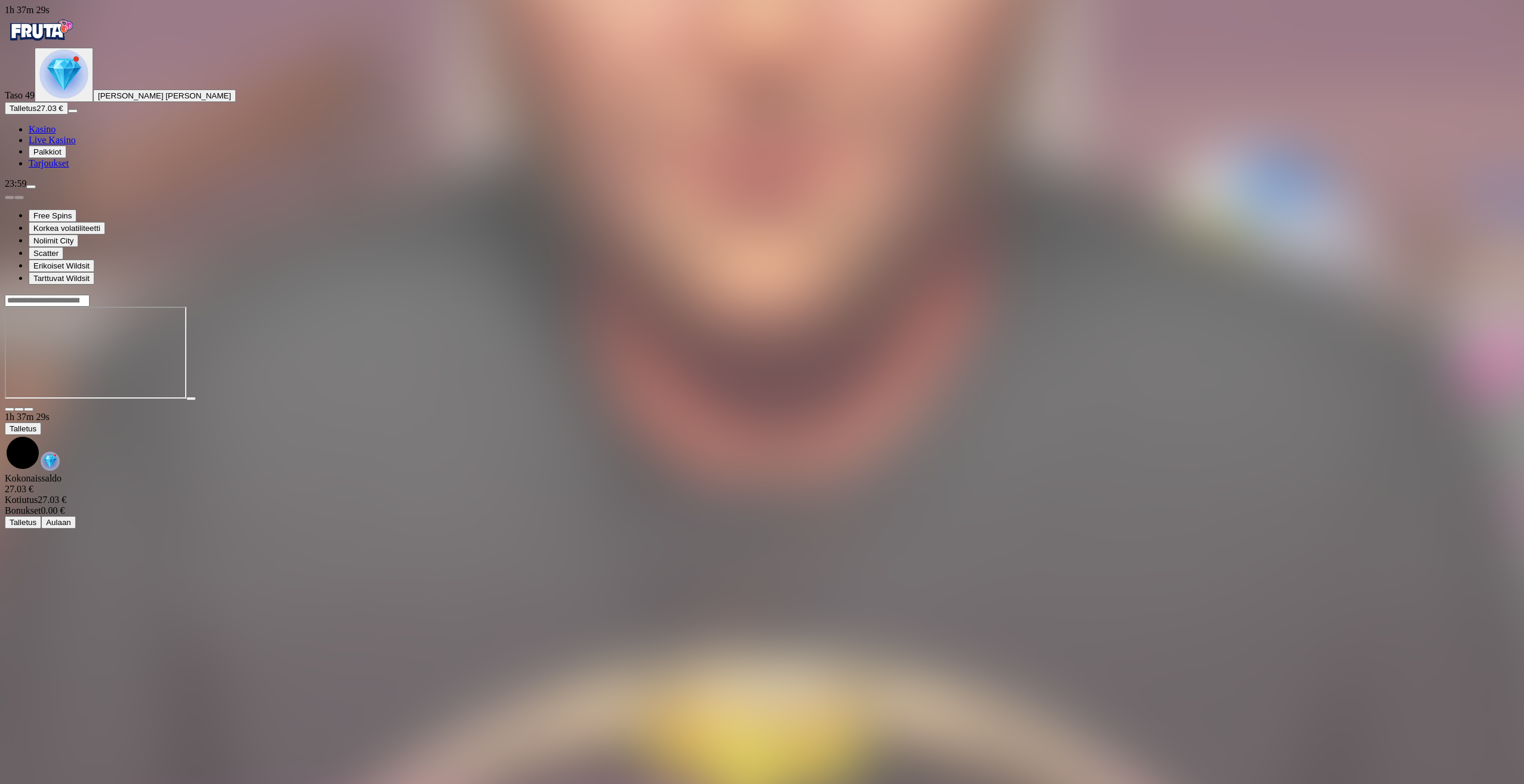
click at [36, 113] on span "Talletus" at bounding box center [23, 108] width 27 height 9
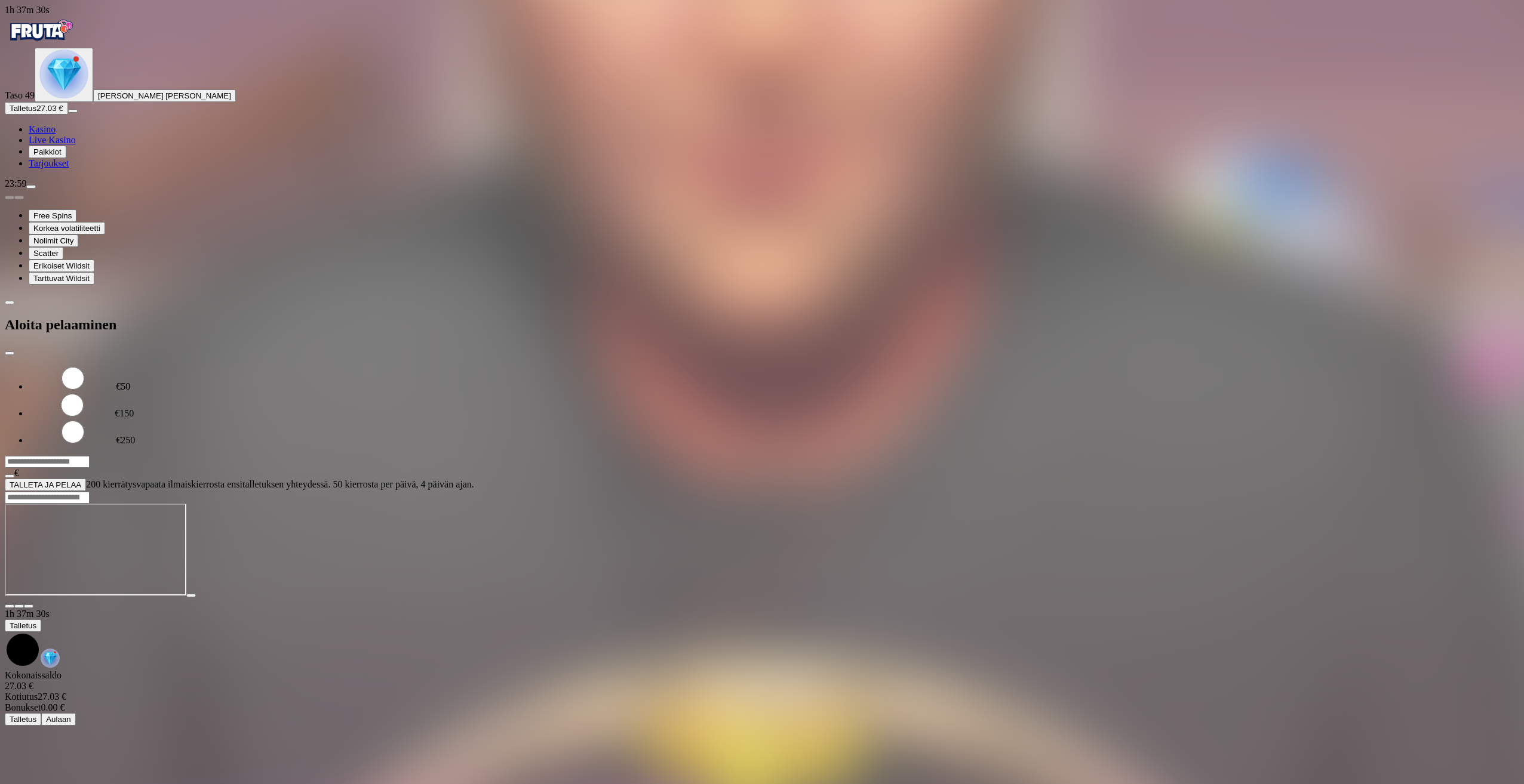
drag, startPoint x: 212, startPoint y: 106, endPoint x: 97, endPoint y: 104, distance: 115.0
click at [97, 104] on div "1h 37m 30s Taso 49 [PERSON_NAME] [PERSON_NAME] Talletus 27.03 € Kasino Live Kas…" at bounding box center [762, 248] width 1515 height 487
type input "**"
click at [86, 479] on button "TALLETA JA PELAA" at bounding box center [45, 485] width 81 height 13
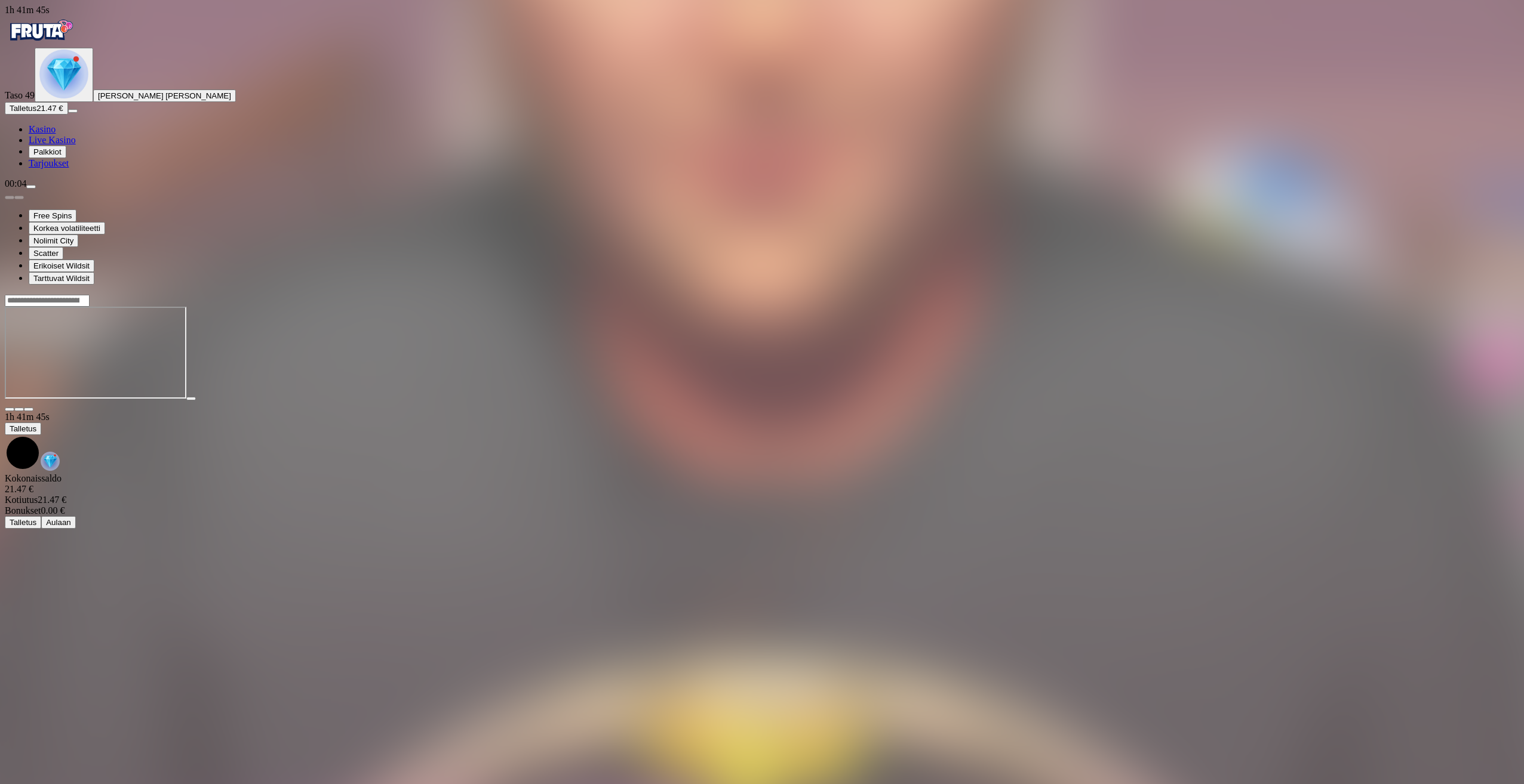
click at [31, 187] on span "menu icon" at bounding box center [31, 187] width 0 height 0
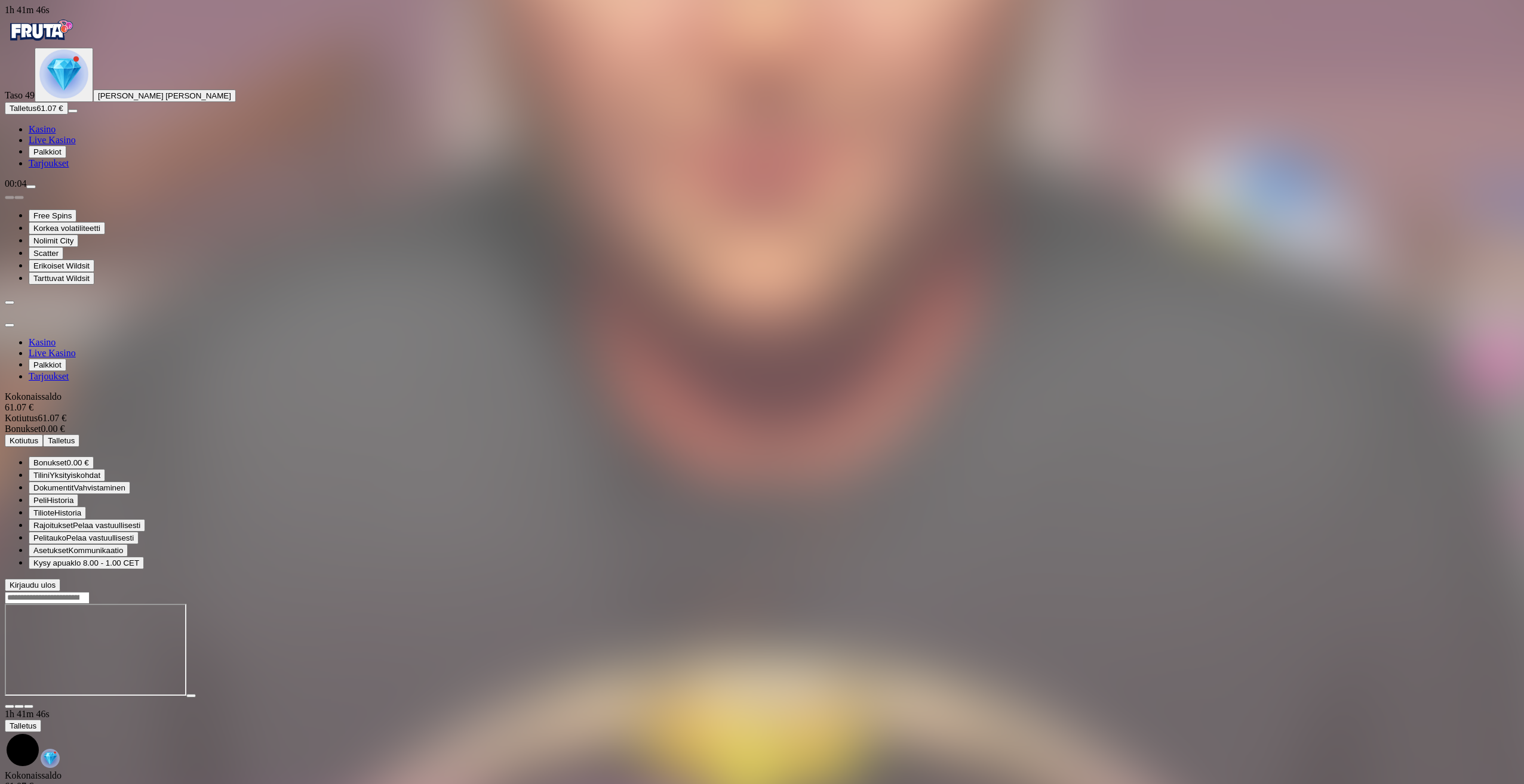
click at [170, 391] on div "Kokonaissaldo 61.07 € Kotiutus 61.07 € Bonukset 0.00 € Kotiutus Talletus" at bounding box center [762, 419] width 1515 height 55
click at [38, 436] on span "Kotiutus" at bounding box center [24, 440] width 28 height 9
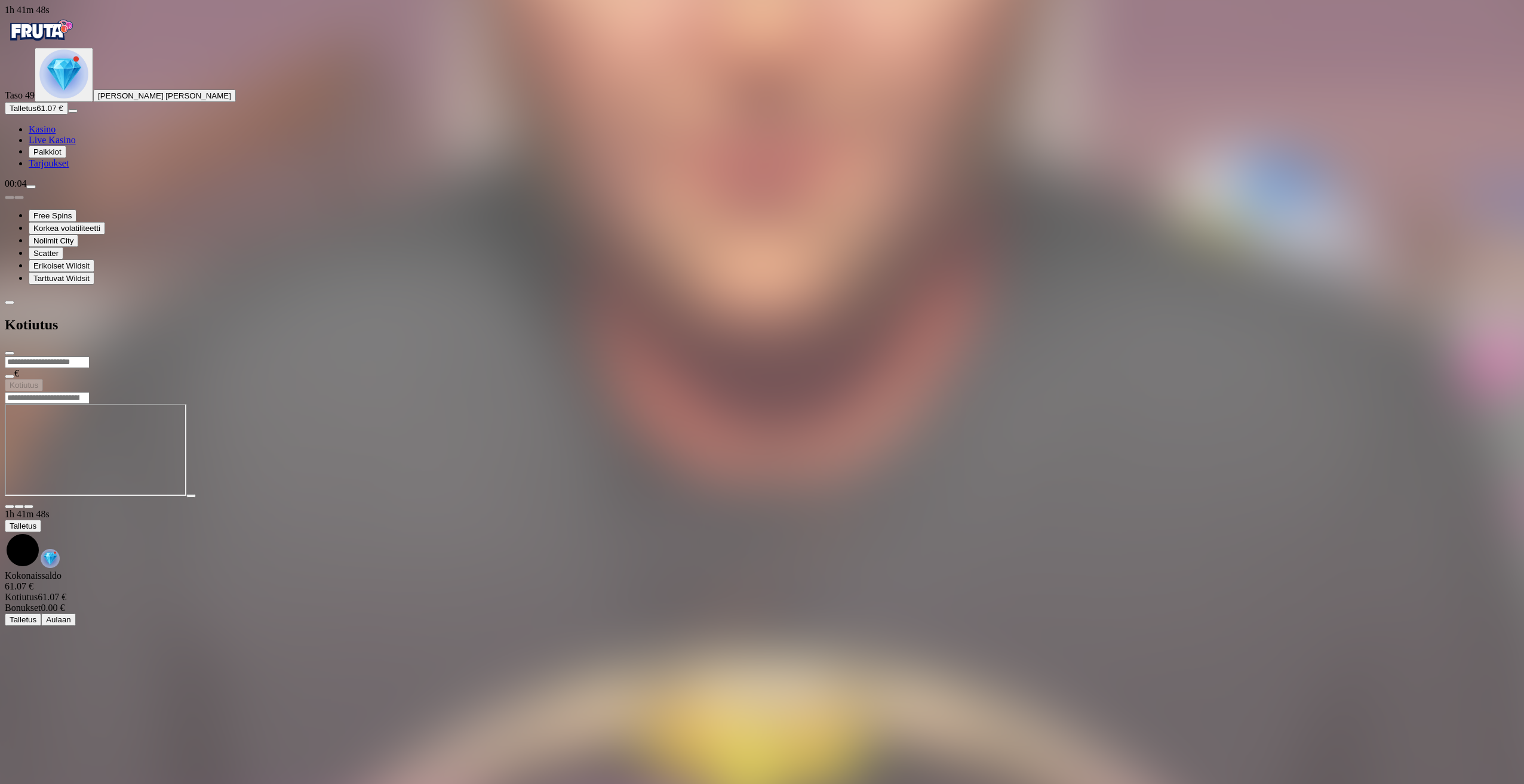
click at [90, 357] on input "number" at bounding box center [47, 362] width 84 height 12
type input "**"
drag, startPoint x: 286, startPoint y: 140, endPoint x: 286, endPoint y: 124, distance: 16.0
click at [286, 356] on div "** € Kotiutus" at bounding box center [762, 373] width 1515 height 35
click at [38, 381] on span "Kotiutus" at bounding box center [24, 385] width 28 height 9
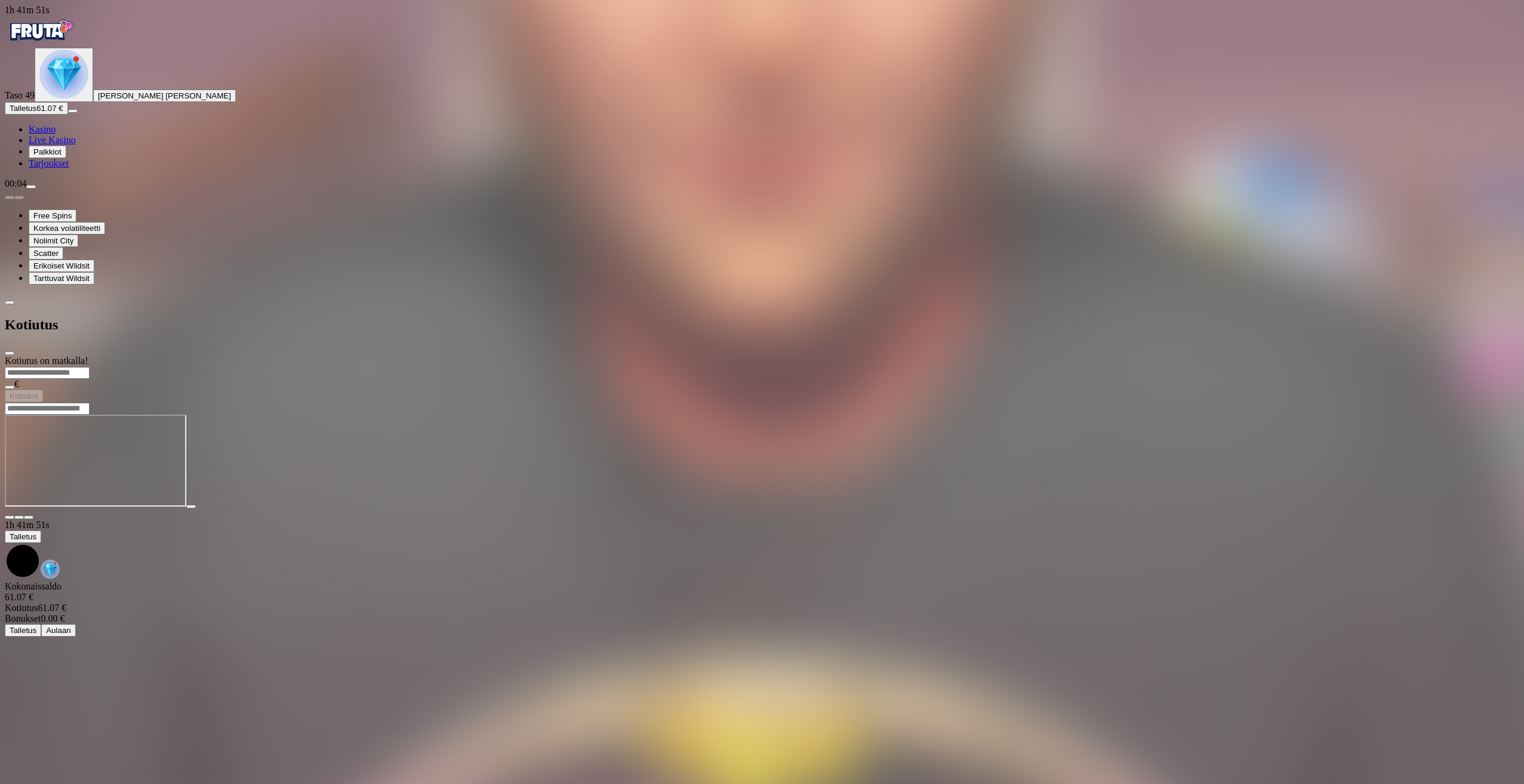
click at [9, 353] on span "close icon" at bounding box center [9, 353] width 0 height 0
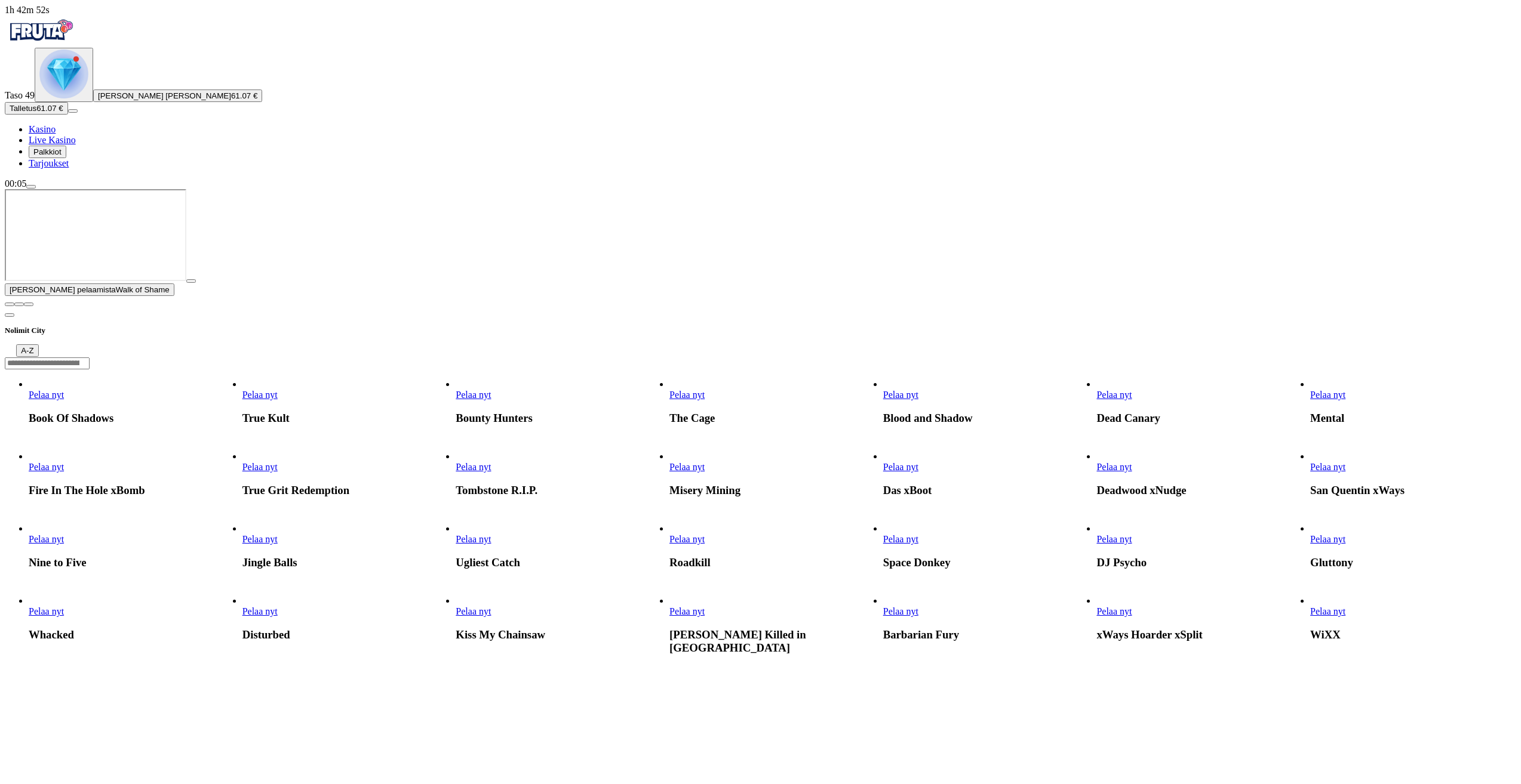
click at [14, 306] on button "button" at bounding box center [9, 304] width 9 height 4
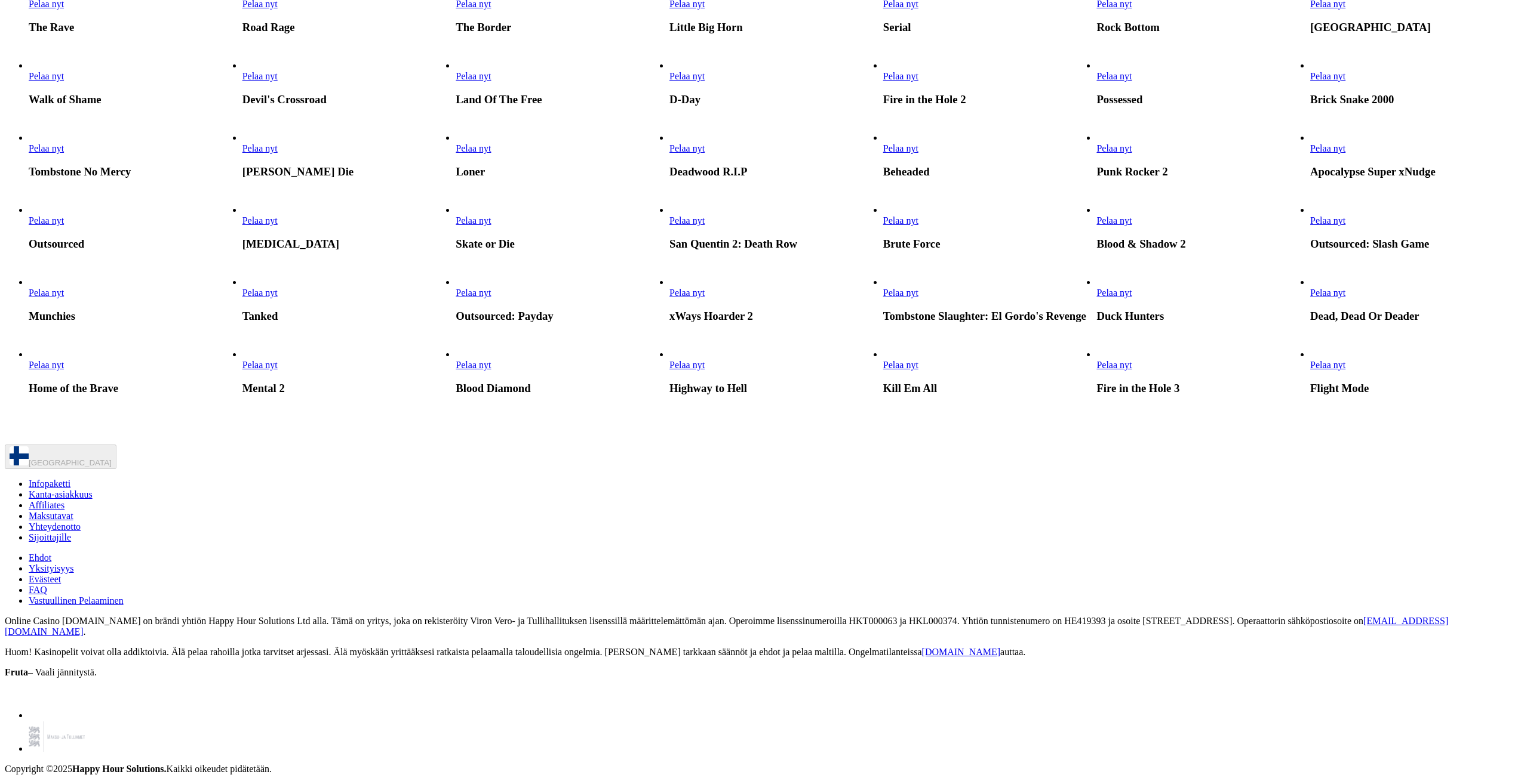
scroll to position [2686, 0]
click at [278, 154] on span "Pelaa nyt" at bounding box center [260, 148] width 36 height 10
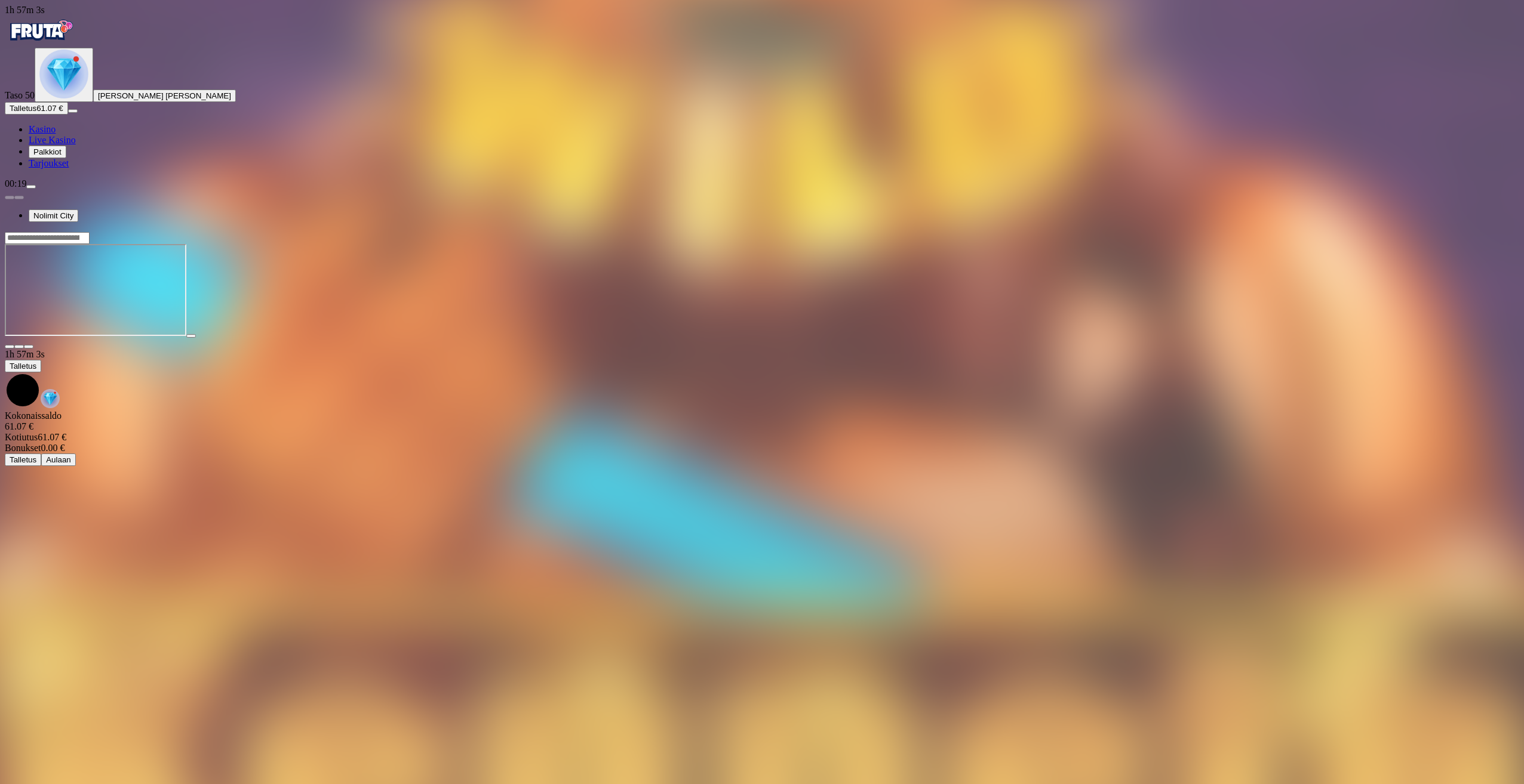
click at [43, 114] on button "Talletus 61.07 €" at bounding box center [36, 108] width 63 height 13
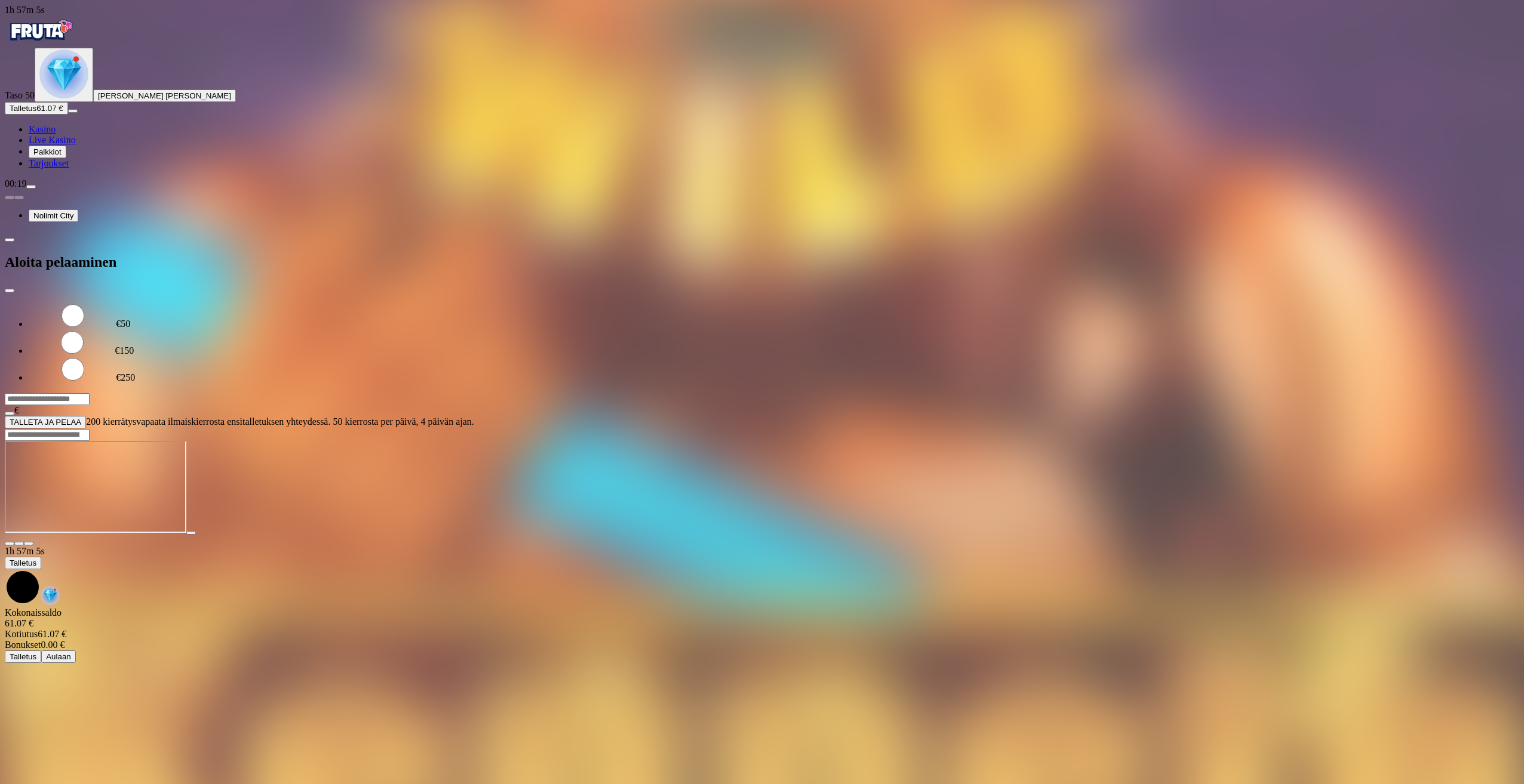
drag, startPoint x: 242, startPoint y: 109, endPoint x: 143, endPoint y: 97, distance: 99.7
click at [90, 394] on input "***" at bounding box center [47, 399] width 84 height 12
type input "**"
click at [81, 418] on span "TALLETA JA PELAA" at bounding box center [45, 422] width 72 height 9
